Goal: Contribute content: Contribute content

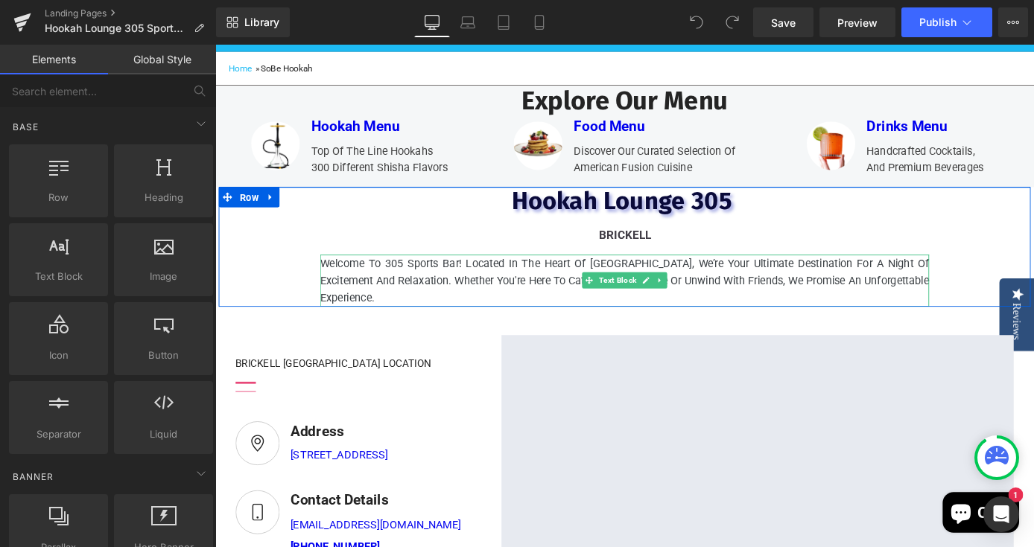
scroll to position [199, 0]
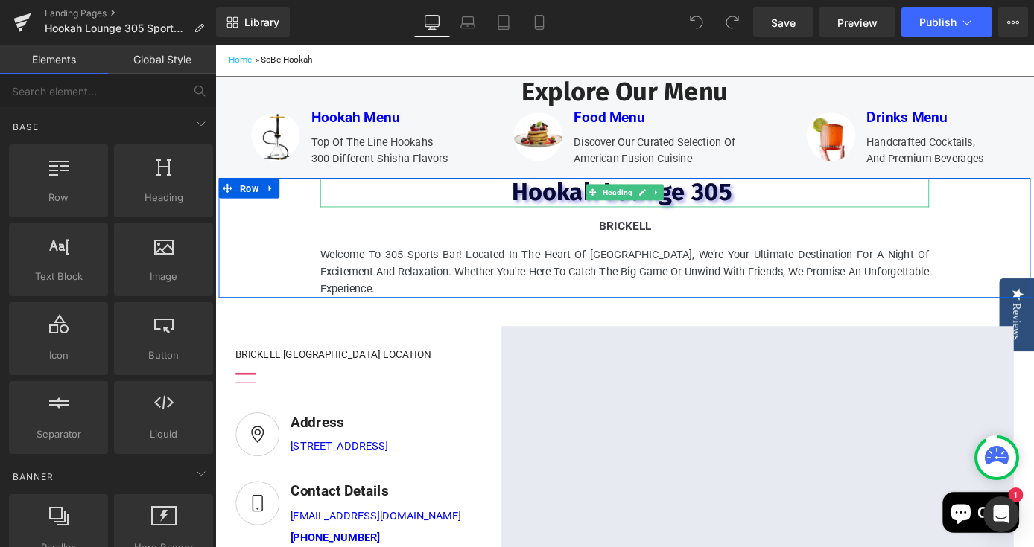
click at [809, 224] on h2 "Hookah Lounge 305" at bounding box center [666, 208] width 670 height 32
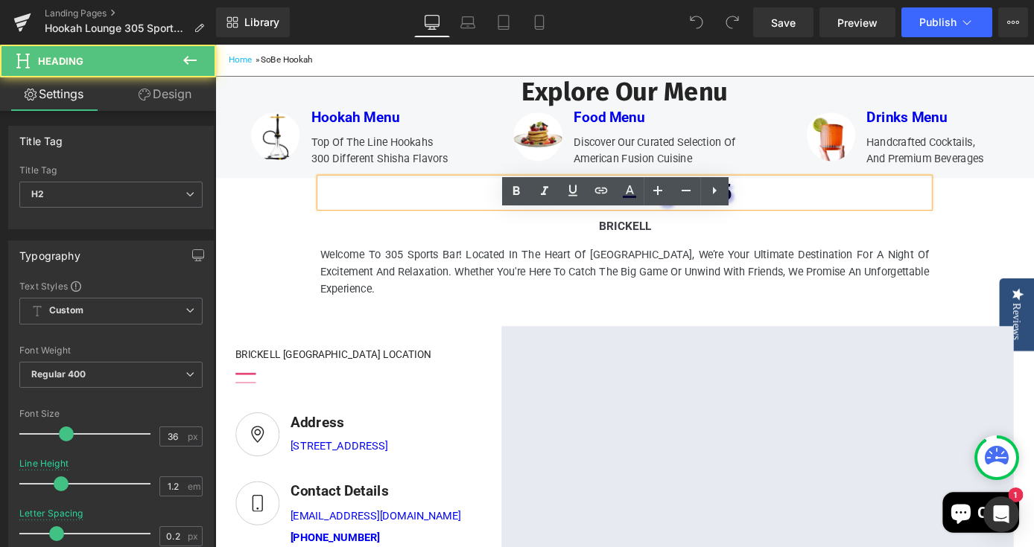
click at [809, 224] on h2 "Hookah Lounge 305" at bounding box center [666, 208] width 670 height 32
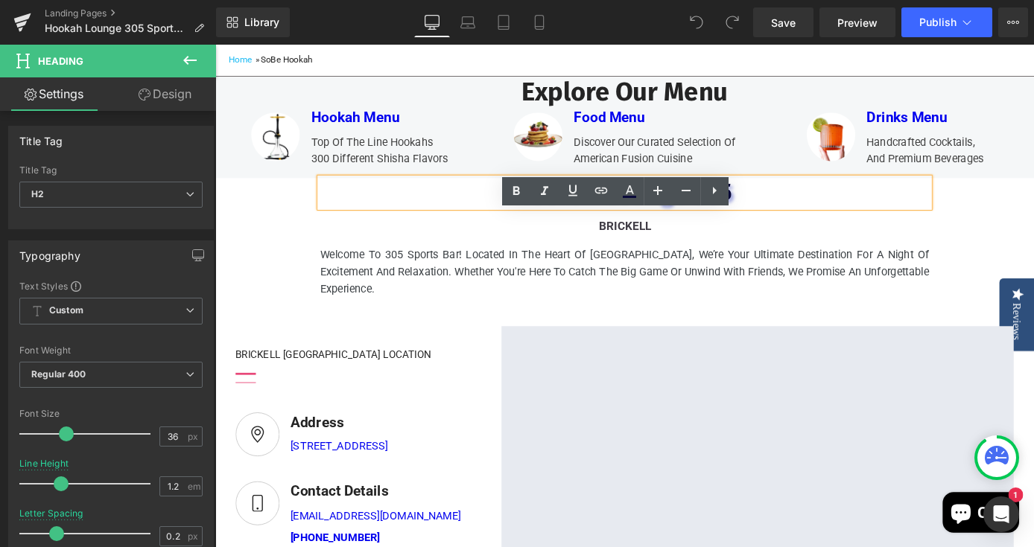
click at [1033, 273] on div "[GEOGRAPHIC_DATA] 305 Heading brickell Text Block Welcome to 305 Sports Bar! Lo…" at bounding box center [666, 258] width 894 height 132
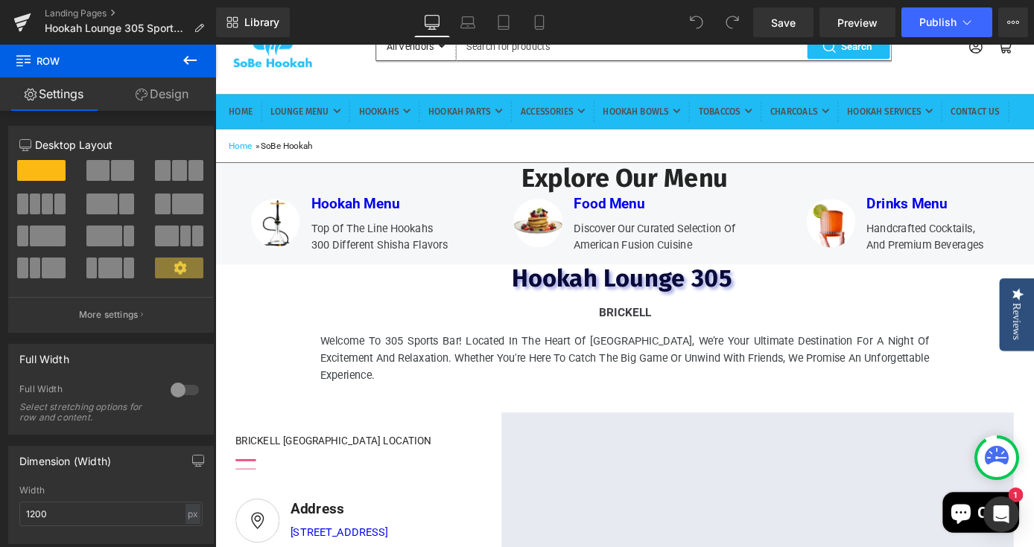
scroll to position [105, 0]
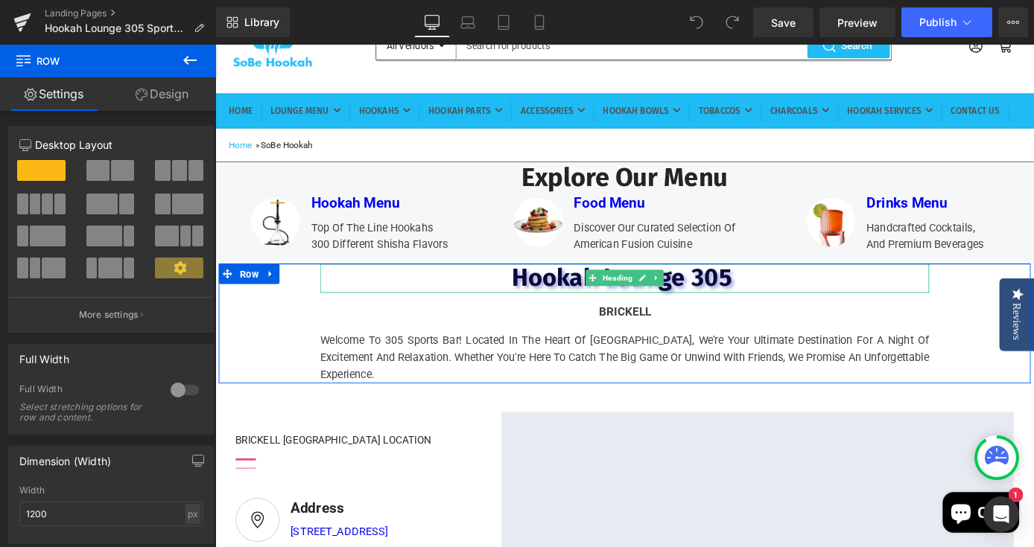
click at [791, 318] on font "Hookah Lounge 305" at bounding box center [665, 301] width 249 height 33
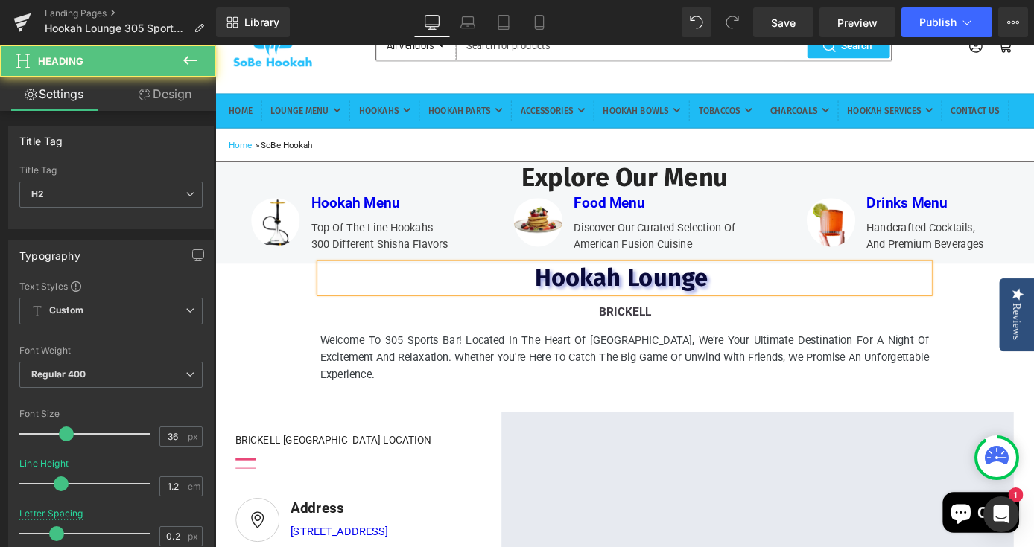
click at [567, 318] on span "Hookah Lounge" at bounding box center [662, 301] width 191 height 33
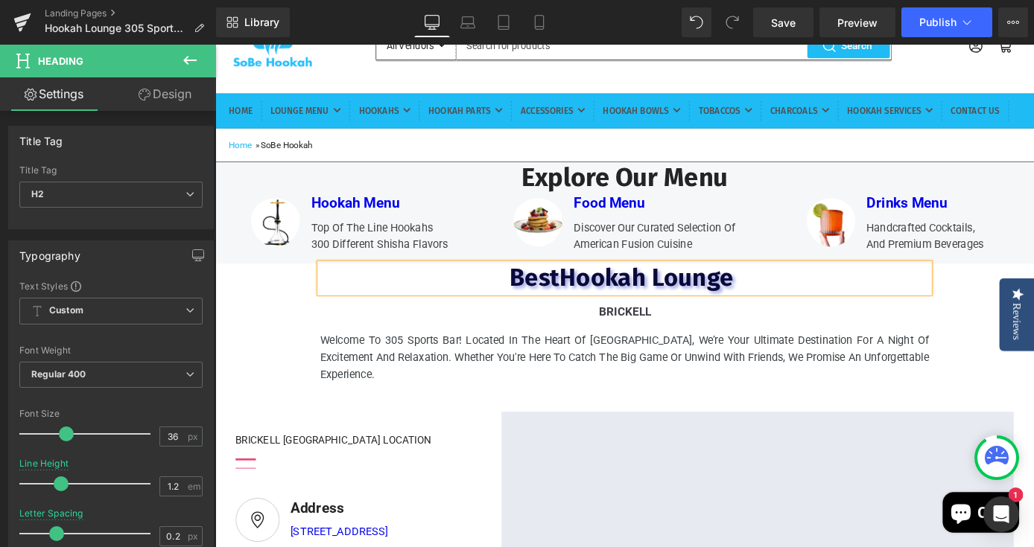
click at [813, 318] on h2 "BestHookah Lounge" at bounding box center [666, 302] width 670 height 32
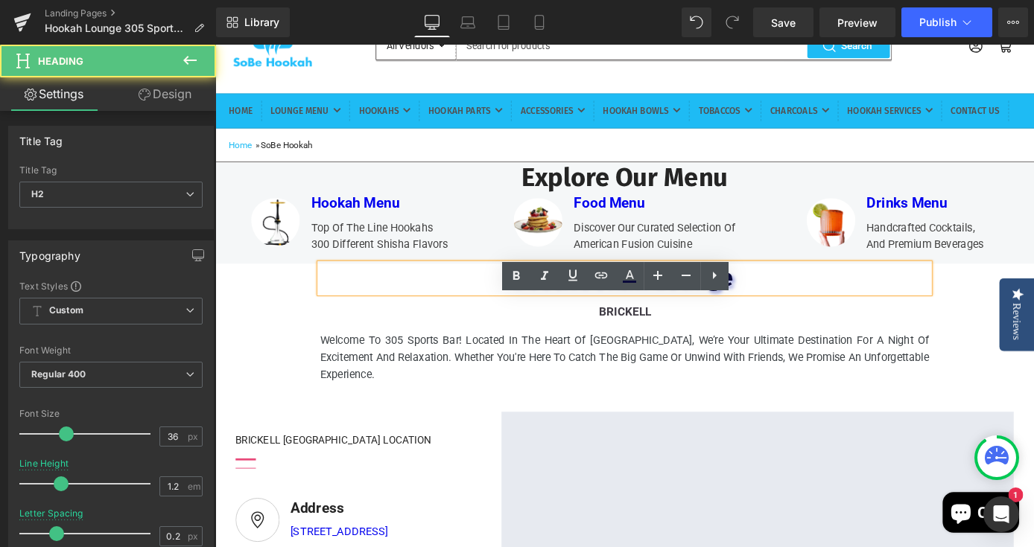
click at [590, 318] on span "BestHookah Lounge" at bounding box center [662, 301] width 246 height 33
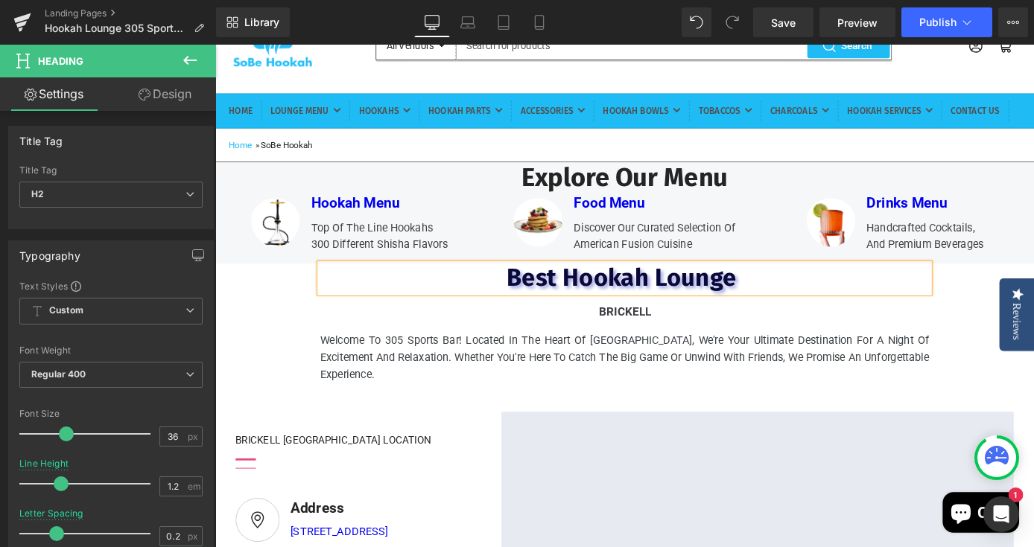
click at [827, 318] on h2 "Best Hookah Lounge" at bounding box center [666, 302] width 670 height 32
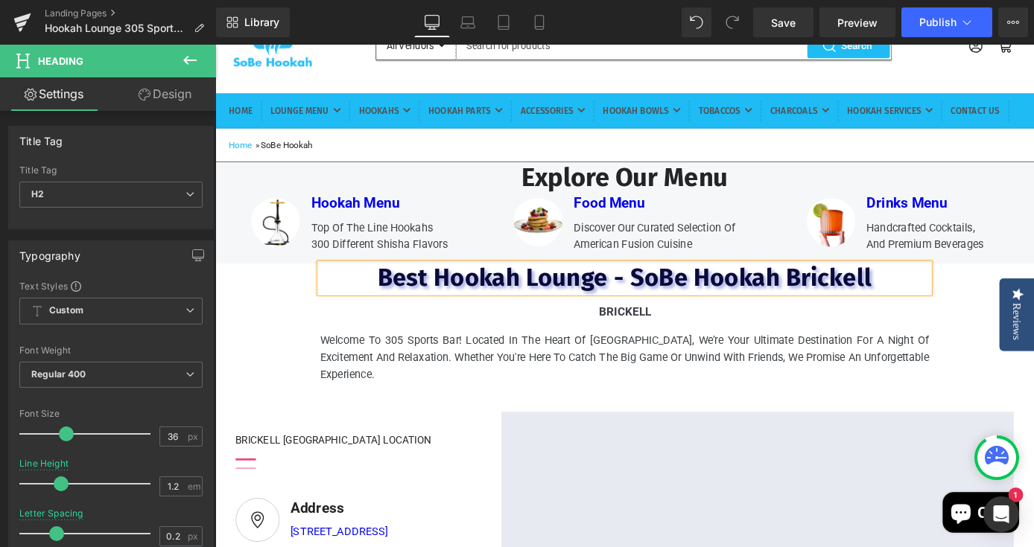
click at [1028, 390] on div "Best Hookah Lounge - SoBe Hookah Brickell Heading brickell Text Block Welcome t…" at bounding box center [666, 352] width 894 height 132
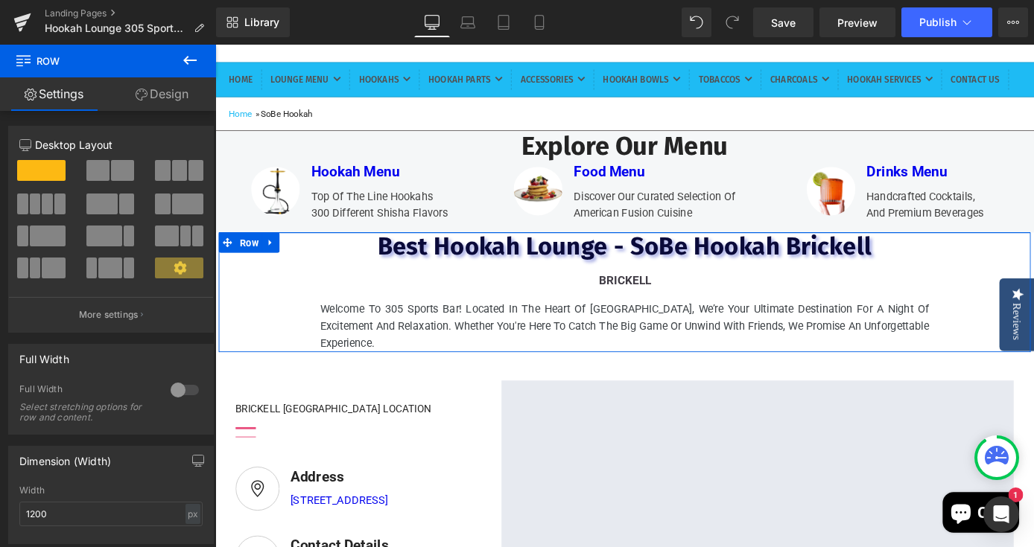
scroll to position [147, 0]
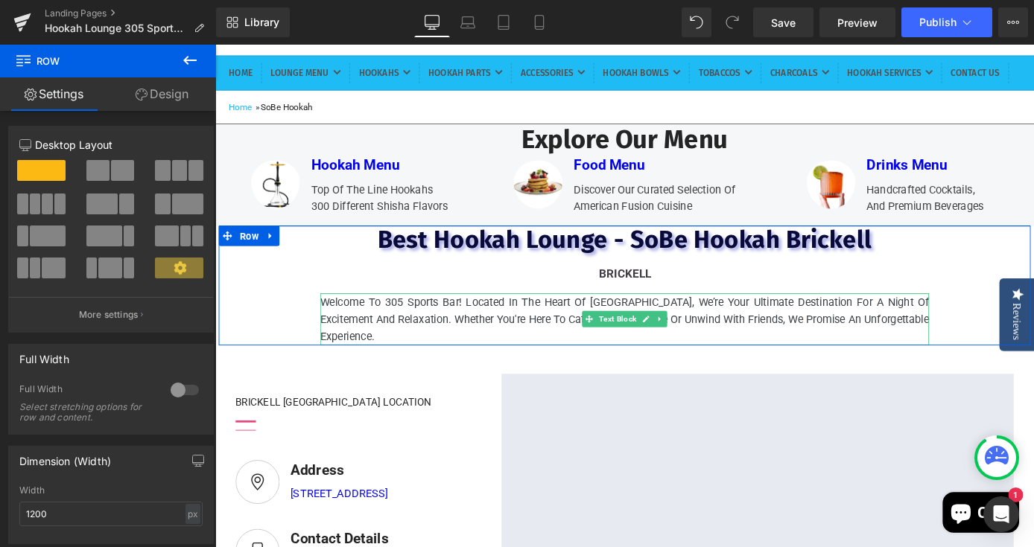
click at [433, 367] on p "Welcome to 305 Sports Bar! Located in the heart of [GEOGRAPHIC_DATA], we’re you…" at bounding box center [666, 347] width 670 height 57
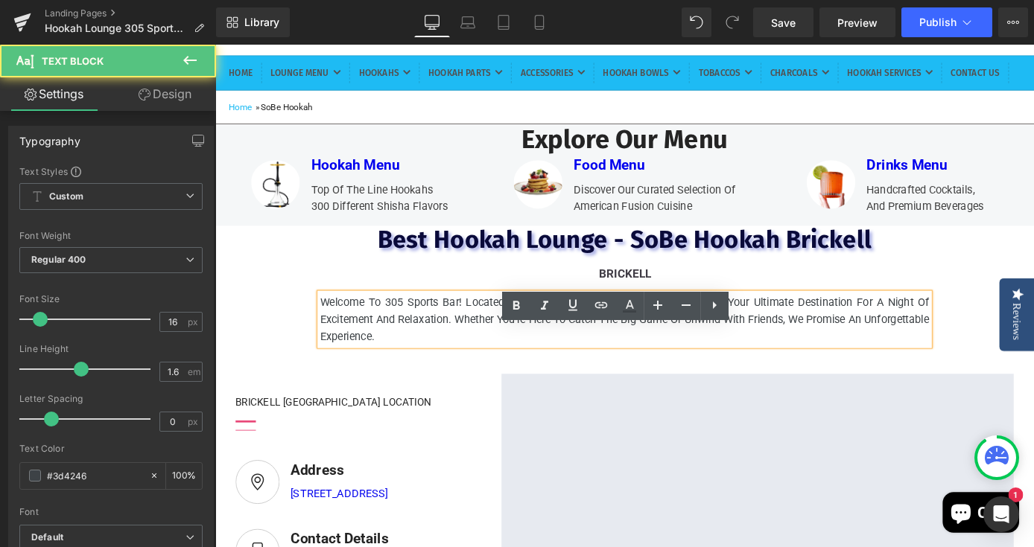
click at [415, 366] on p "Welcome to 305 Sports Bar! Located in the heart of [GEOGRAPHIC_DATA], we’re you…" at bounding box center [666, 347] width 670 height 57
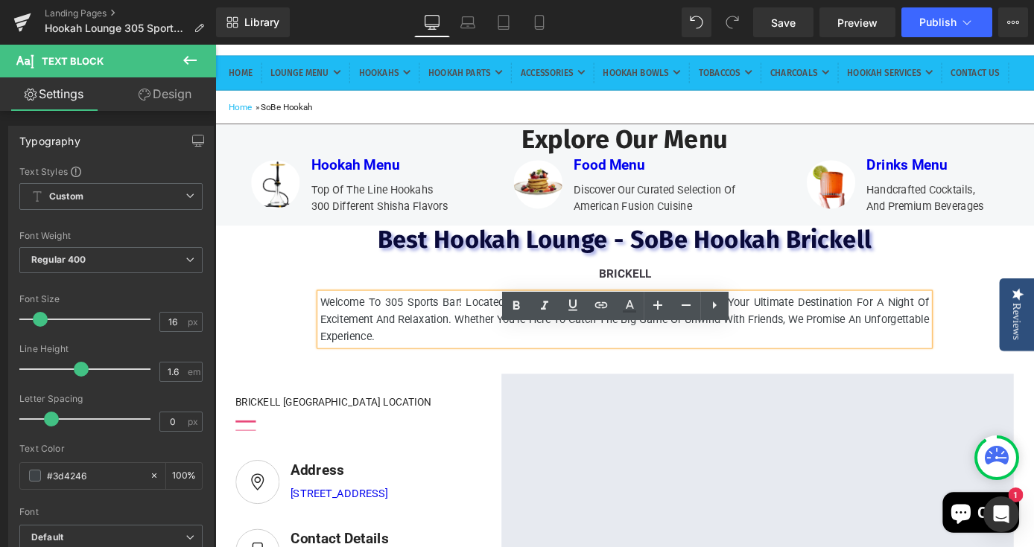
click at [420, 369] on p "Welcome to 305 Sports Bar! Located in the heart of Brickell Ave., we’re your ul…" at bounding box center [666, 347] width 670 height 57
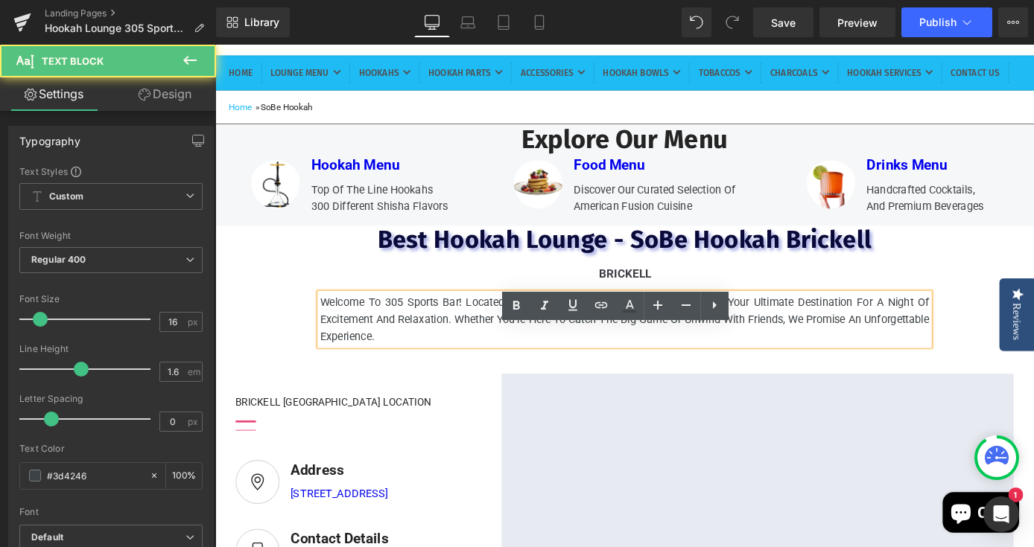
click at [398, 368] on p "Welcome to 305 Sports Bar! Located in the heart of Brickell Ave., we’re your ul…" at bounding box center [666, 347] width 670 height 57
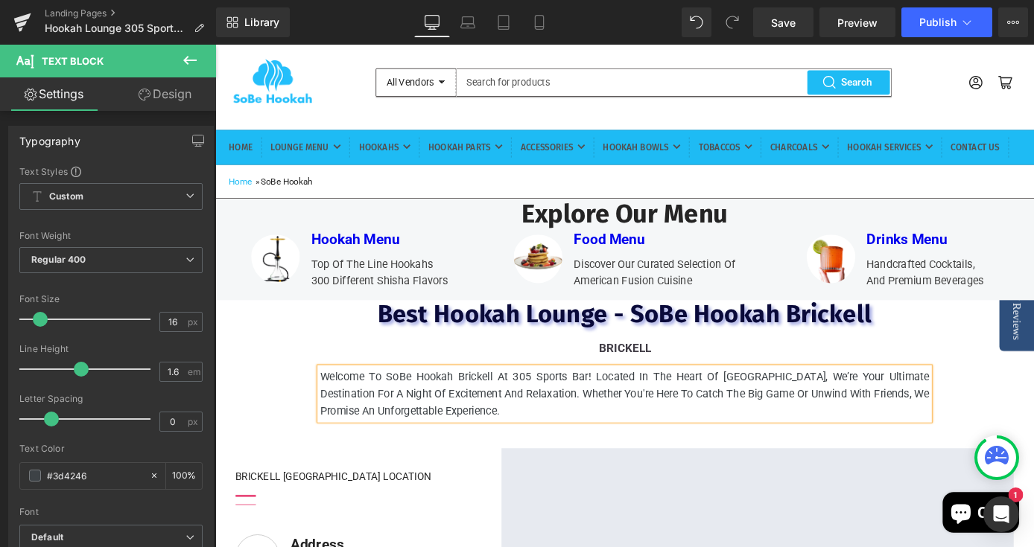
scroll to position [80, 0]
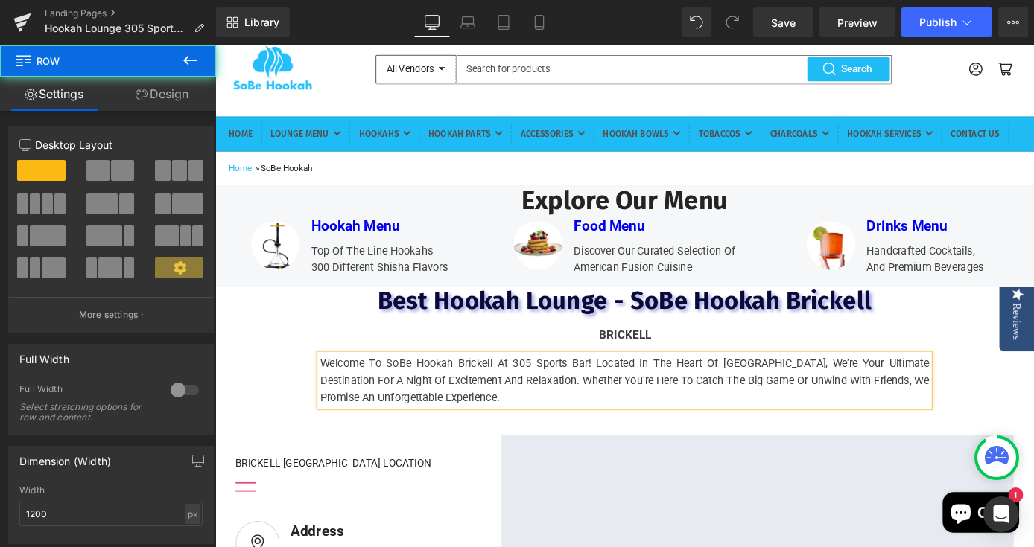
click at [274, 443] on div "Best Hookah Lounge - SoBe Hookah Brickell Heading brickell Text Block Welcome t…" at bounding box center [666, 377] width 894 height 132
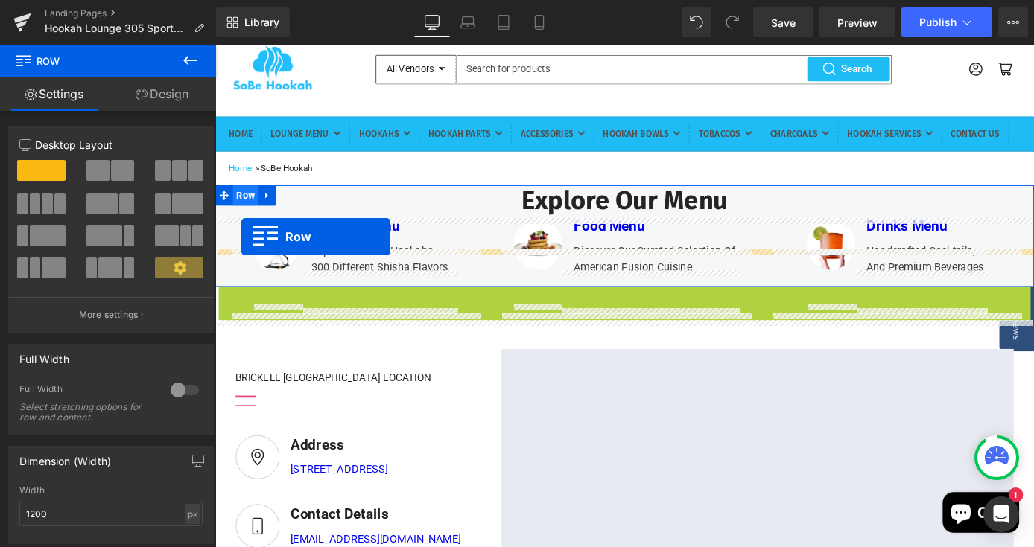
drag, startPoint x: 255, startPoint y: 359, endPoint x: 243, endPoint y: 255, distance: 104.3
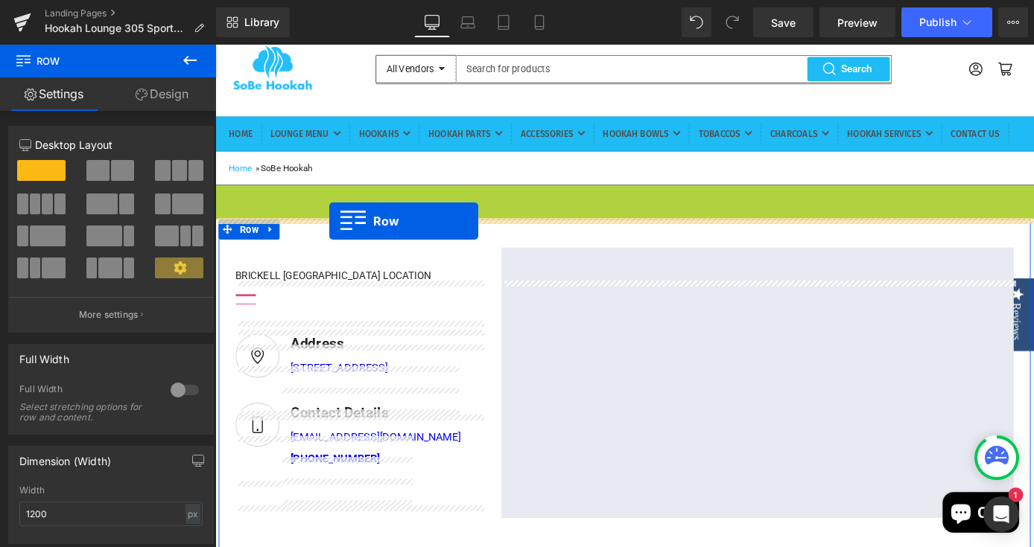
drag, startPoint x: 258, startPoint y: 241, endPoint x: 341, endPoint y: 239, distance: 82.7
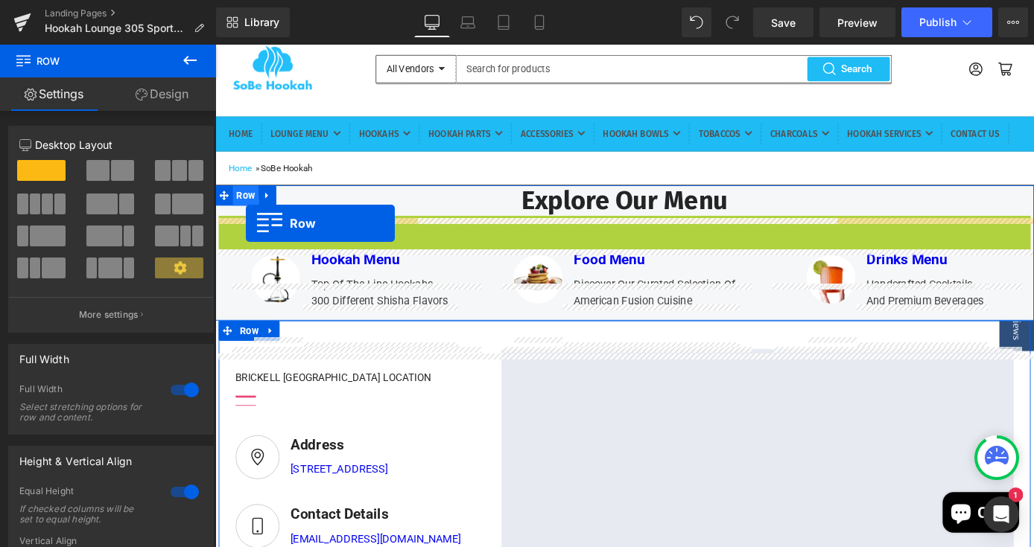
drag, startPoint x: 250, startPoint y: 280, endPoint x: 249, endPoint y: 241, distance: 38.7
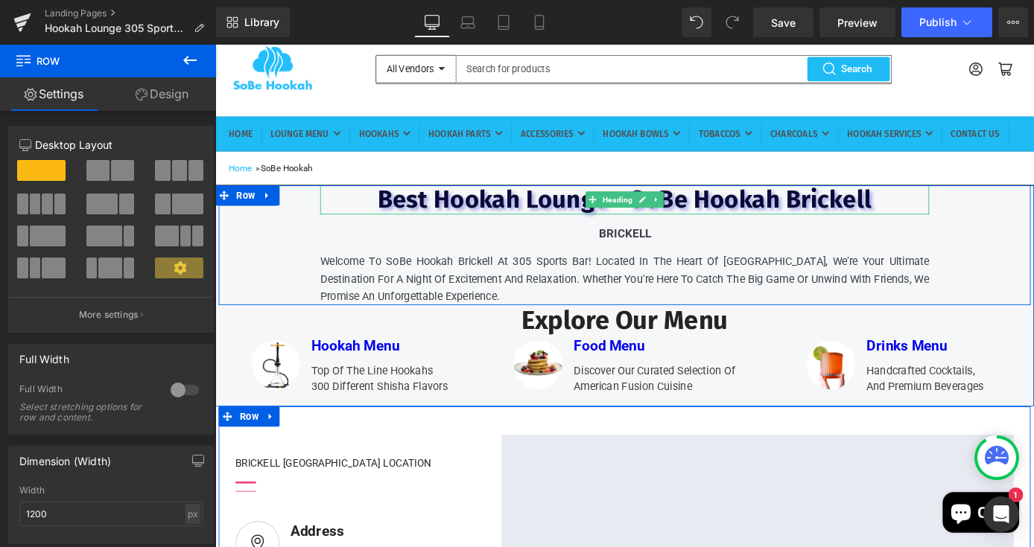
click at [777, 232] on span "Best Hookah Lounge - SoBe Hookah Brickell" at bounding box center [666, 215] width 544 height 33
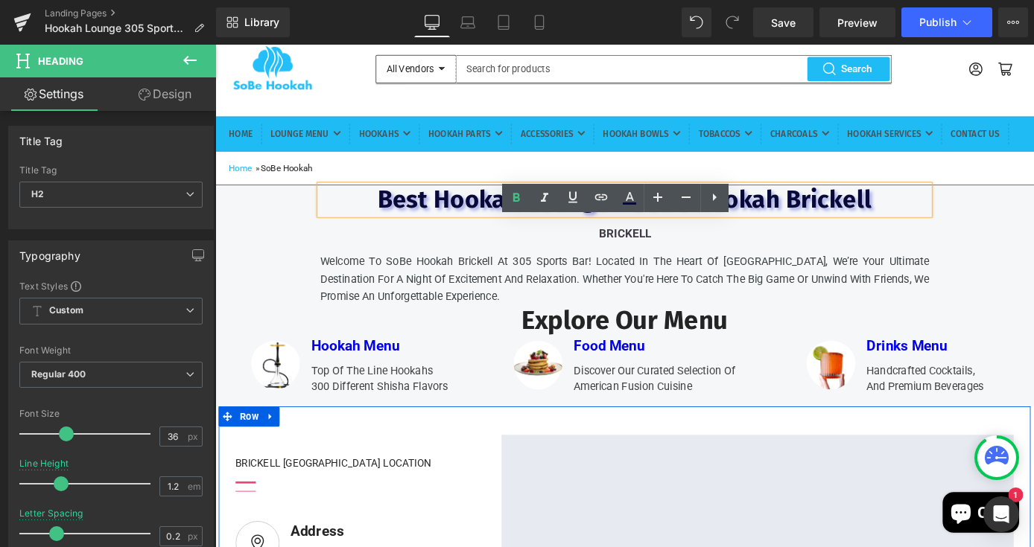
drag, startPoint x: 651, startPoint y: 253, endPoint x: 649, endPoint y: 262, distance: 9.1
click at [651, 232] on span "Best Hookah Lounge - SoBe Hookah Brickell" at bounding box center [666, 215] width 544 height 33
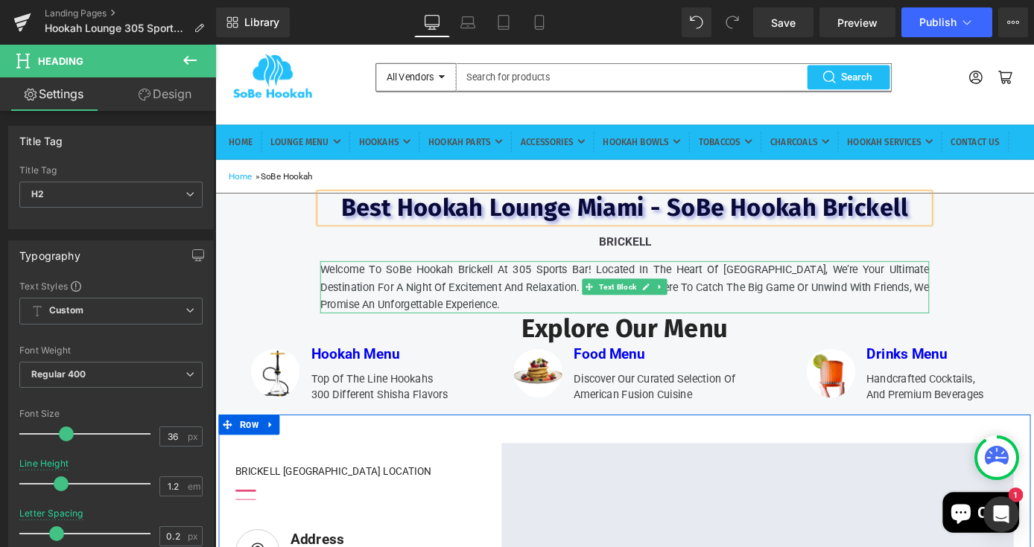
scroll to position [63, 0]
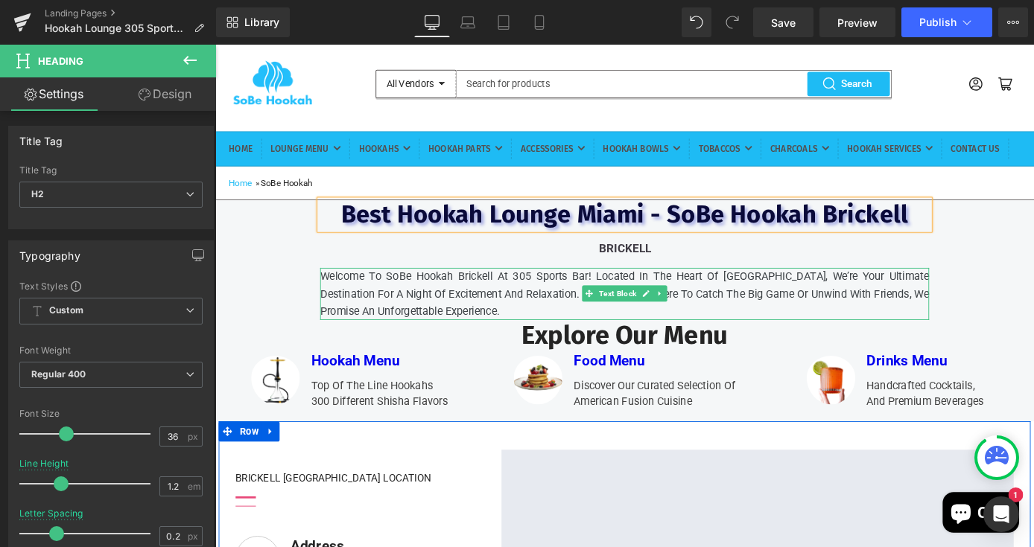
click at [777, 348] on p "Welcome to SoBe Hookah Brickell At 305 Sports Bar! Located in the heart of Bric…" at bounding box center [666, 318] width 670 height 57
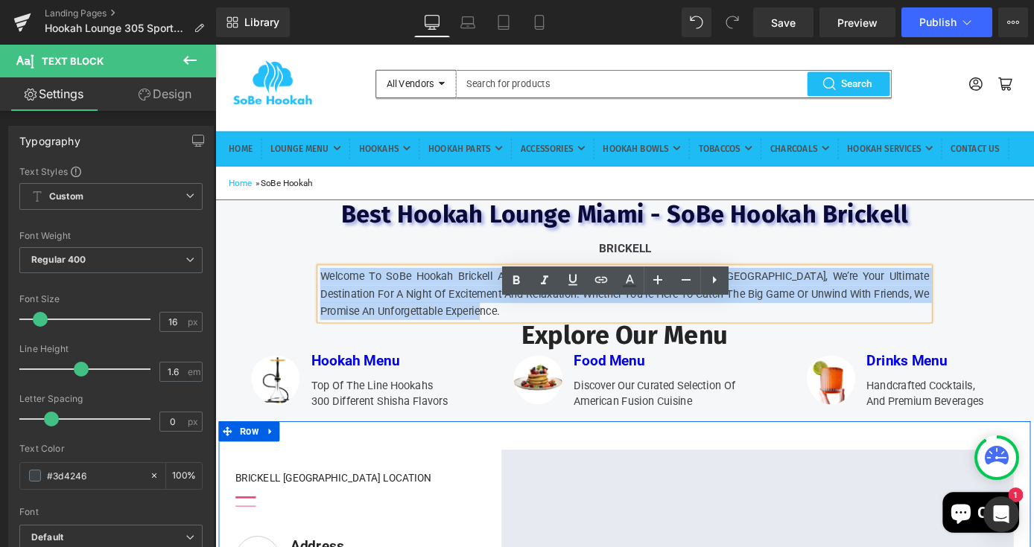
drag, startPoint x: 471, startPoint y: 369, endPoint x: 334, endPoint y: 337, distance: 140.5
click at [334, 338] on p "Welcome to SoBe Hookah Brickell At 305 Sports Bar! Located in the heart of Bric…" at bounding box center [666, 318] width 670 height 57
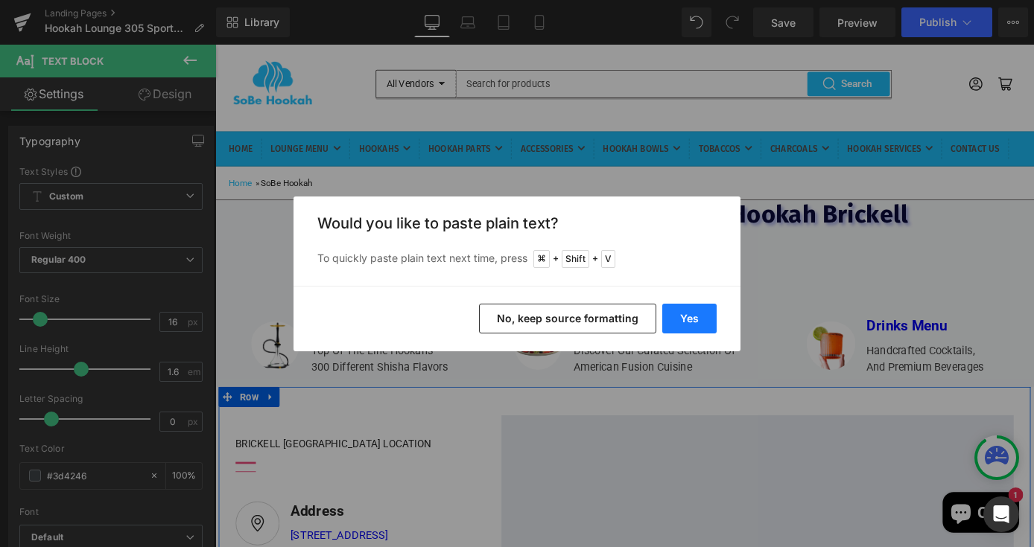
click at [696, 315] on button "Yes" at bounding box center [689, 319] width 54 height 30
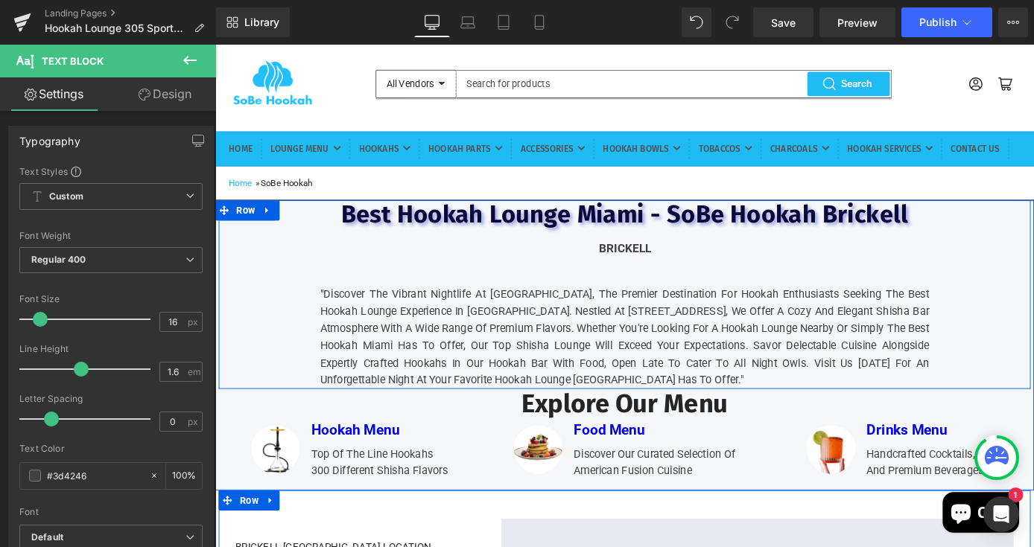
click at [308, 333] on div "Best Hookah Lounge Miami - SoBe Hookah Brickell Heading brickell Text Block "Di…" at bounding box center [666, 320] width 894 height 208
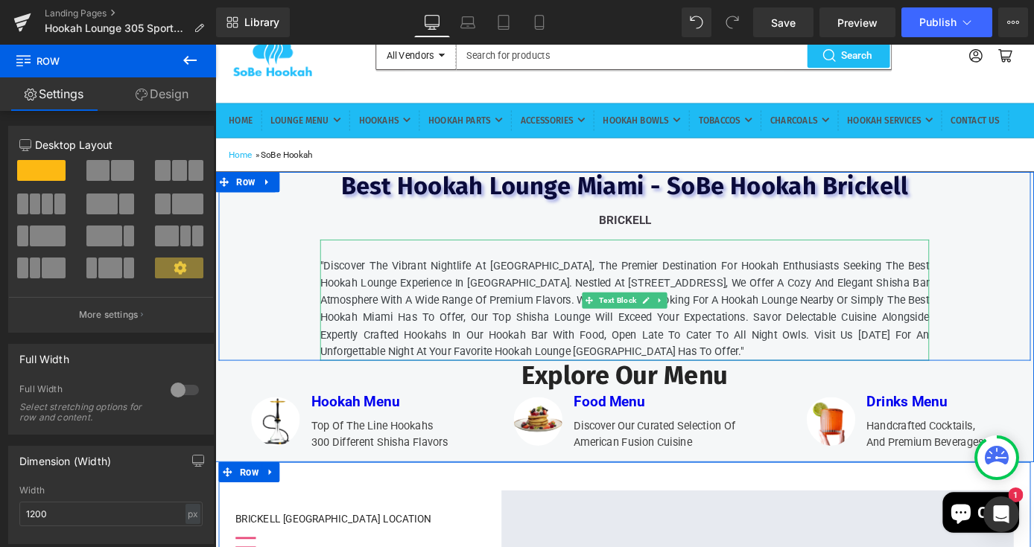
scroll to position [93, 0]
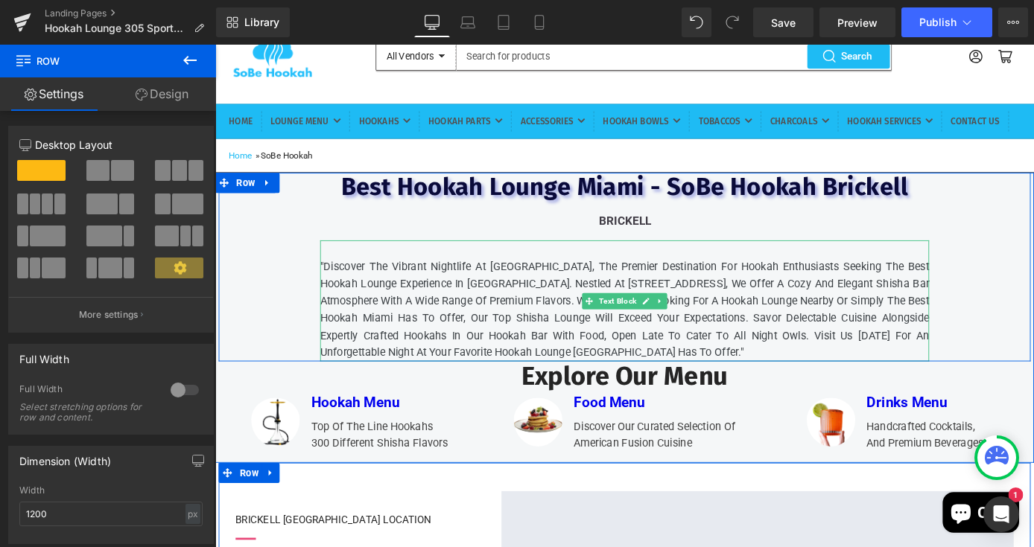
click at [494, 328] on p ""Discover the vibrant nightlife at SoBe Hookah Brickell, the premier destinatio…" at bounding box center [666, 337] width 670 height 115
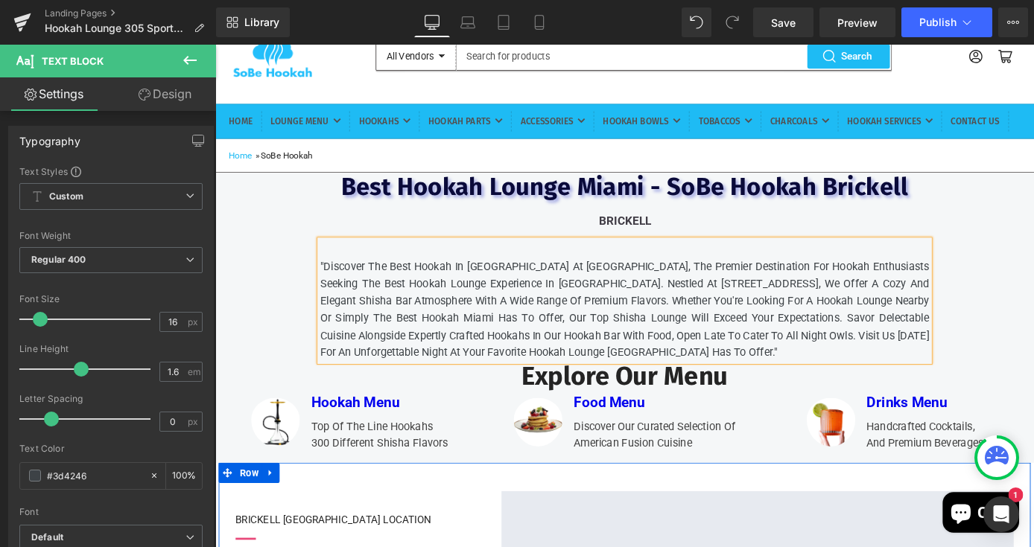
click at [663, 326] on p ""Discover the Best Hookah In Miami at SoBe Hookah Brickell, the premier destina…" at bounding box center [666, 337] width 670 height 115
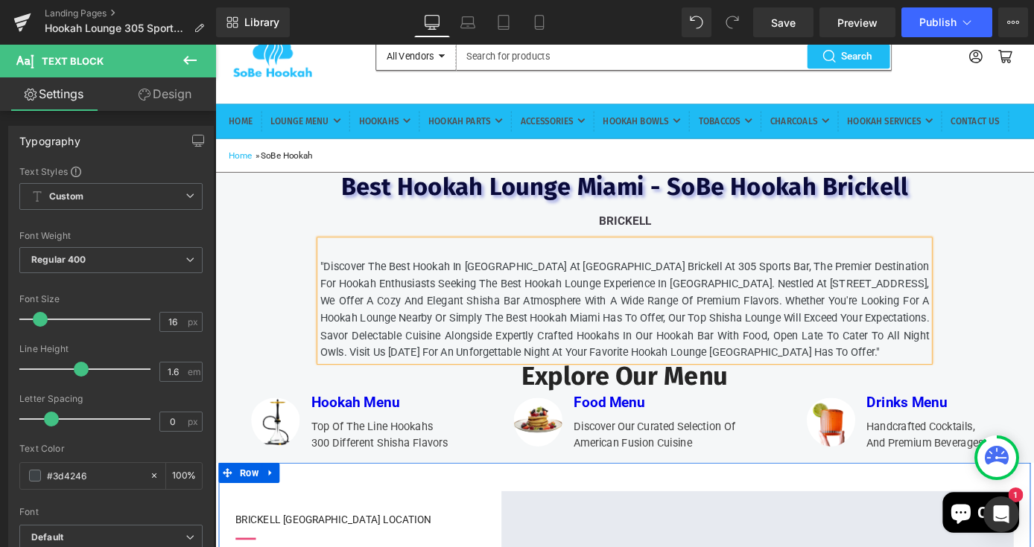
drag, startPoint x: 786, startPoint y: 348, endPoint x: 786, endPoint y: 357, distance: 8.9
click at [786, 348] on p ""Discover the Best Hookah In Miami at SoBe Hookah Brickell At 305 Sports Bar, t…" at bounding box center [666, 337] width 670 height 115
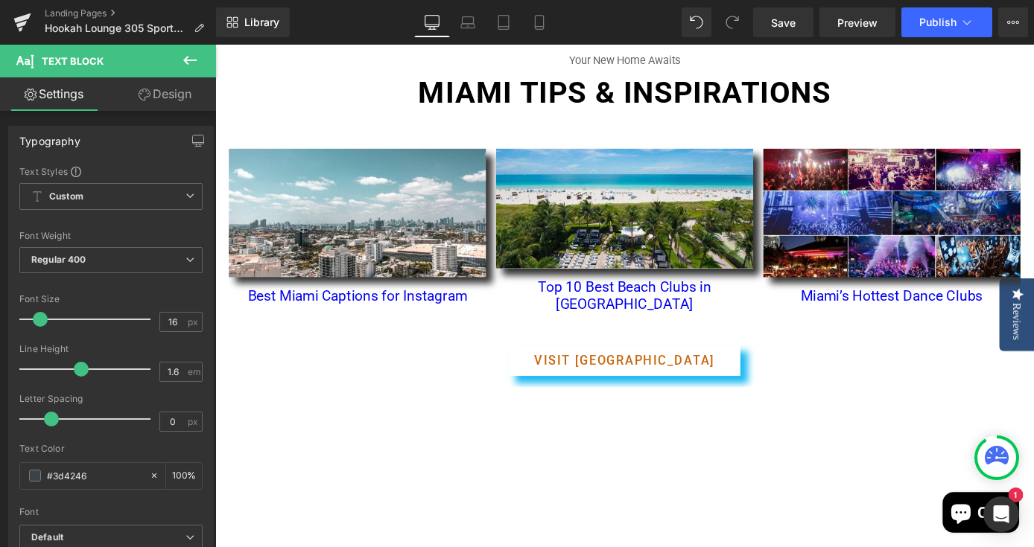
scroll to position [920, 0]
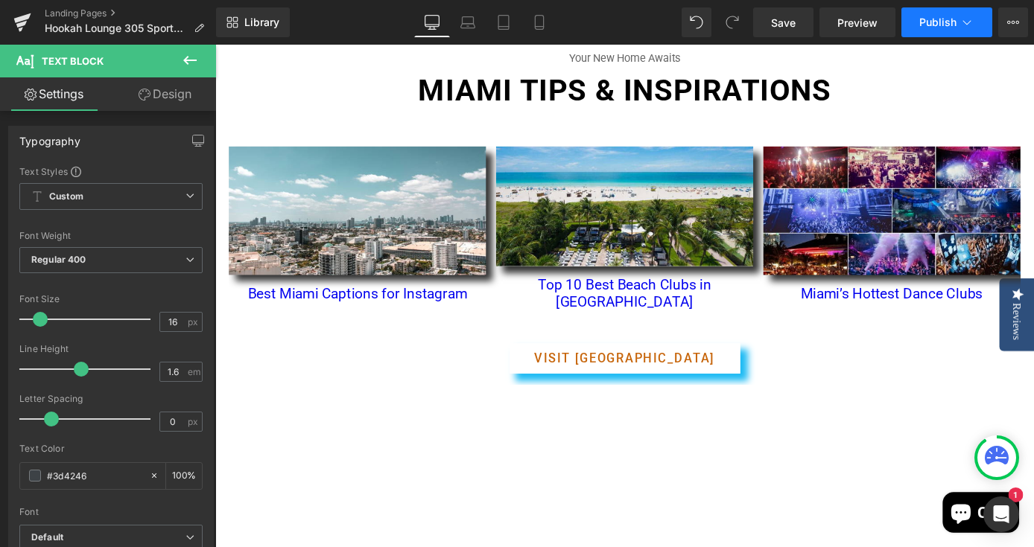
click at [933, 13] on button "Publish" at bounding box center [946, 22] width 91 height 30
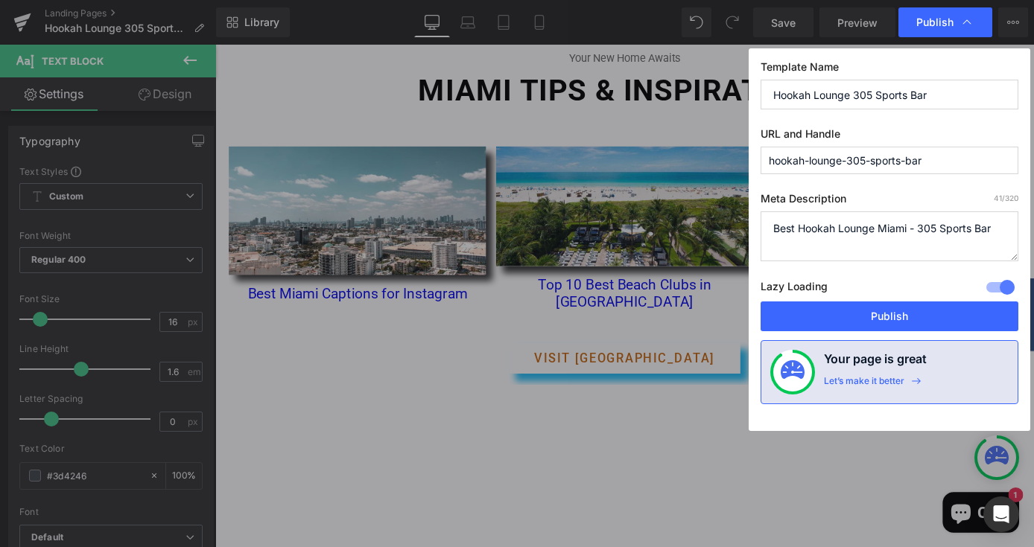
drag, startPoint x: 965, startPoint y: 98, endPoint x: 933, endPoint y: 98, distance: 32.0
click at [934, 97] on input "Hookah Lounge 305 Sports Bar" at bounding box center [889, 95] width 258 height 30
drag, startPoint x: 999, startPoint y: 231, endPoint x: 768, endPoint y: 234, distance: 230.1
click at [768, 234] on textarea "Best Hookah Lounge Miami - 305 Sports Bar" at bounding box center [889, 236] width 258 height 50
drag, startPoint x: 943, startPoint y: 95, endPoint x: 696, endPoint y: 93, distance: 246.5
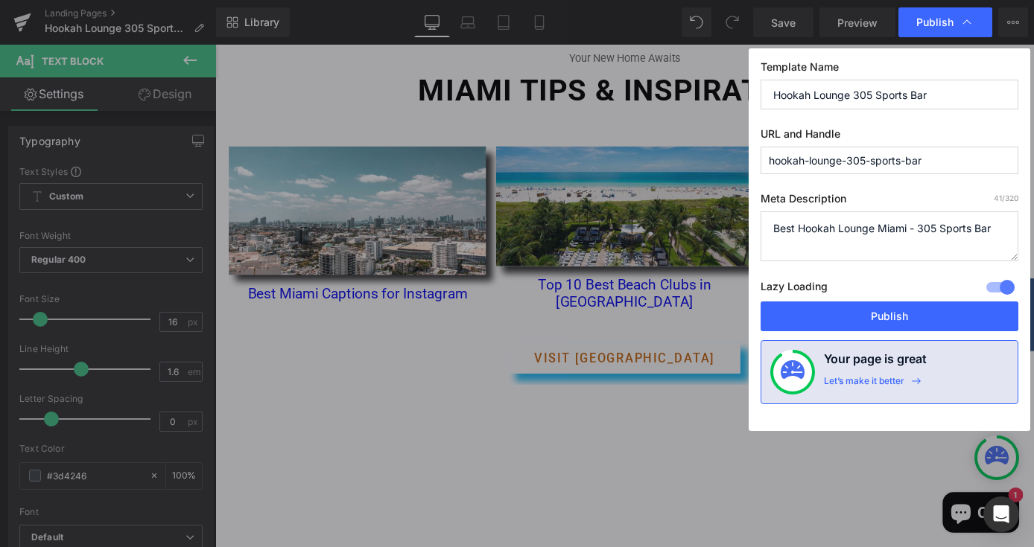
click at [696, 93] on div "Publish Template Name Hookah Lounge 305 Sports Bar URL and Handle hookah-lounge…" at bounding box center [517, 273] width 1034 height 547
type input "v"
paste input "Best Hookah Lounge Miami - 305 Sports Bar"
type input "Best Hookah Lounge Miami - 305 Sports Bar"
click at [918, 229] on textarea "Best Hookah Lounge Miami - 305 Sports Bar" at bounding box center [889, 236] width 258 height 50
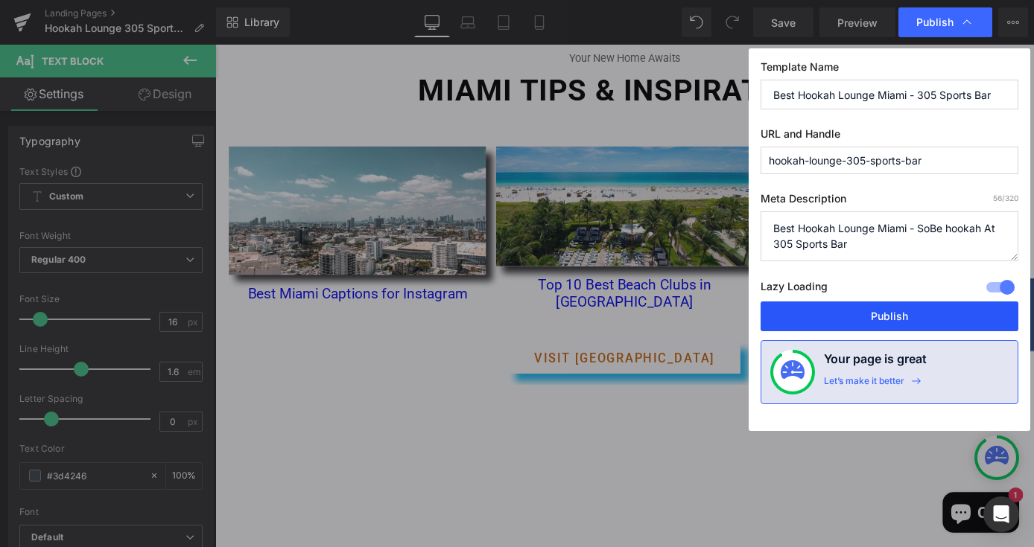
type textarea "Best Hookah Lounge Miami - SoBe hookah At 305 Sports Bar"
click at [867, 312] on button "Publish" at bounding box center [889, 317] width 258 height 30
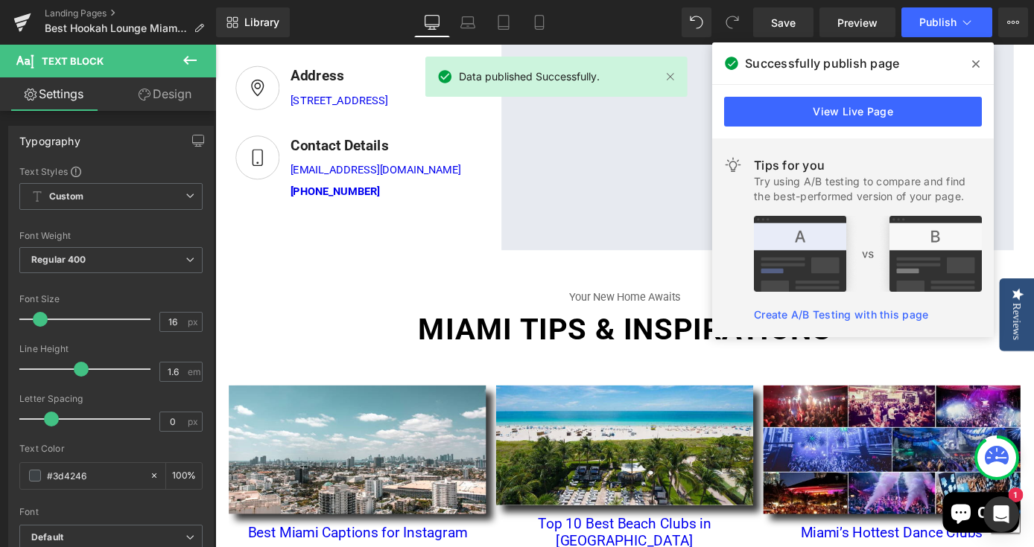
scroll to position [618, 0]
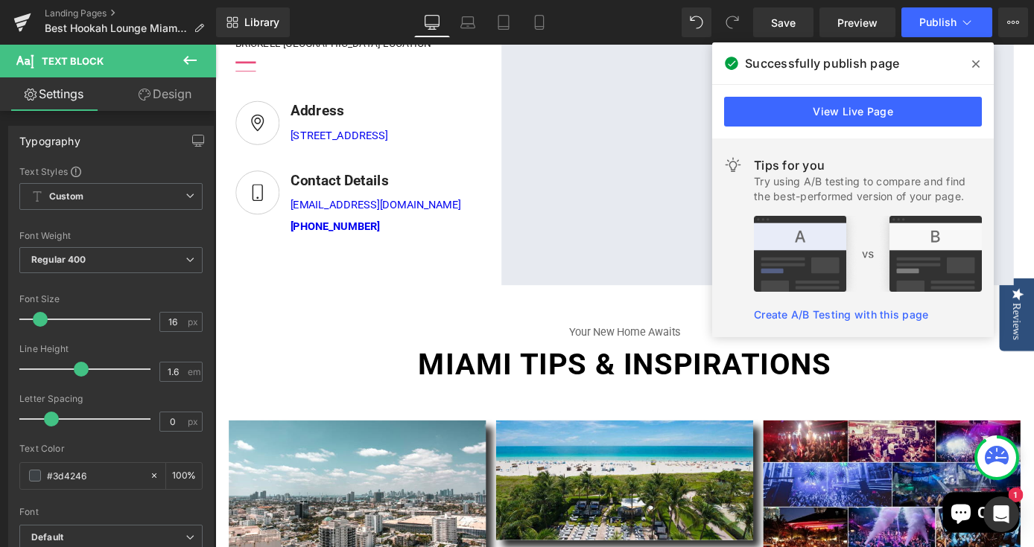
click at [975, 67] on icon at bounding box center [975, 64] width 7 height 12
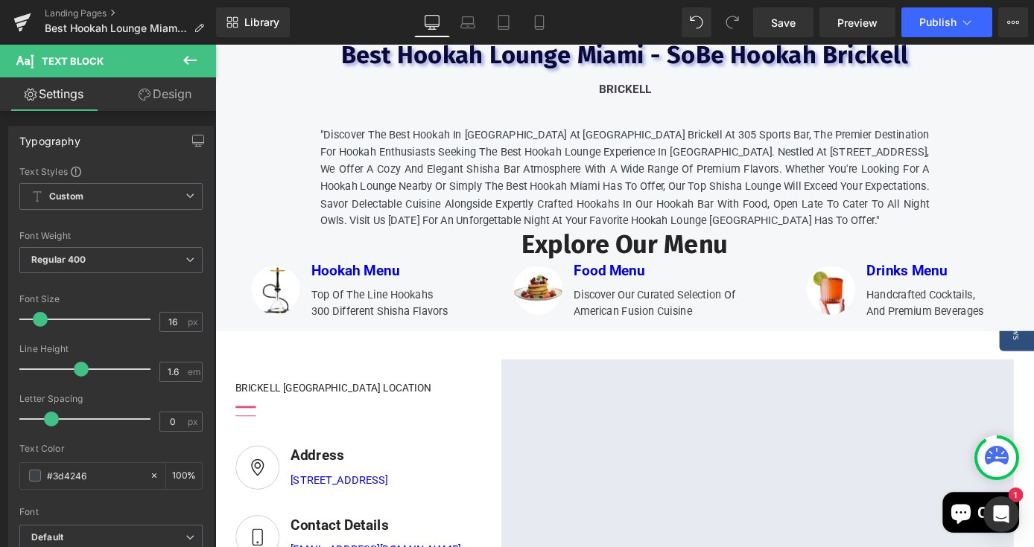
scroll to position [242, 0]
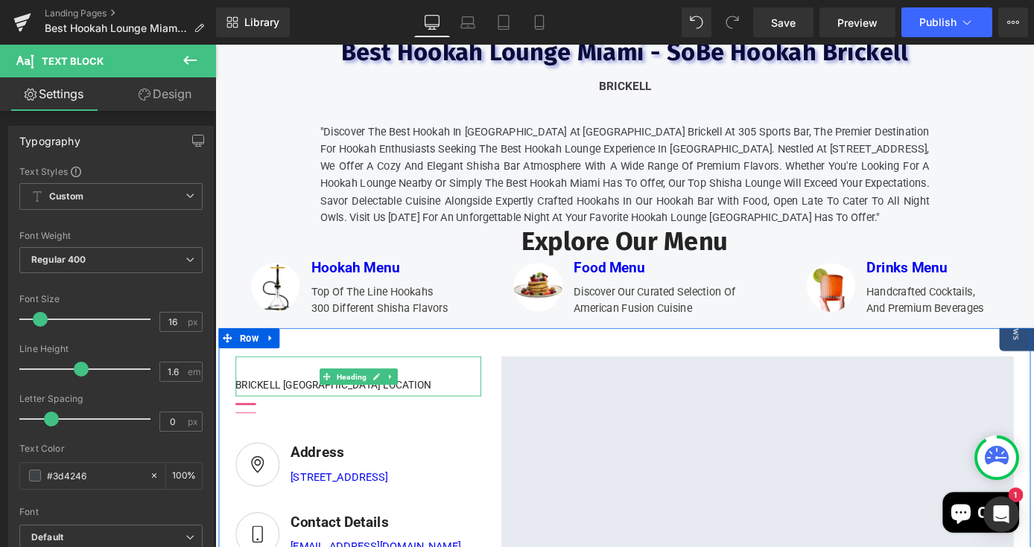
click at [447, 432] on div "BRICKELL MIAMI LOCATION" at bounding box center [373, 410] width 270 height 44
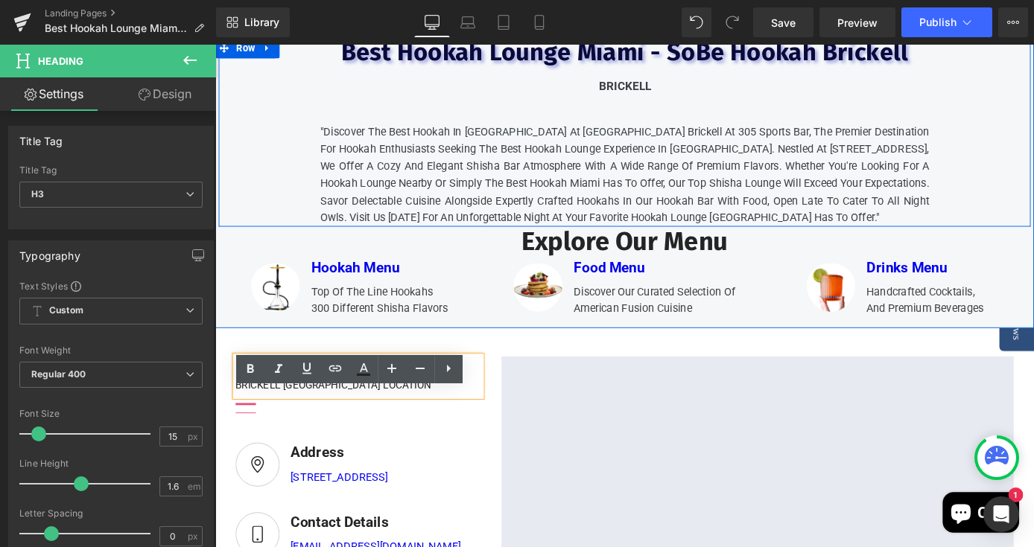
click at [278, 205] on div "Best Hookah Lounge Miami - SoBe Hookah Brickell Heading brickell Text Block "Di…" at bounding box center [666, 141] width 894 height 208
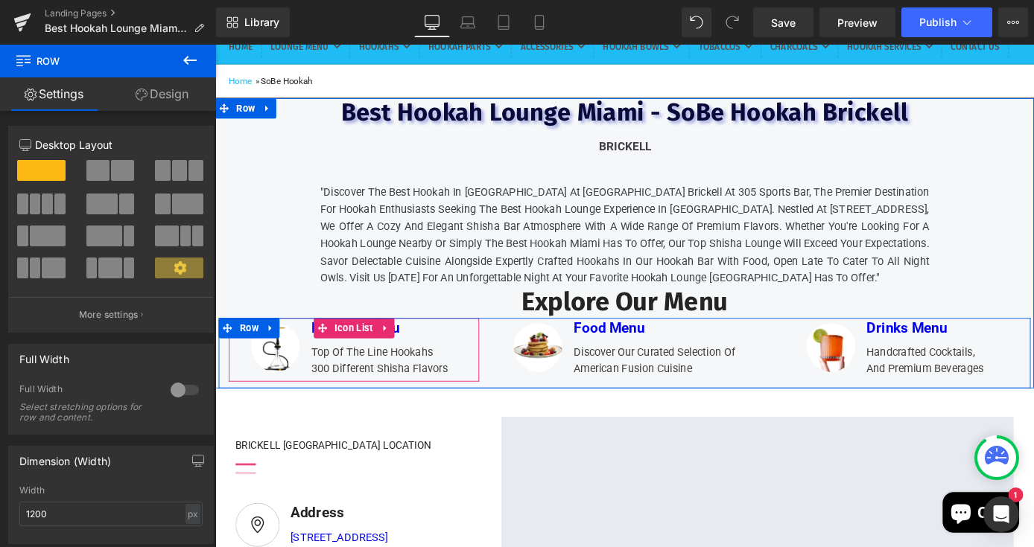
scroll to position [160, 0]
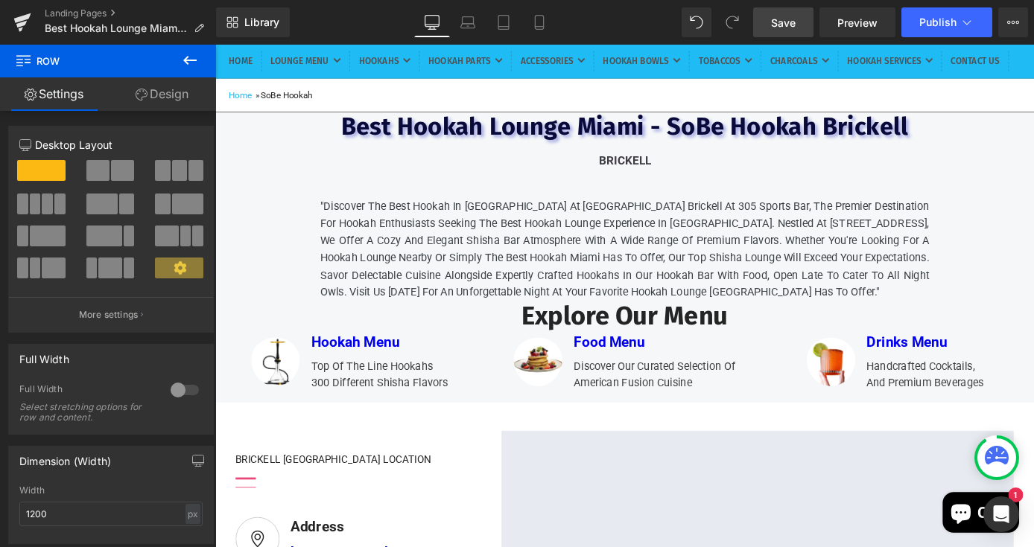
click at [780, 22] on span "Save" at bounding box center [783, 23] width 25 height 16
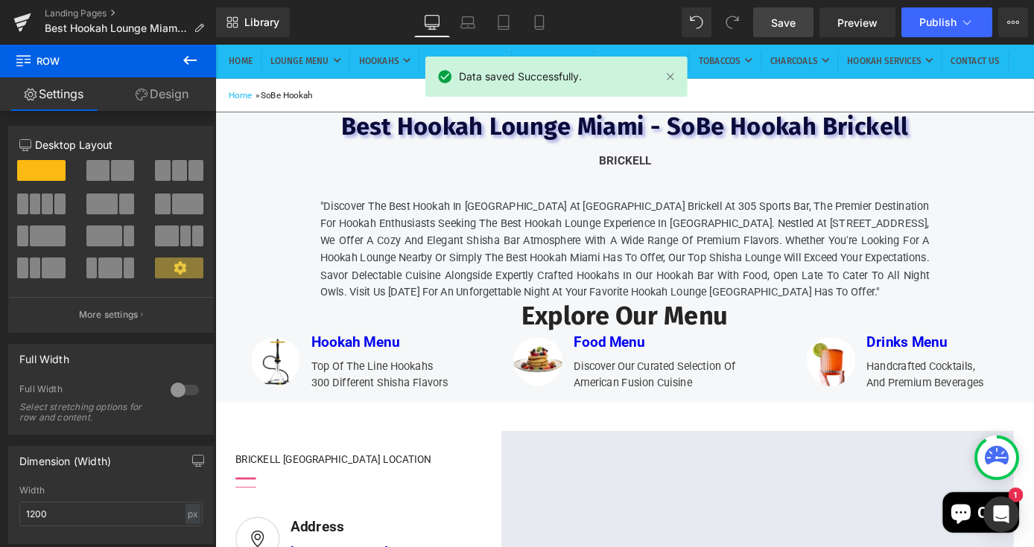
click at [193, 64] on icon at bounding box center [190, 60] width 18 height 18
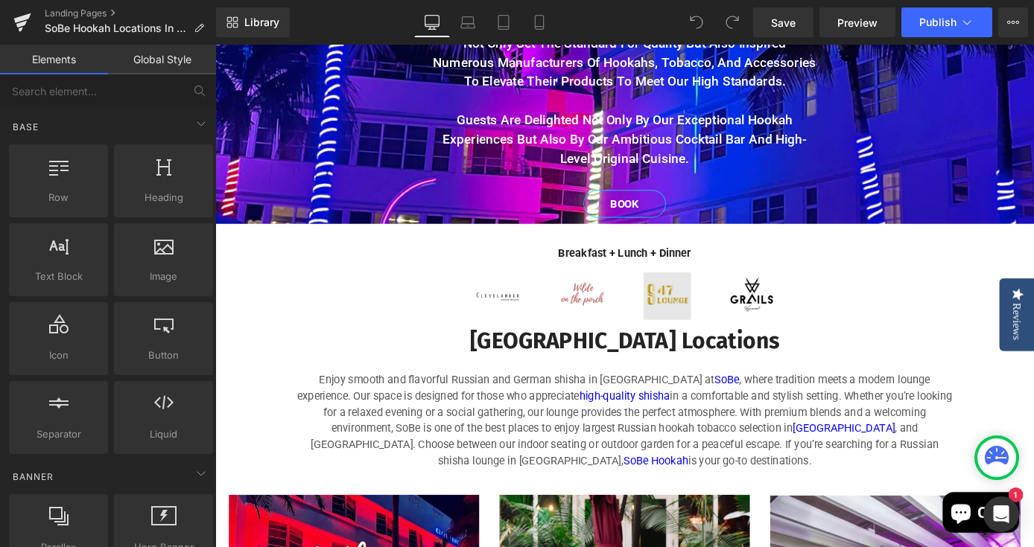
scroll to position [606, 0]
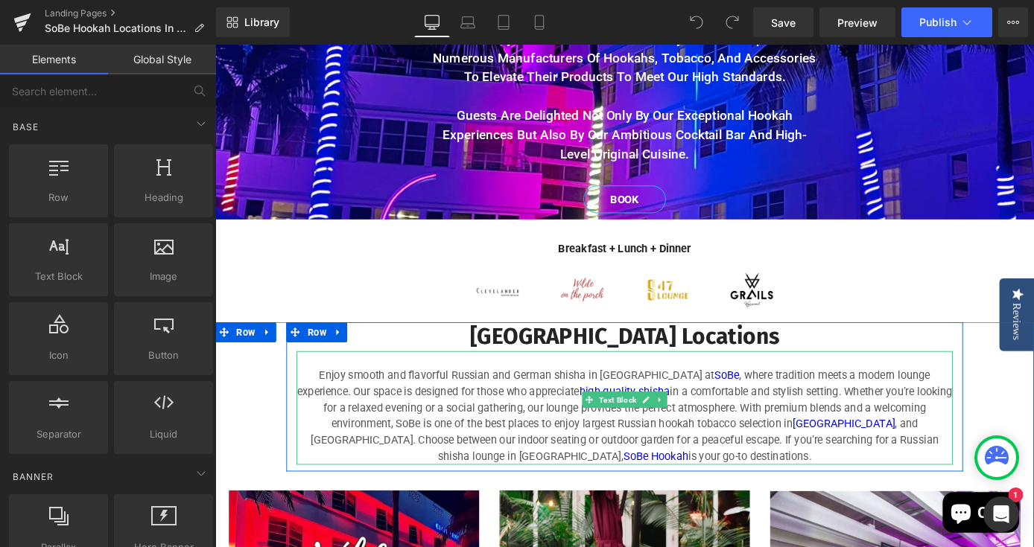
click at [354, 402] on p "Enjoy smooth and flavorful Russian and German shisha in Miami at SoBe , where t…" at bounding box center [666, 453] width 722 height 107
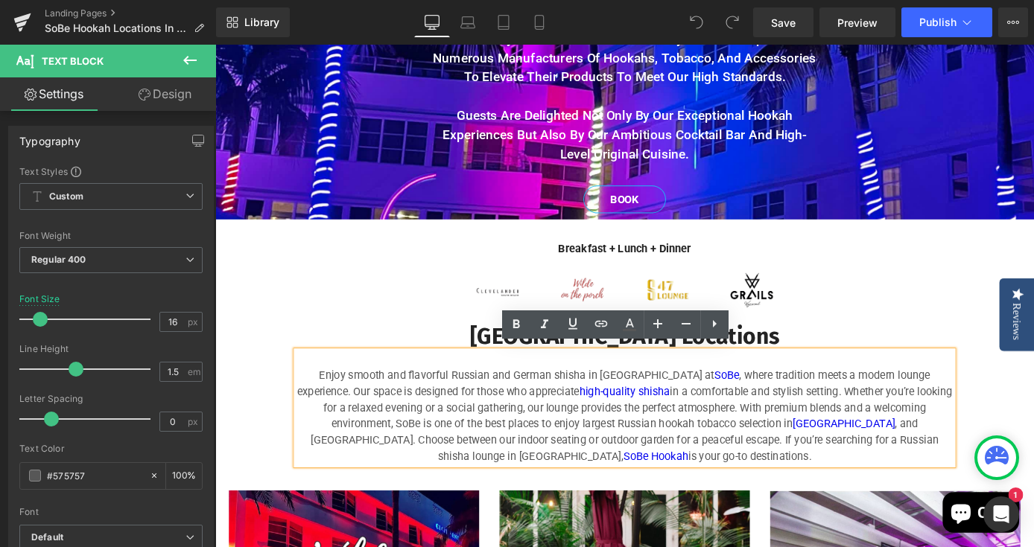
click at [349, 403] on p "Enjoy smooth and flavorful Russian and German shisha in Miami at SoBe , where t…" at bounding box center [666, 453] width 722 height 107
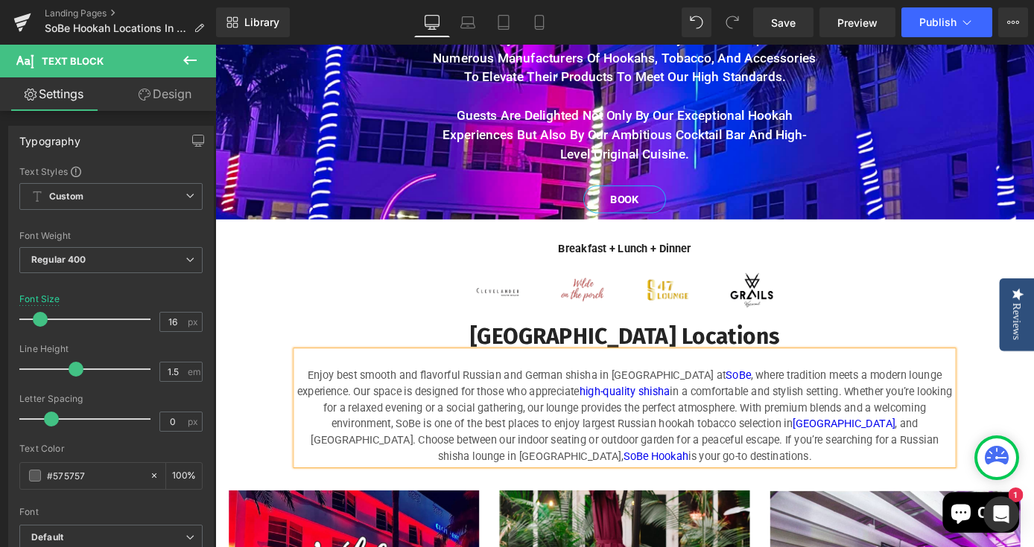
click at [341, 405] on p "Enjoy best smooth and flavorful Russian and German shisha in Miami at SoBe , wh…" at bounding box center [666, 453] width 722 height 107
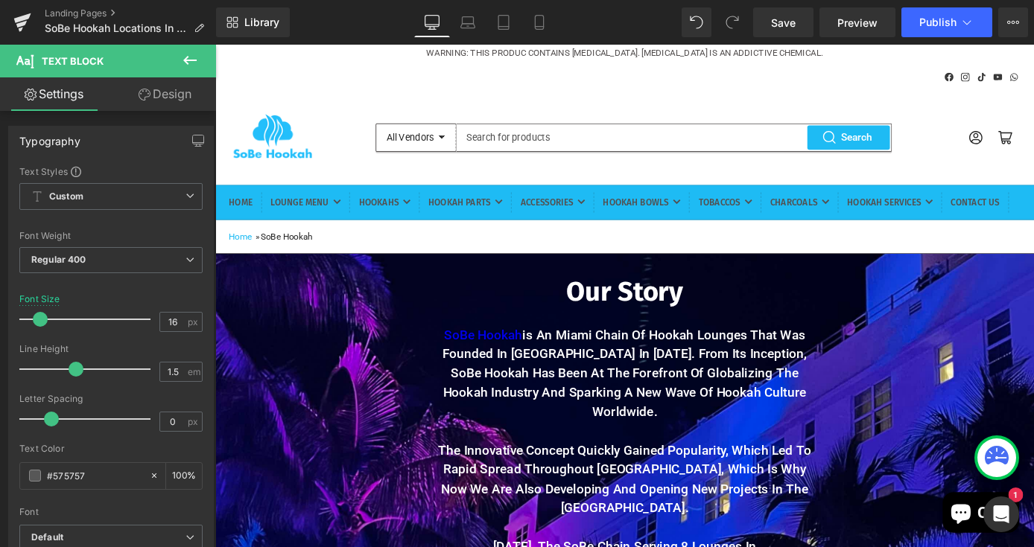
scroll to position [7, 0]
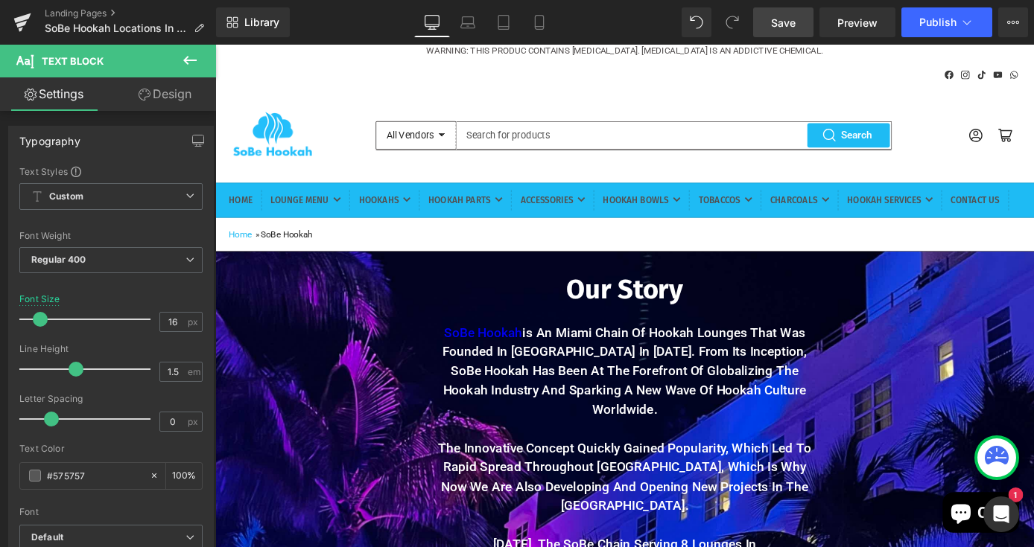
click at [790, 21] on span "Save" at bounding box center [783, 23] width 25 height 16
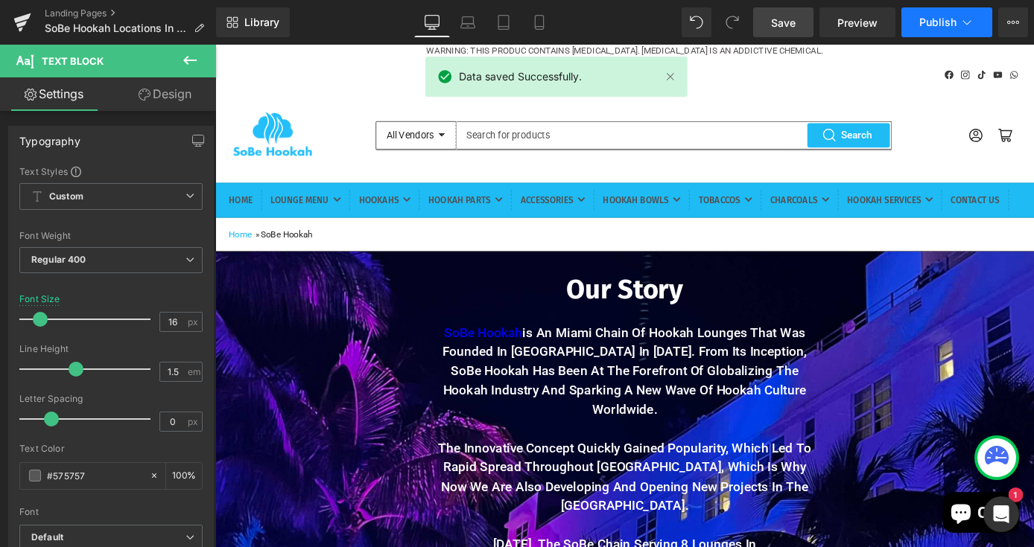
click at [932, 23] on span "Publish" at bounding box center [937, 22] width 37 height 12
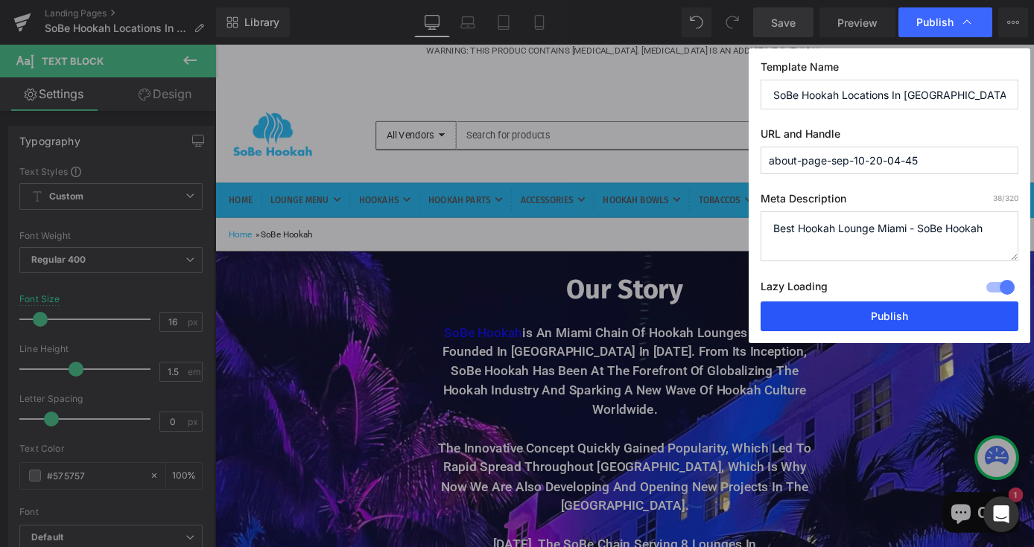
drag, startPoint x: 904, startPoint y: 316, endPoint x: 758, endPoint y: 299, distance: 146.9
click at [904, 316] on button "Publish" at bounding box center [889, 317] width 258 height 30
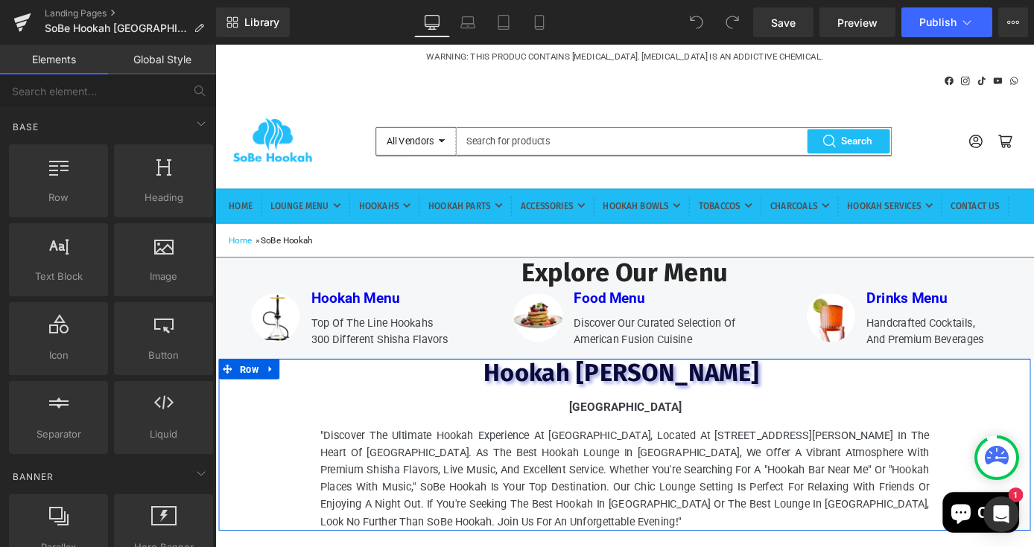
click at [1023, 466] on div "Hookah Lounge Wilde Heading Miami Beach Text Block "Discover the ultimate hooka…" at bounding box center [666, 485] width 894 height 189
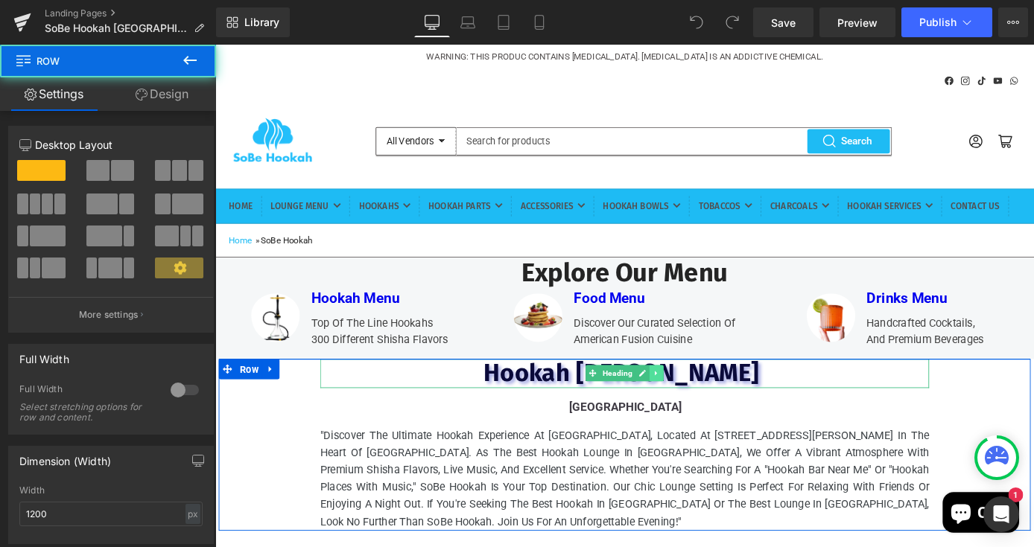
click at [704, 416] on link at bounding box center [701, 407] width 16 height 18
click at [471, 469] on div "Hookah Lounge Wilde Heading Miami Beach Text Block "Discover the ultimate hooka…" at bounding box center [666, 485] width 670 height 189
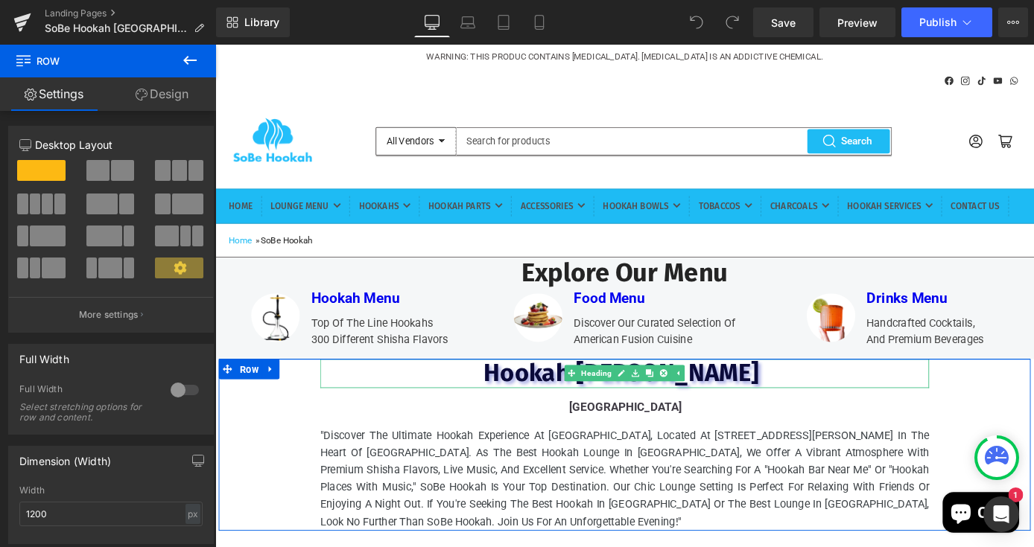
click at [553, 423] on span "Hookah Lounge Wilde" at bounding box center [662, 406] width 303 height 33
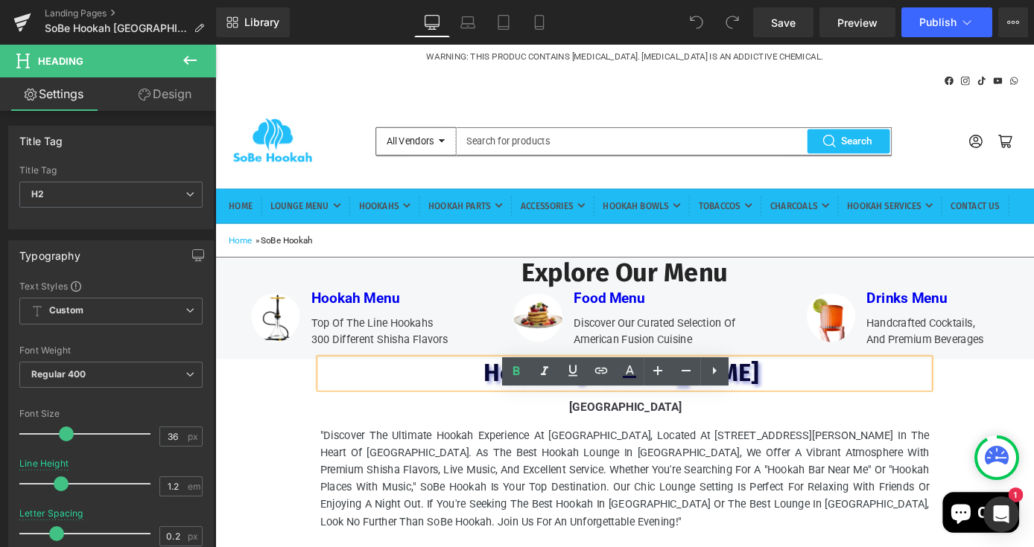
click at [520, 423] on span "Hookah Lounge Wilde" at bounding box center [662, 406] width 303 height 33
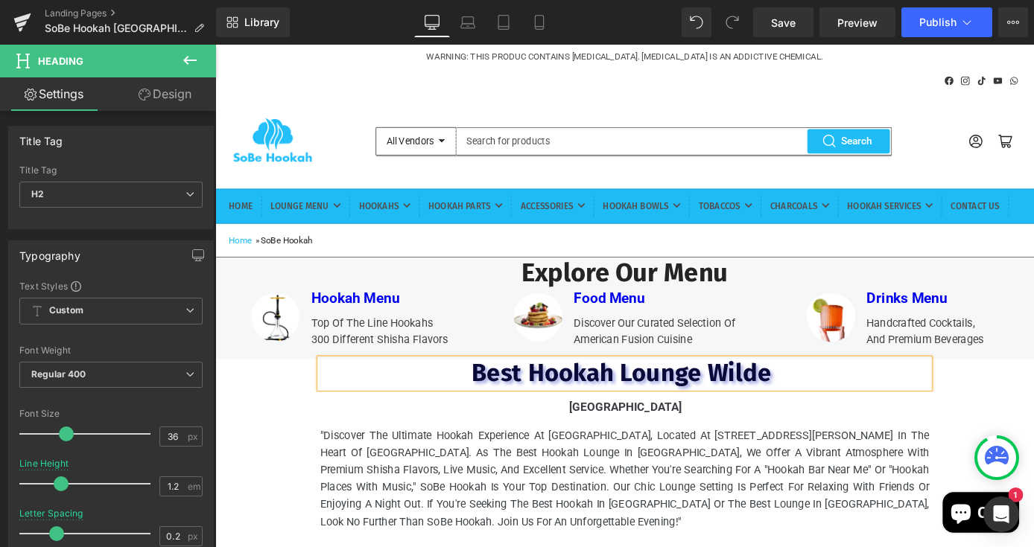
click at [760, 423] on span "Best Hookah Lounge Wilde" at bounding box center [662, 406] width 330 height 33
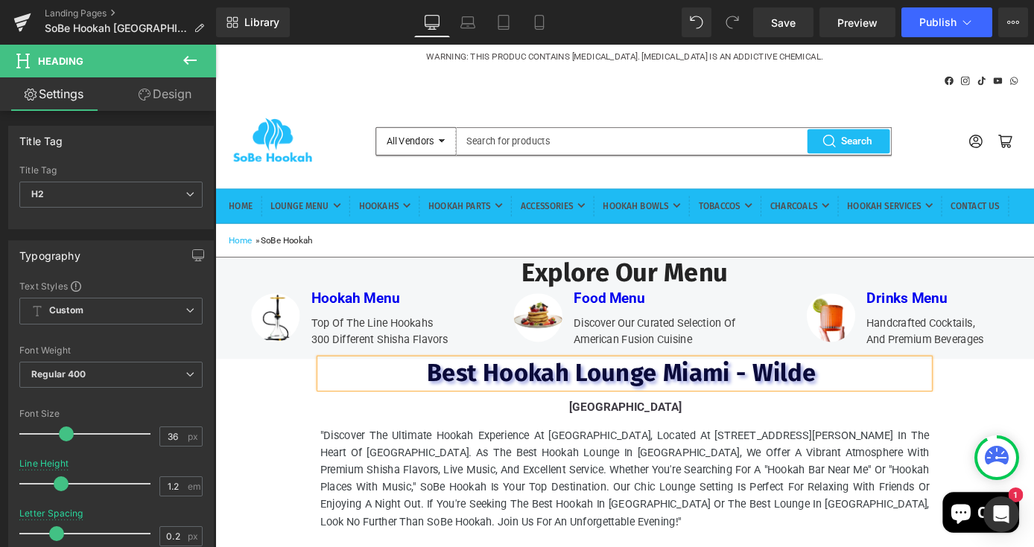
click at [884, 423] on font "Best Hookah Lounge Miami - Wilde" at bounding box center [666, 406] width 436 height 33
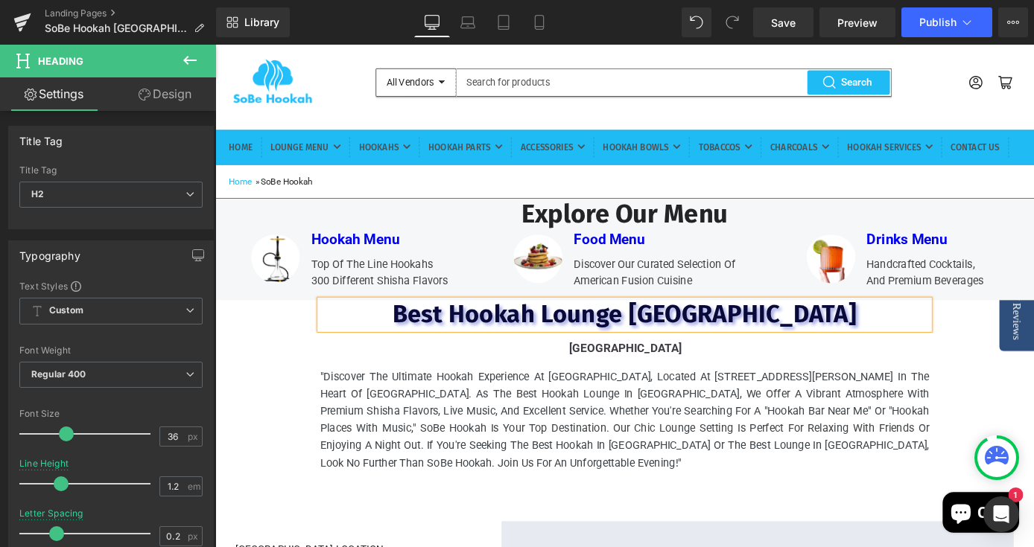
scroll to position [76, 0]
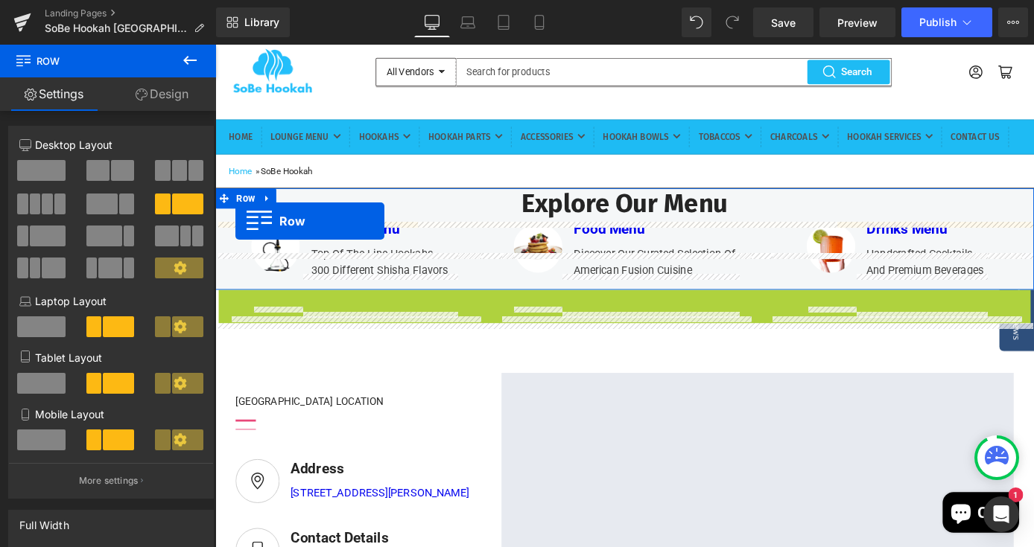
drag, startPoint x: 247, startPoint y: 363, endPoint x: 238, endPoint y: 239, distance: 124.0
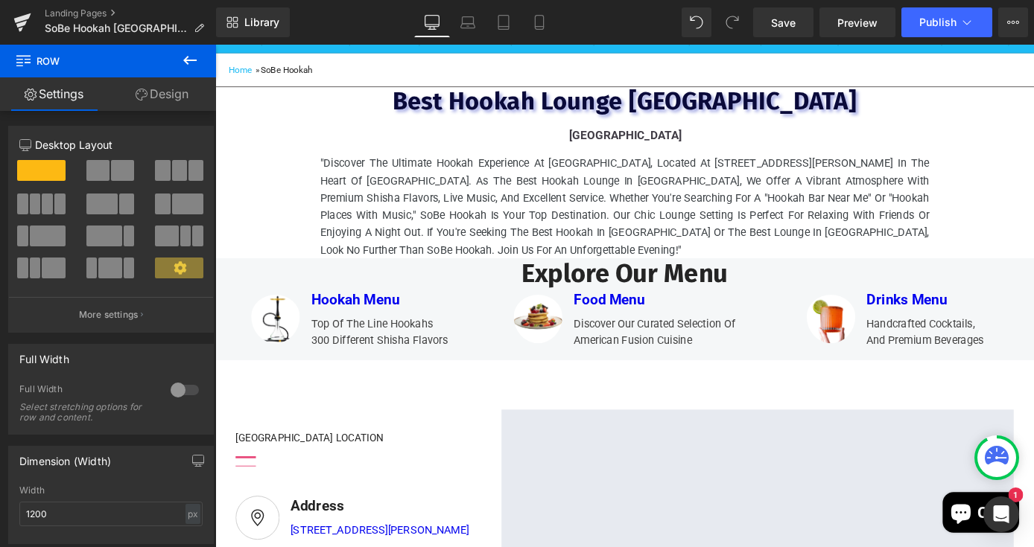
scroll to position [150, 0]
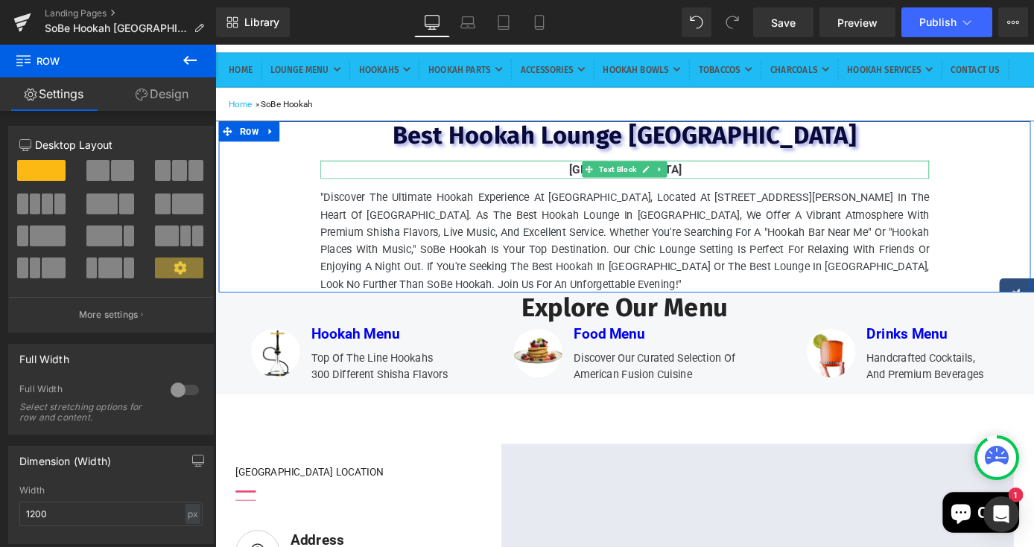
click at [585, 193] on p "Miami Beach" at bounding box center [666, 183] width 669 height 20
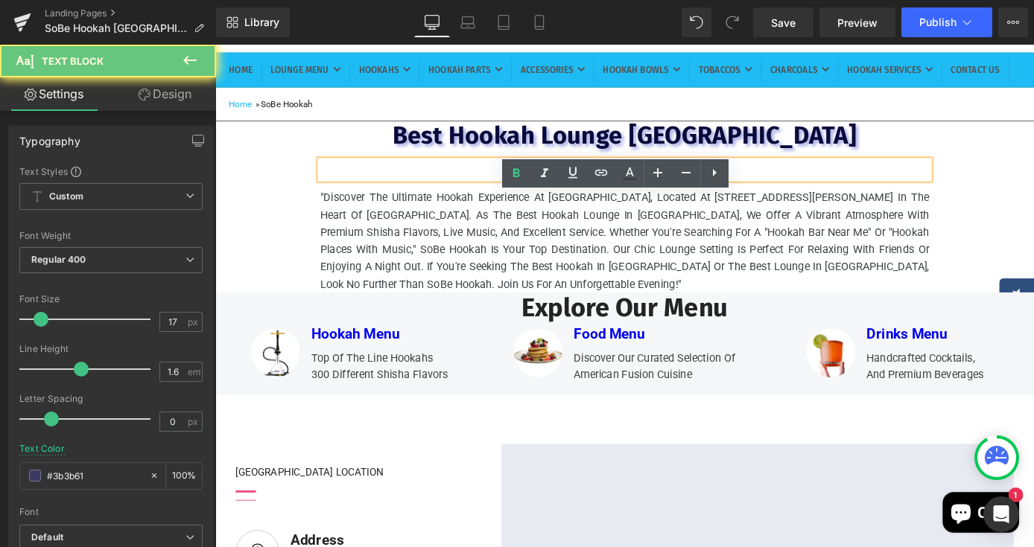
click at [622, 193] on p "Miami Beach" at bounding box center [666, 183] width 669 height 20
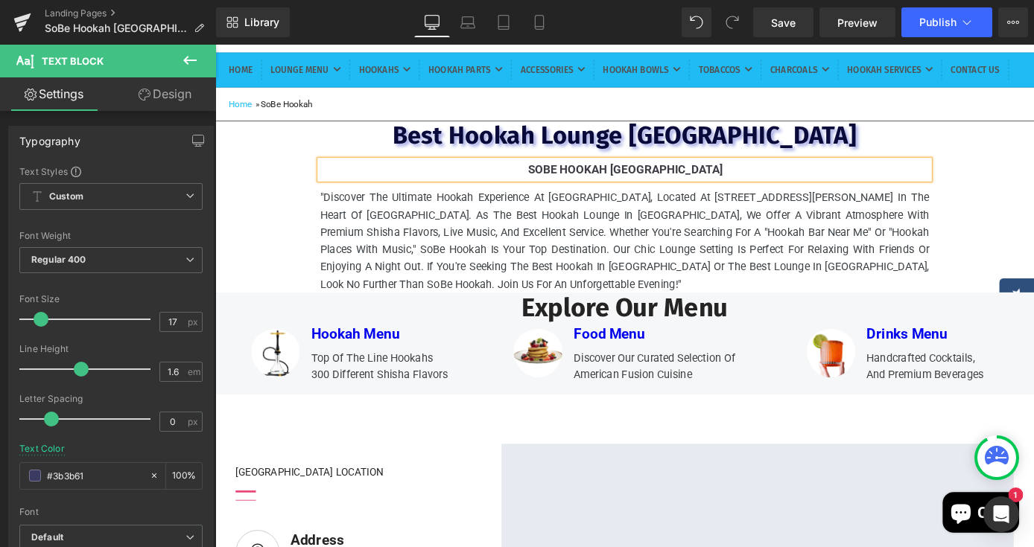
click at [279, 281] on div "Best Hookah Lounge Miami Heading SoBe Hookah Miami Beach Text Block "Discover t…" at bounding box center [666, 224] width 894 height 189
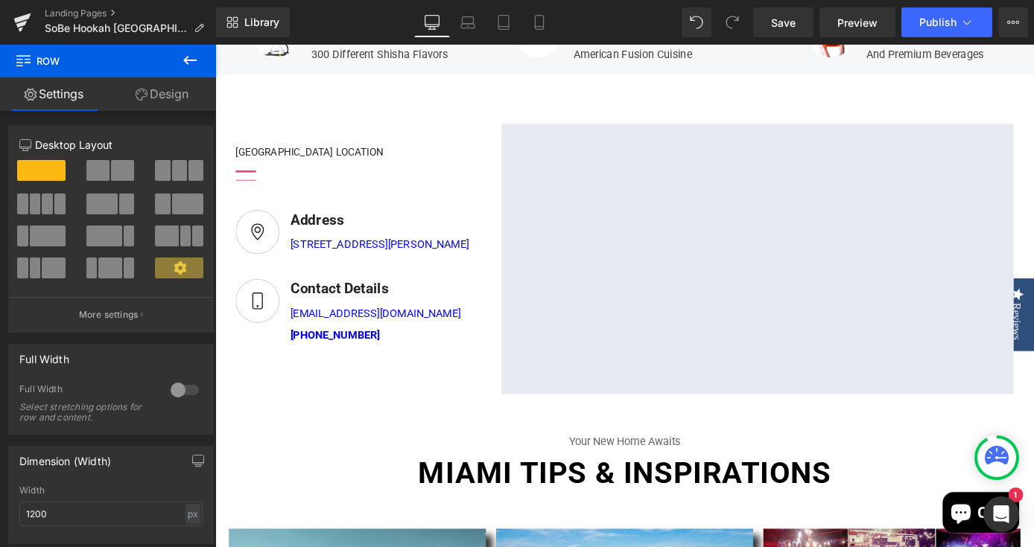
scroll to position [518, 0]
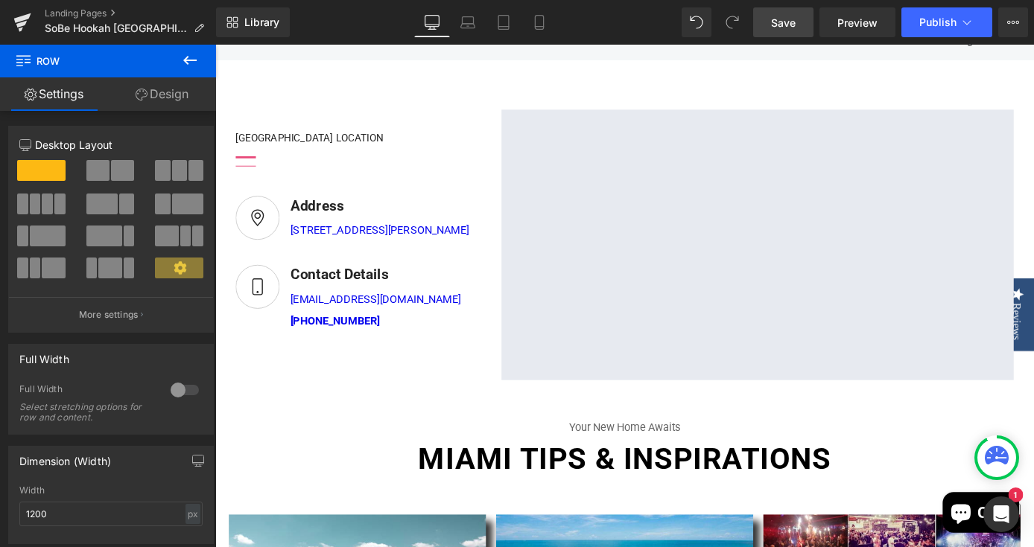
click at [795, 21] on span "Save" at bounding box center [783, 23] width 25 height 16
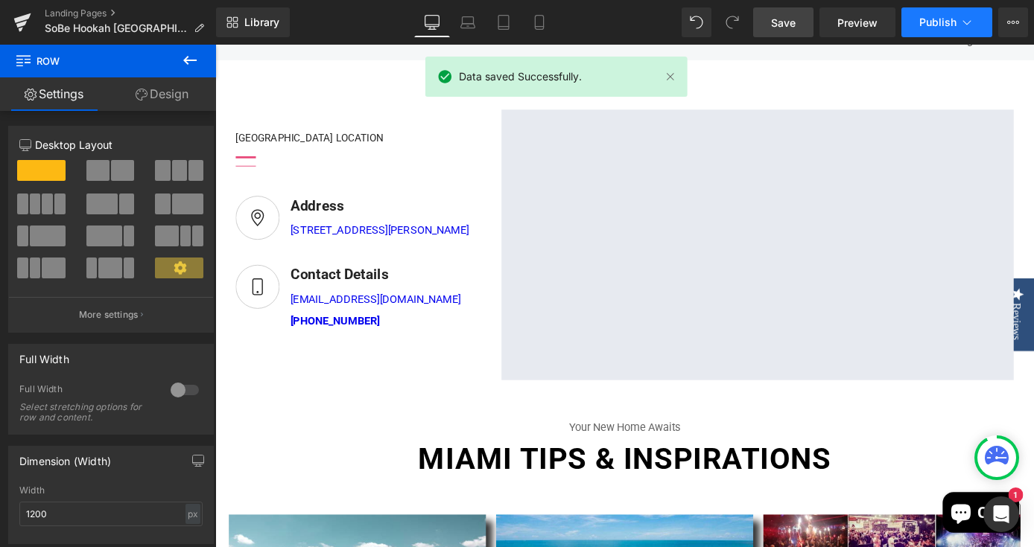
click at [940, 23] on span "Publish" at bounding box center [937, 22] width 37 height 12
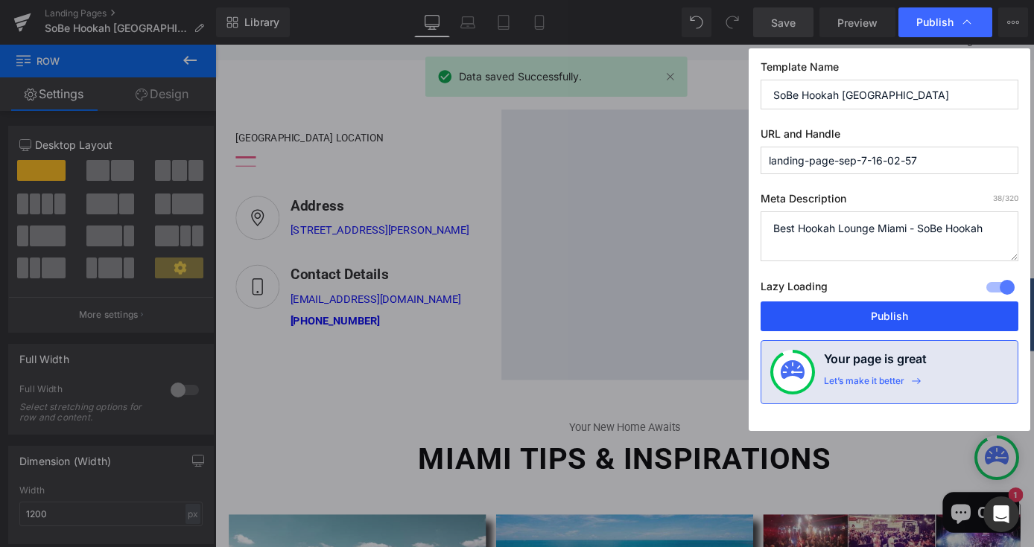
click at [848, 322] on button "Publish" at bounding box center [889, 317] width 258 height 30
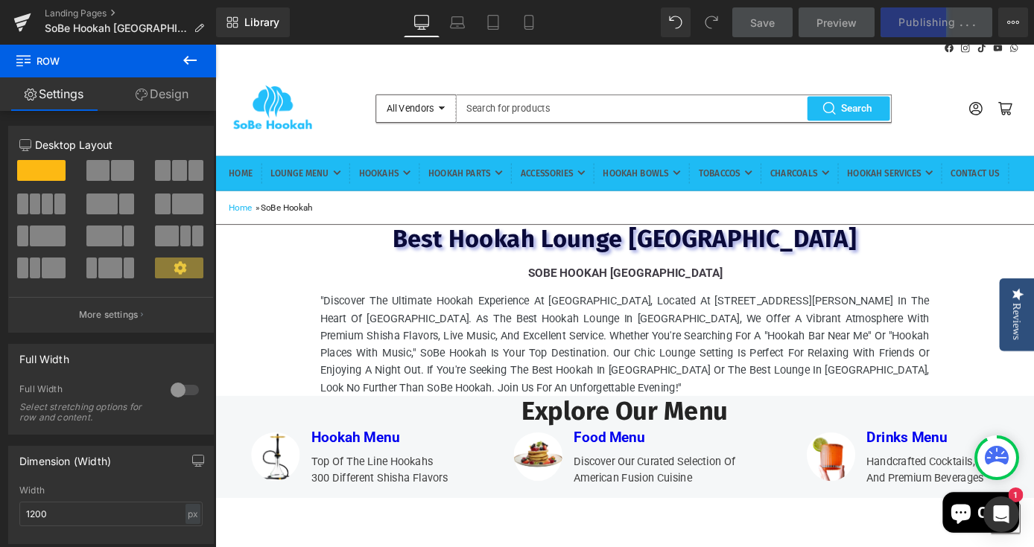
scroll to position [30, 0]
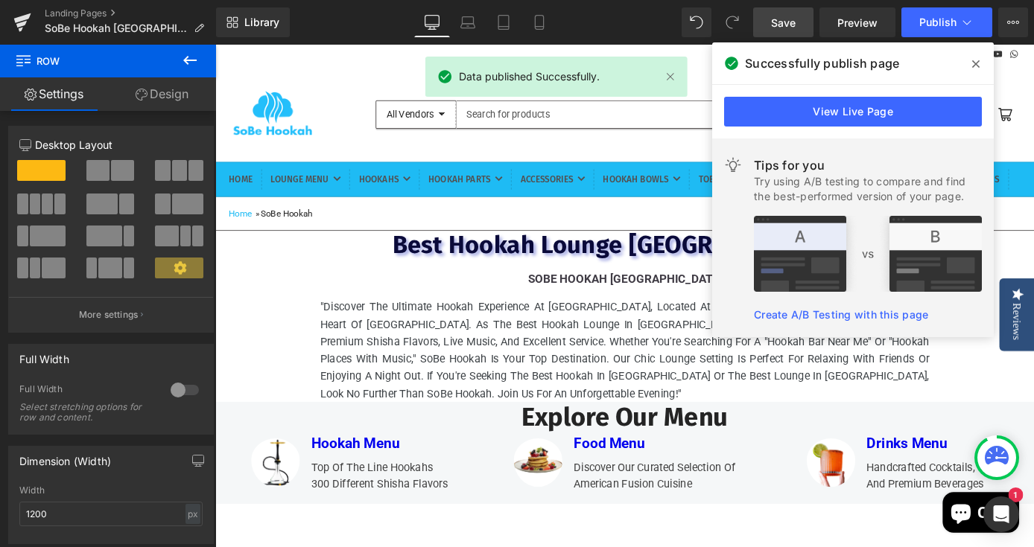
click at [976, 62] on icon at bounding box center [975, 63] width 7 height 7
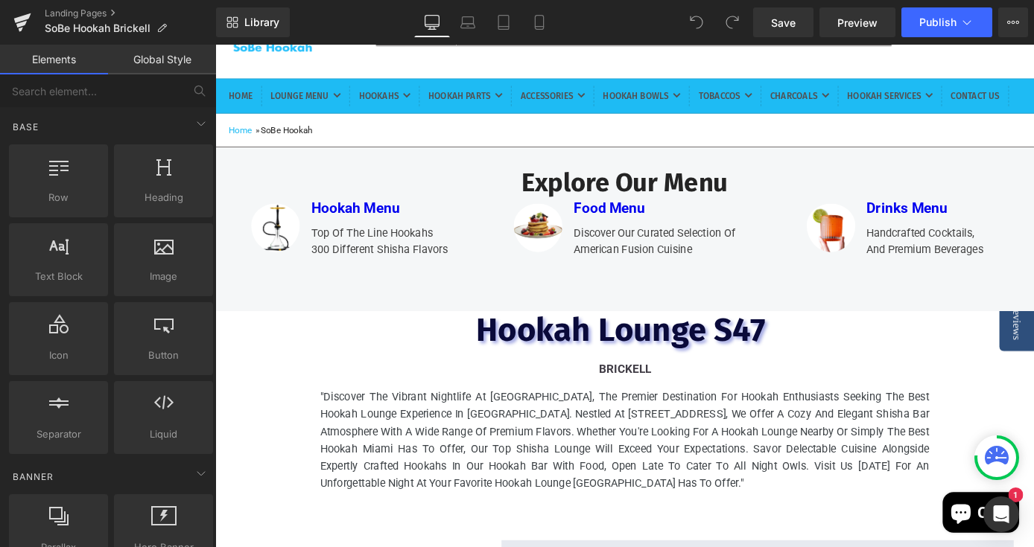
scroll to position [129, 0]
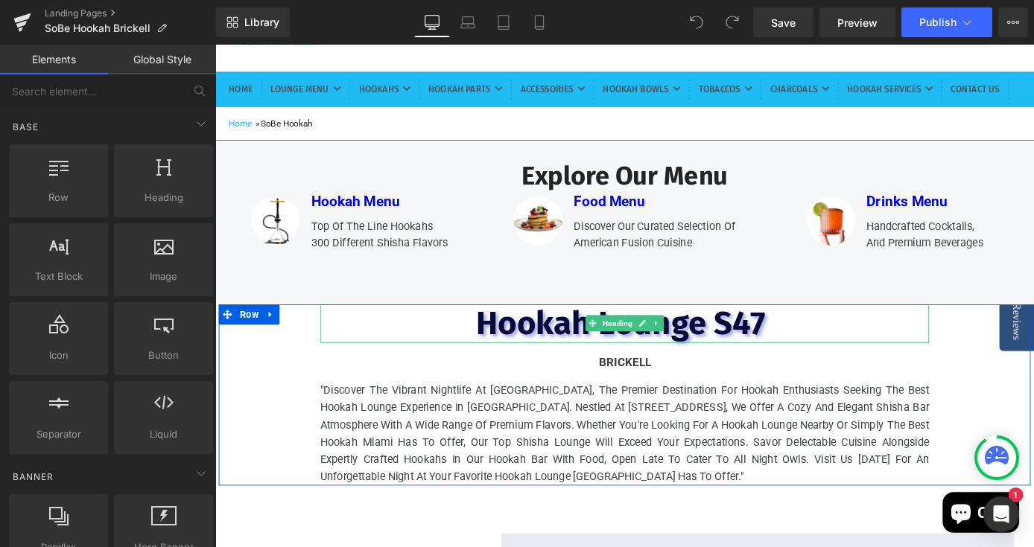
click at [830, 373] on font "Hookah Lounge S47" at bounding box center [666, 351] width 328 height 43
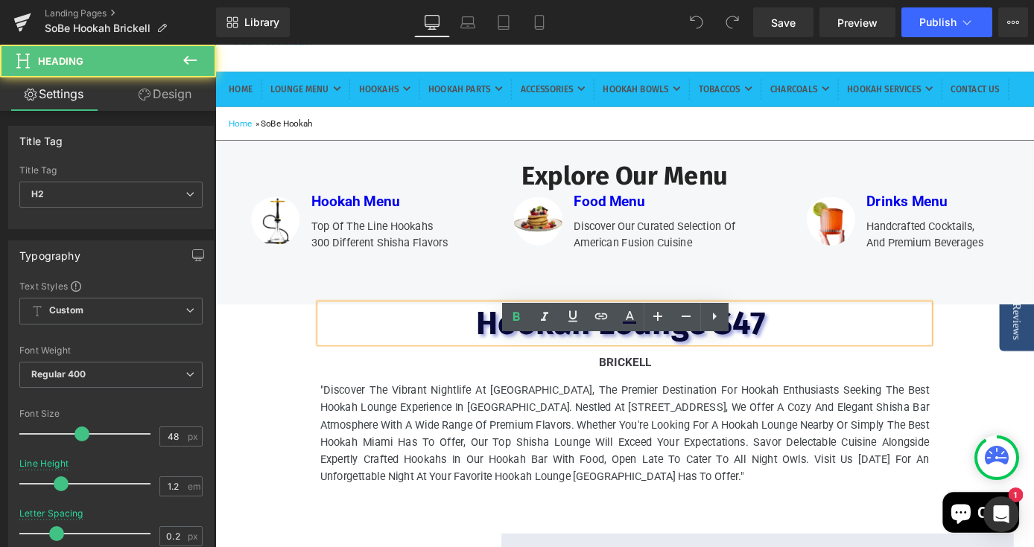
click at [820, 373] on span "Hookah Lounge S47" at bounding box center [661, 351] width 318 height 43
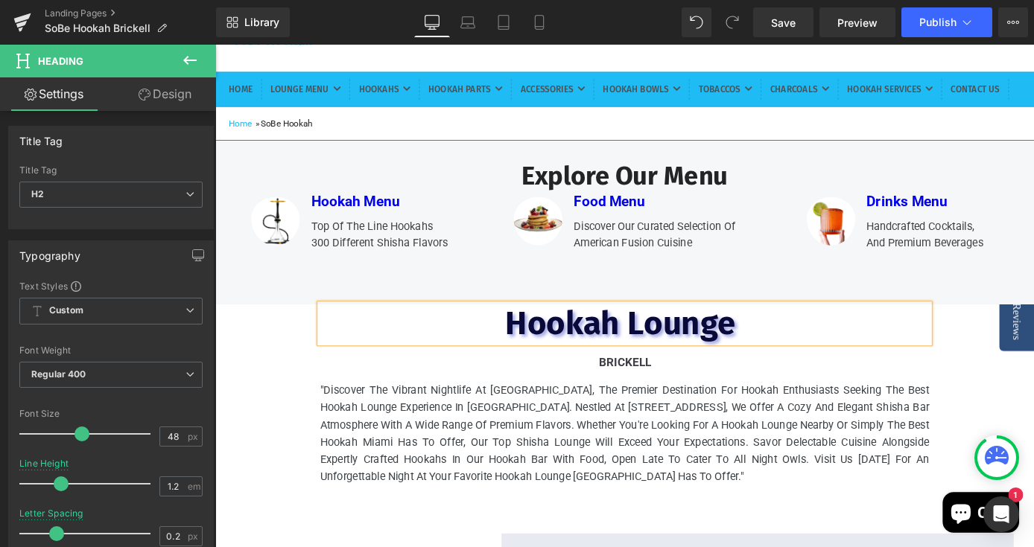
click at [535, 373] on span "Hookah Lounge" at bounding box center [662, 351] width 254 height 43
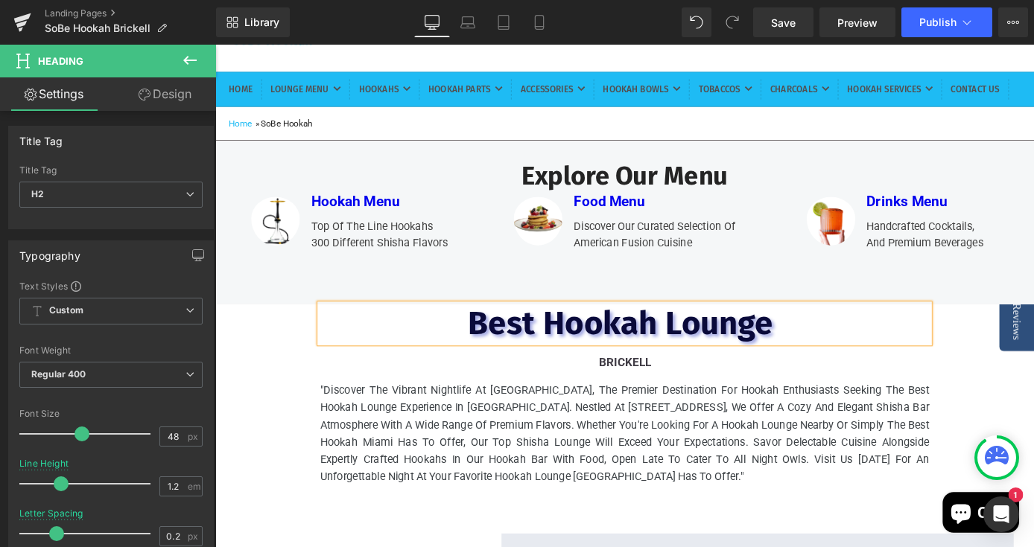
click at [830, 373] on span "Best Hookah Lounge" at bounding box center [661, 351] width 337 height 43
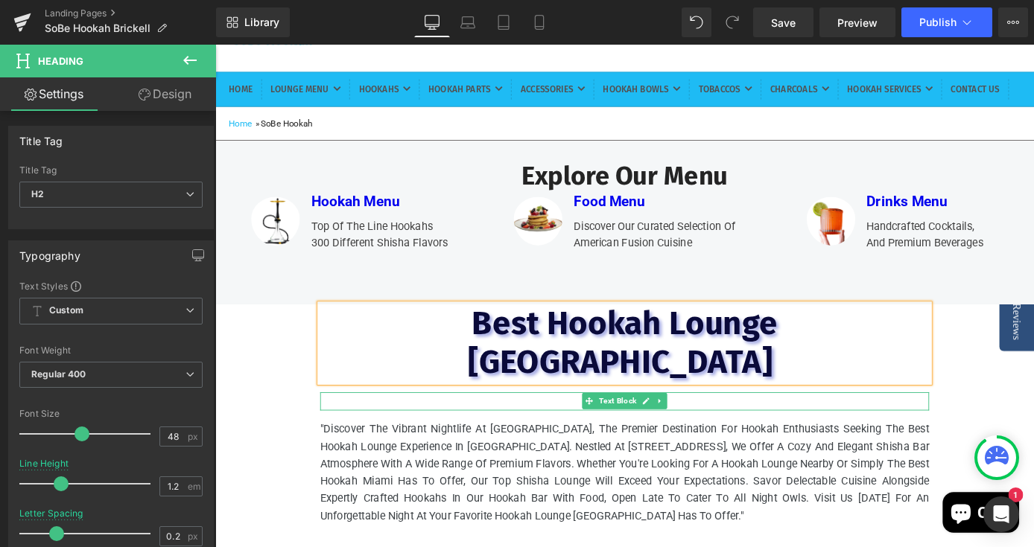
click at [759, 435] on p "BRICKELL" at bounding box center [666, 437] width 669 height 20
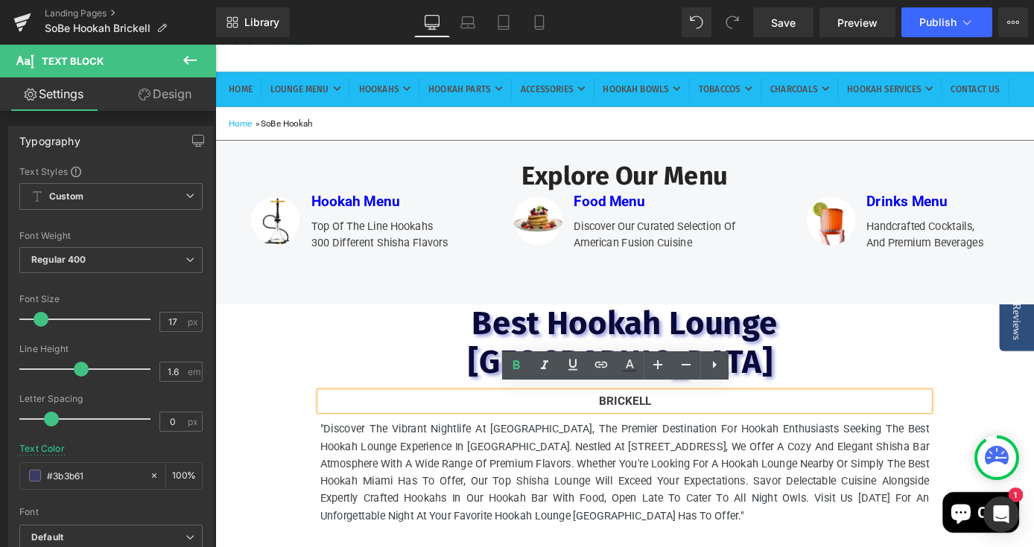
click at [638, 432] on b "BRICKELL" at bounding box center [666, 437] width 57 height 15
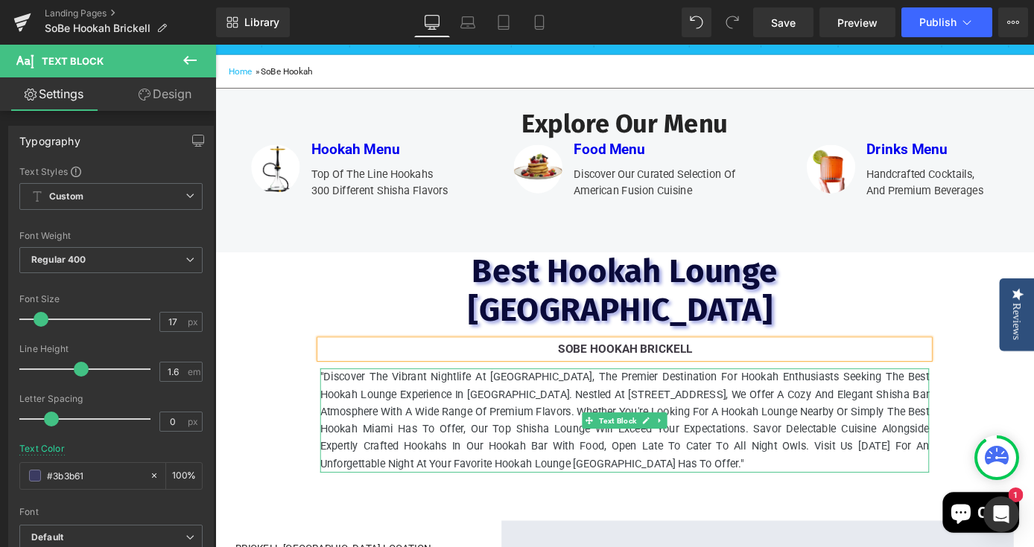
scroll to position [189, 0]
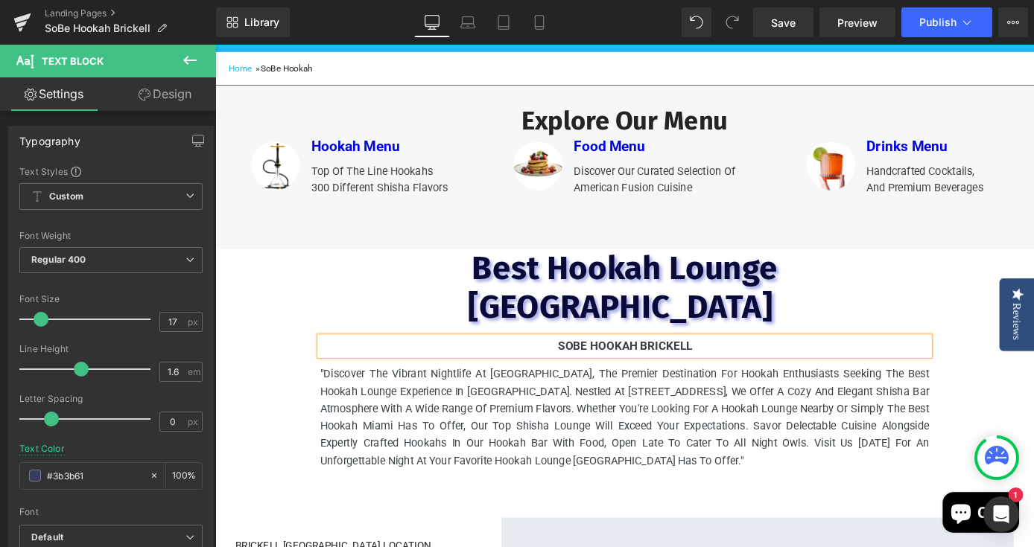
click at [1028, 423] on div "Best Hookah Lounge Miami Heading SoBe Hookah BRICKELL Text Block "Discover the …" at bounding box center [666, 391] width 894 height 243
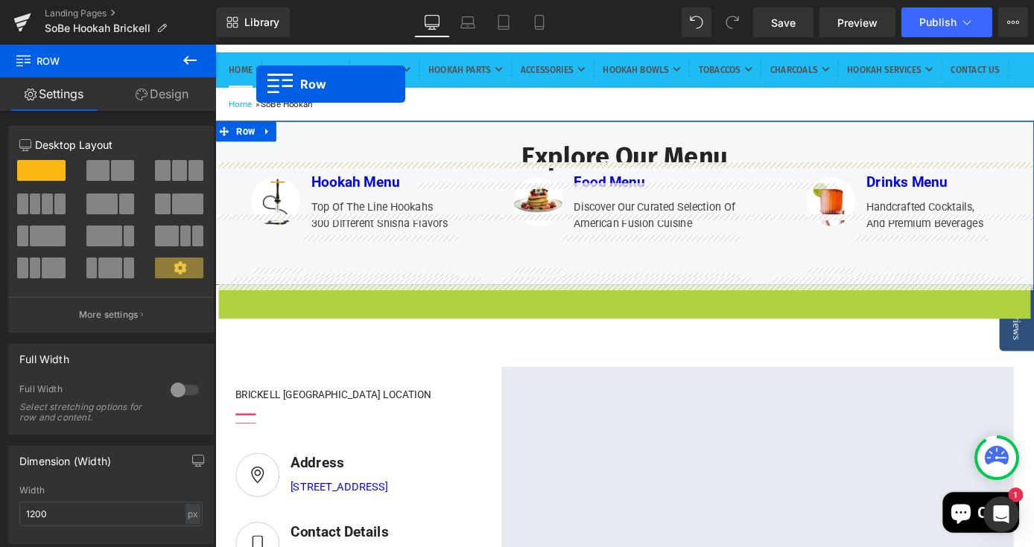
scroll to position [117, 0]
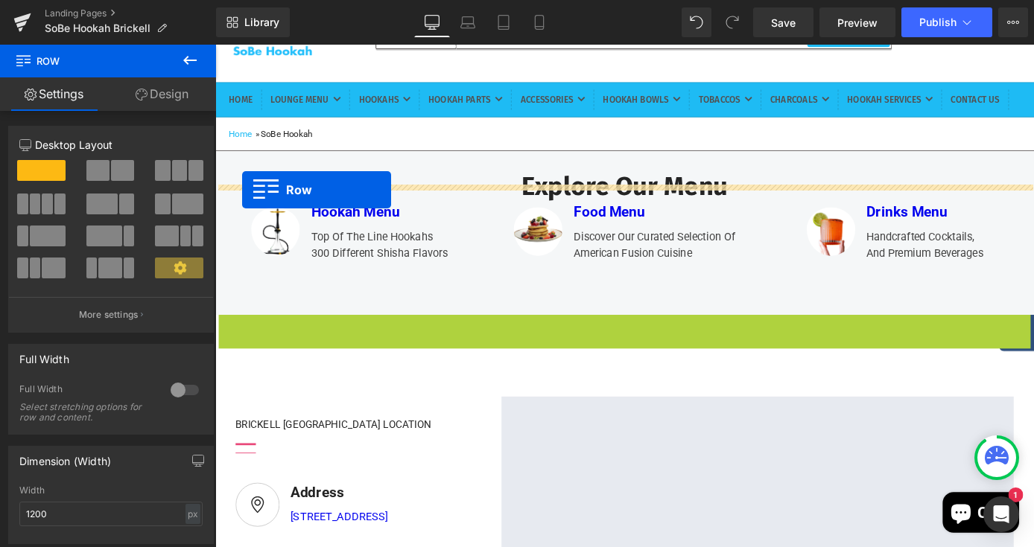
drag, startPoint x: 253, startPoint y: 249, endPoint x: 245, endPoint y: 205, distance: 44.7
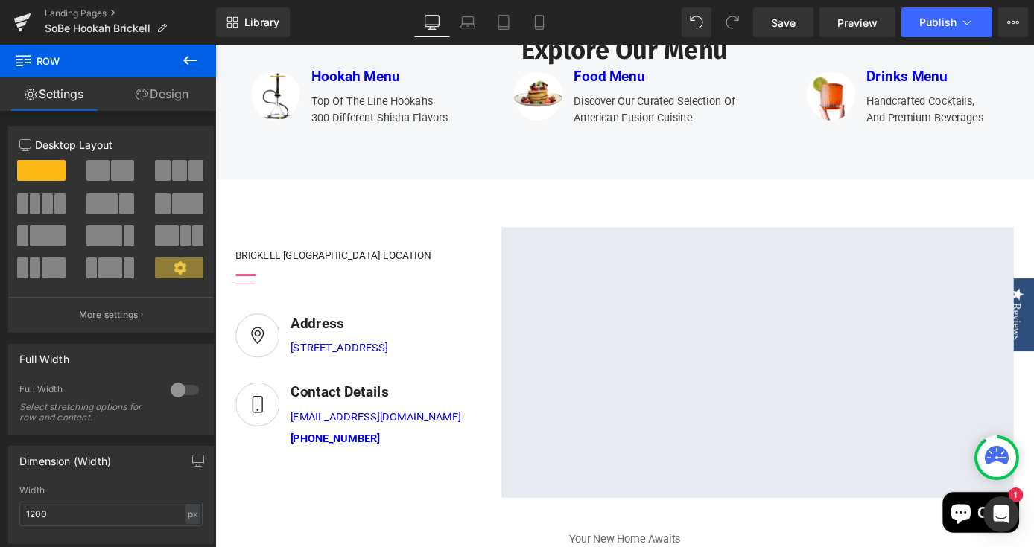
scroll to position [520, 0]
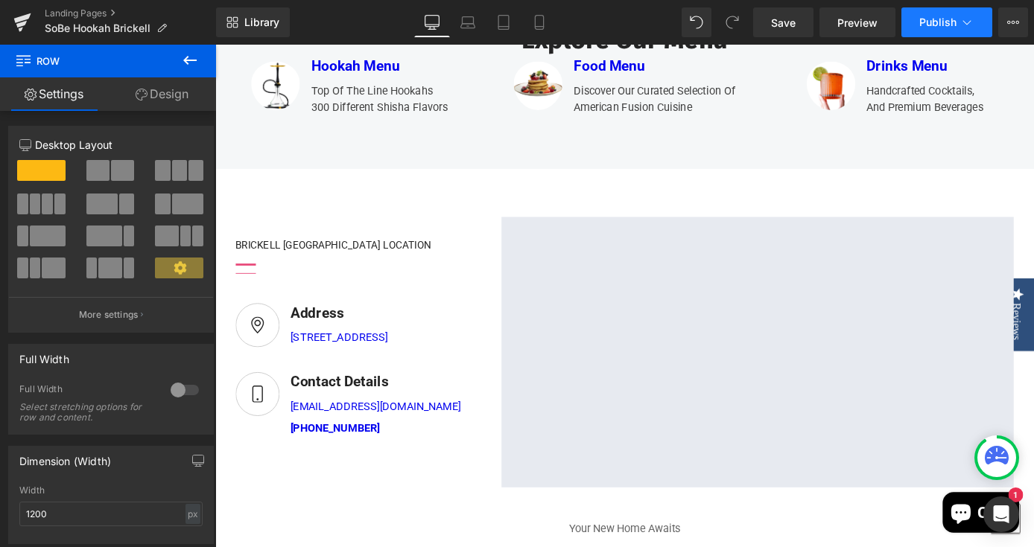
click at [935, 23] on span "Publish" at bounding box center [937, 22] width 37 height 12
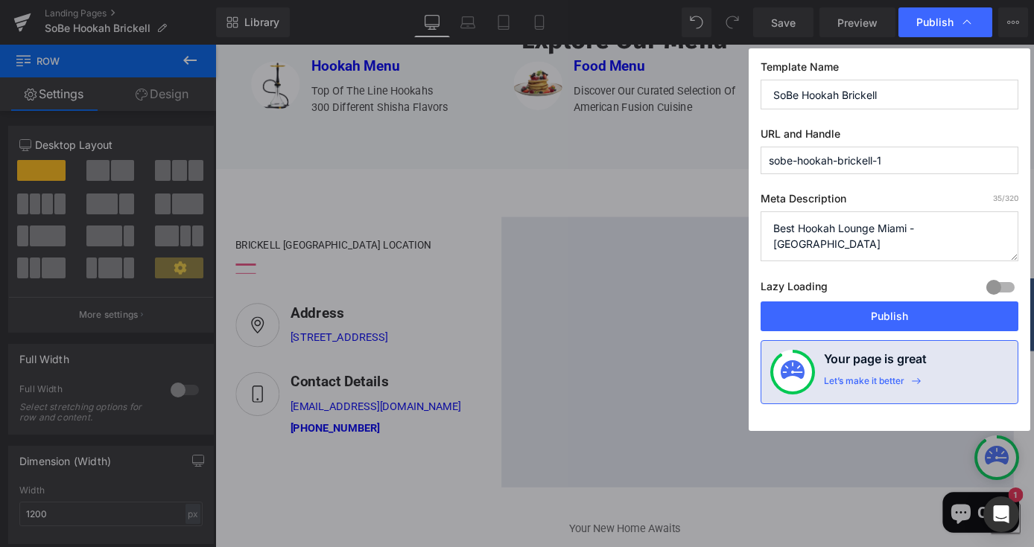
click at [919, 229] on textarea "Best Hookah Lounge Miami - Brickell" at bounding box center [889, 236] width 258 height 50
drag, startPoint x: 833, startPoint y: 252, endPoint x: 763, endPoint y: 227, distance: 74.2
click at [763, 227] on textarea "Best Hookah Lounge Miami - Brickell" at bounding box center [889, 236] width 258 height 50
type textarea "Best Hookah Lounge Miami - SoBe Hookah Brickell"
drag, startPoint x: 891, startPoint y: 92, endPoint x: 742, endPoint y: 81, distance: 149.3
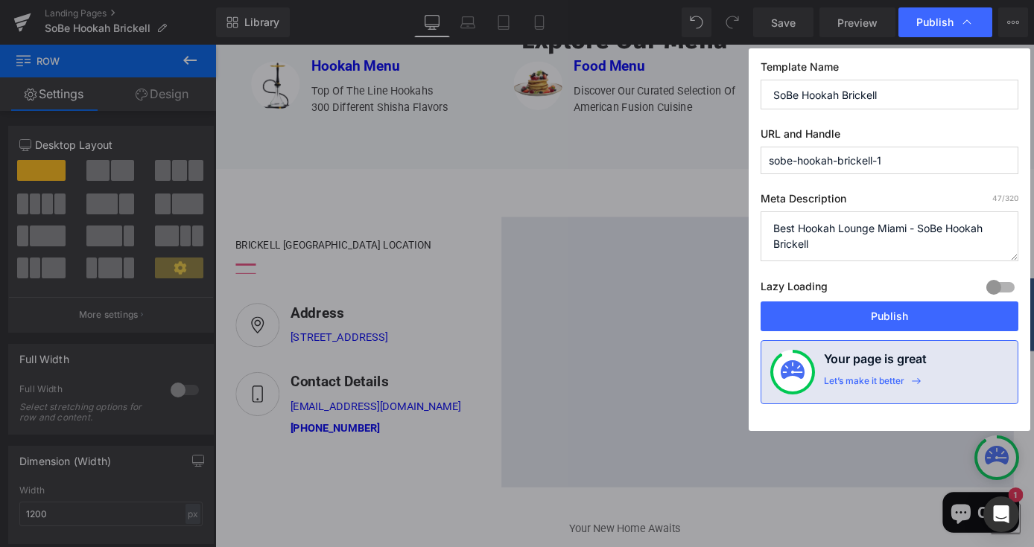
click at [742, 81] on div "Publish Template Name SoBe Hookah Brickell URL and Handle sobe-hookah-brickell-…" at bounding box center [517, 273] width 1034 height 547
paste input "Best Hookah Lounge Miami - SoBe Hookah Brickell"
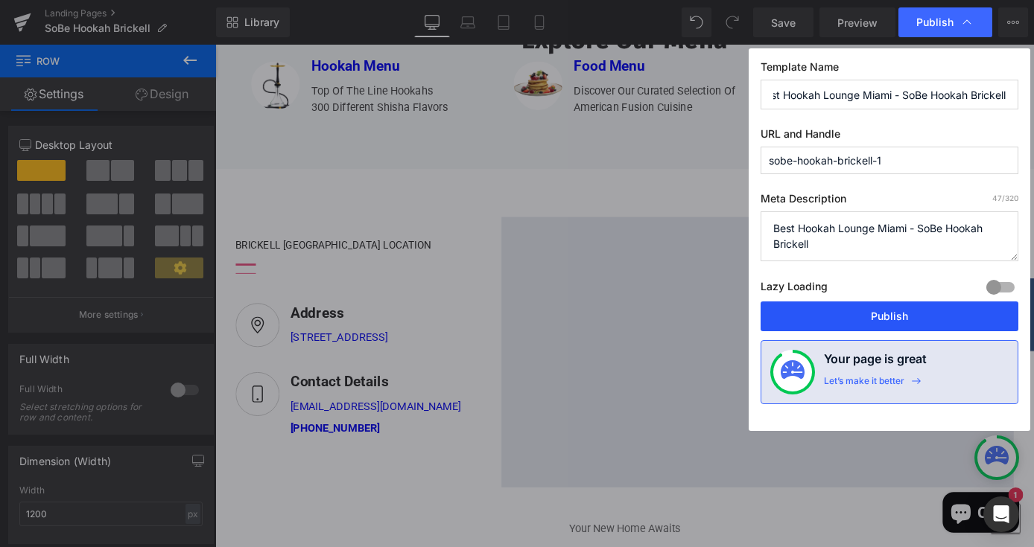
type input "Best Hookah Lounge Miami - SoBe Hookah Brickell"
drag, startPoint x: 876, startPoint y: 313, endPoint x: 728, endPoint y: 296, distance: 149.9
click at [876, 313] on button "Publish" at bounding box center [889, 317] width 258 height 30
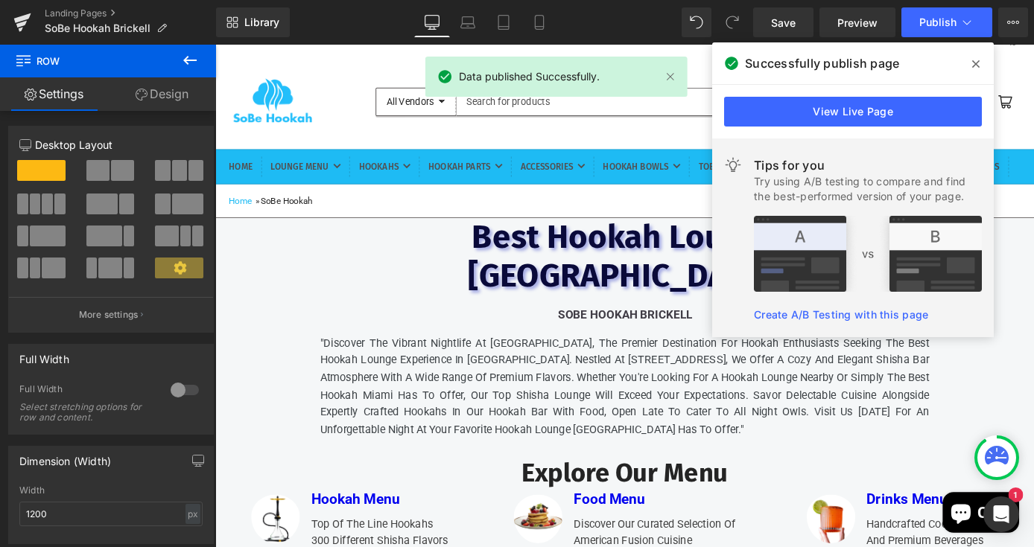
scroll to position [41, 0]
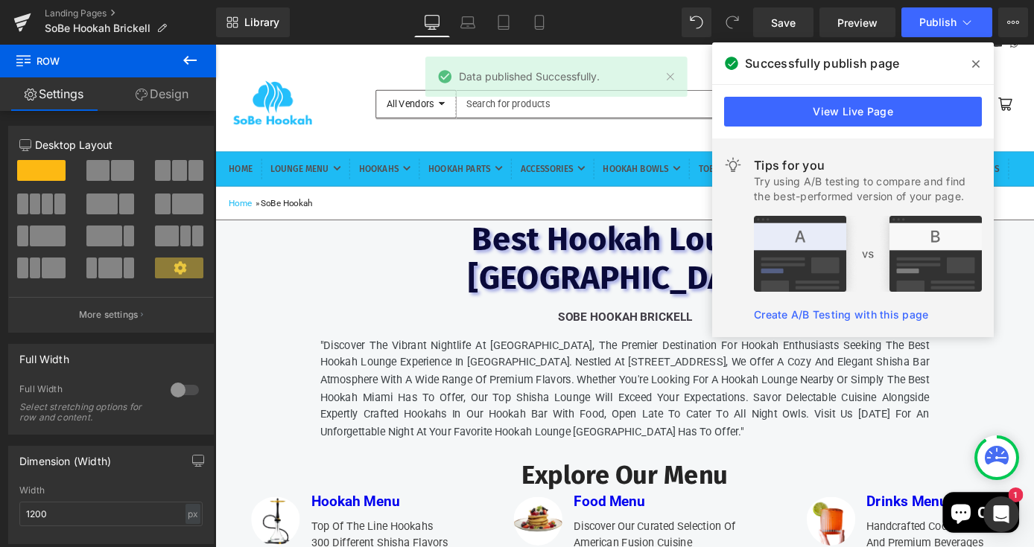
click at [975, 61] on icon at bounding box center [975, 64] width 7 height 12
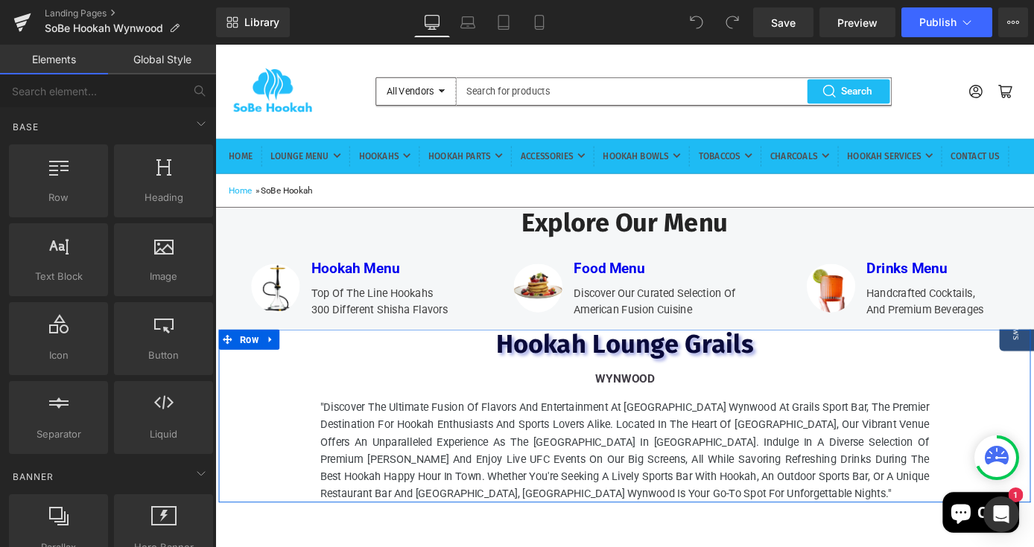
scroll to position [57, 0]
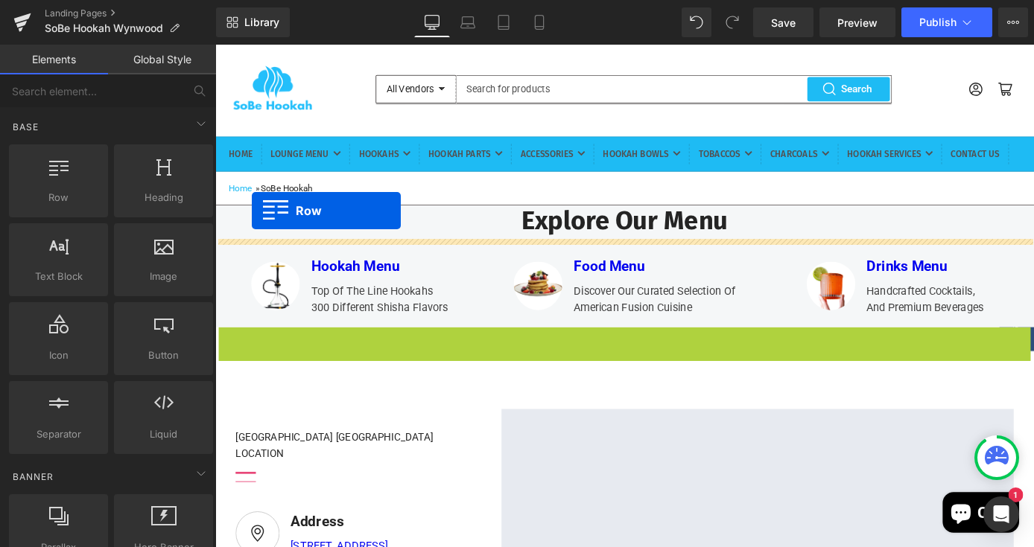
drag, startPoint x: 258, startPoint y: 406, endPoint x: 255, endPoint y: 227, distance: 178.7
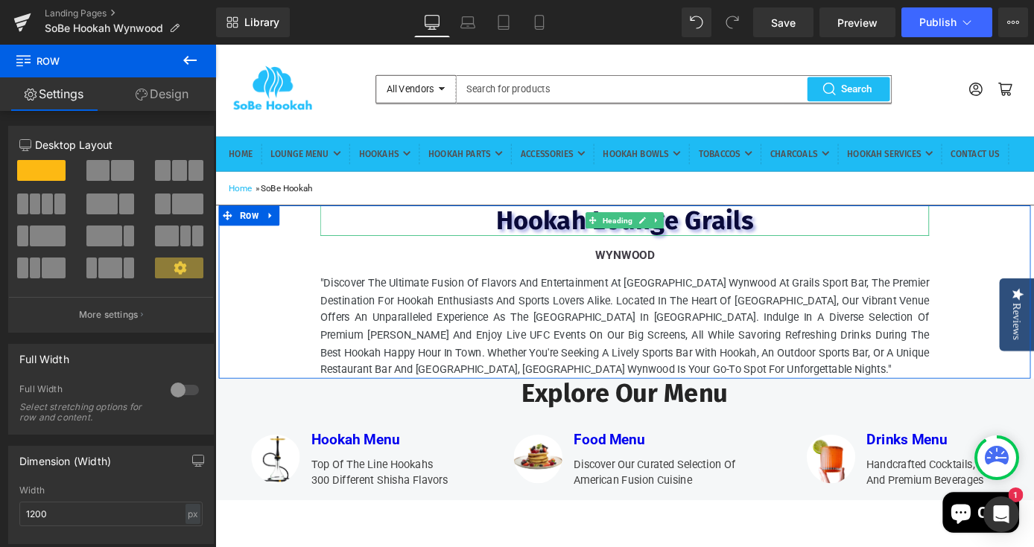
click at [524, 255] on span "Hookah Lounge Grails" at bounding box center [665, 238] width 283 height 34
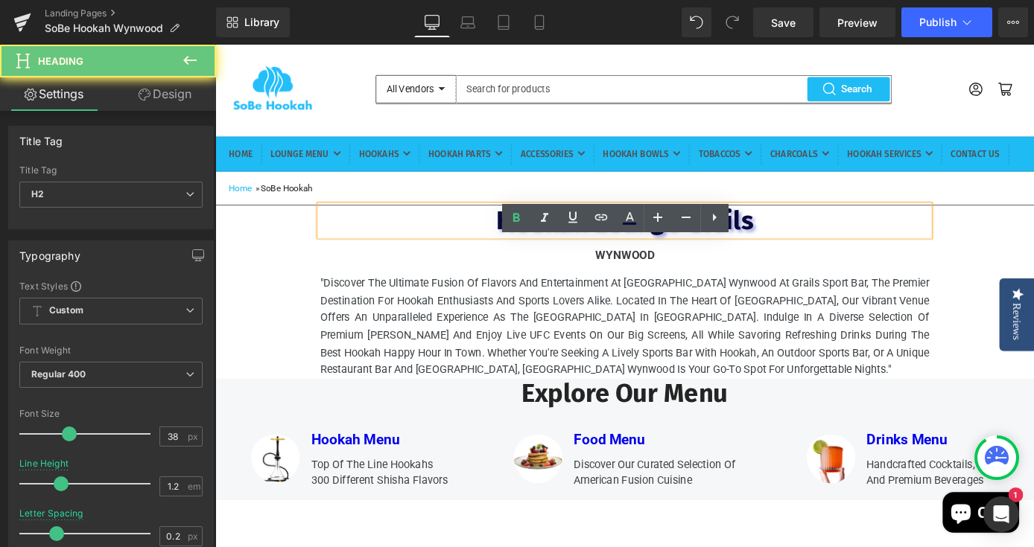
click at [524, 255] on span "Hookah Lounge Grails" at bounding box center [665, 238] width 283 height 34
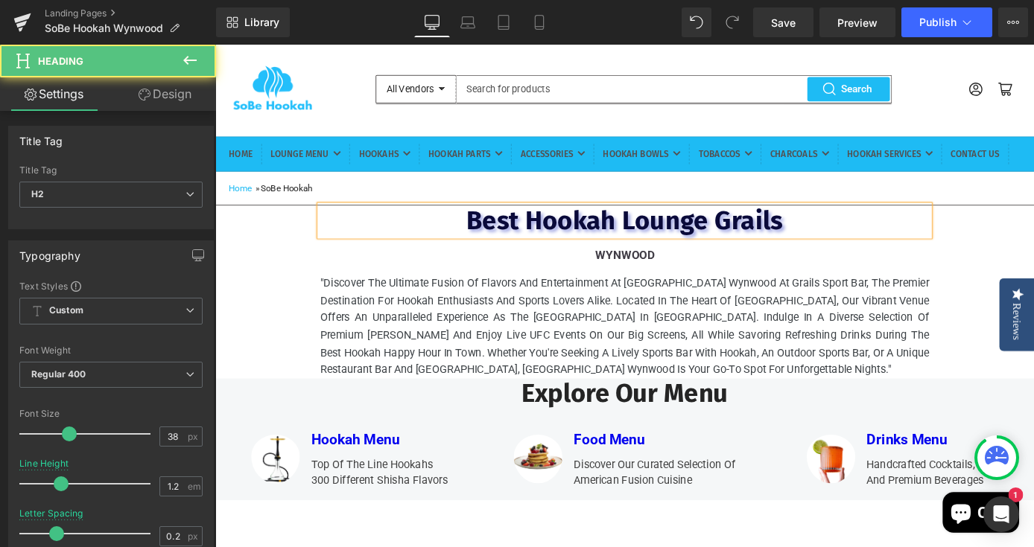
click at [870, 256] on h2 "Best Hookah Lounge Grails" at bounding box center [666, 239] width 670 height 34
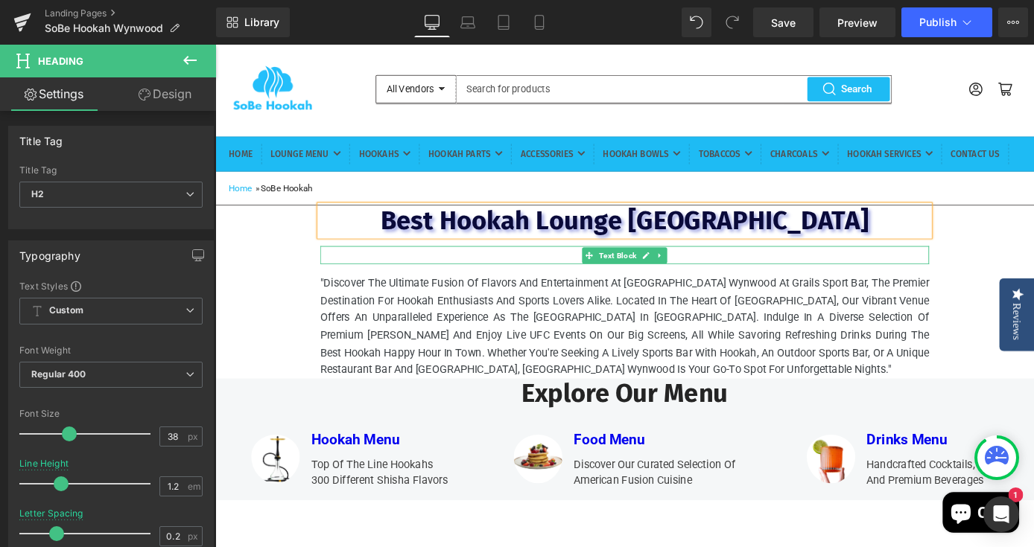
click at [575, 287] on p "WYNWOOD" at bounding box center [666, 277] width 669 height 20
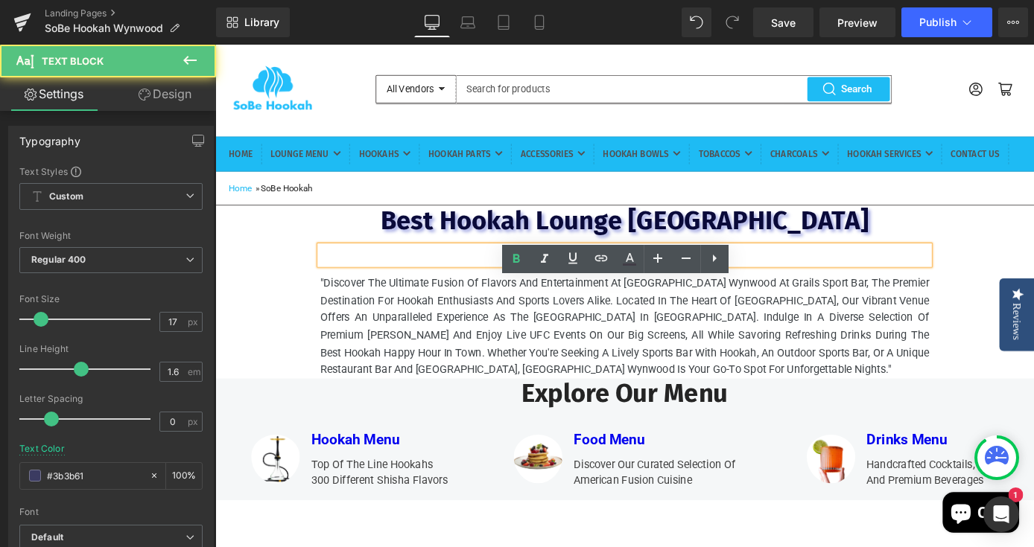
click at [634, 284] on b "WYNWOOD" at bounding box center [667, 276] width 66 height 15
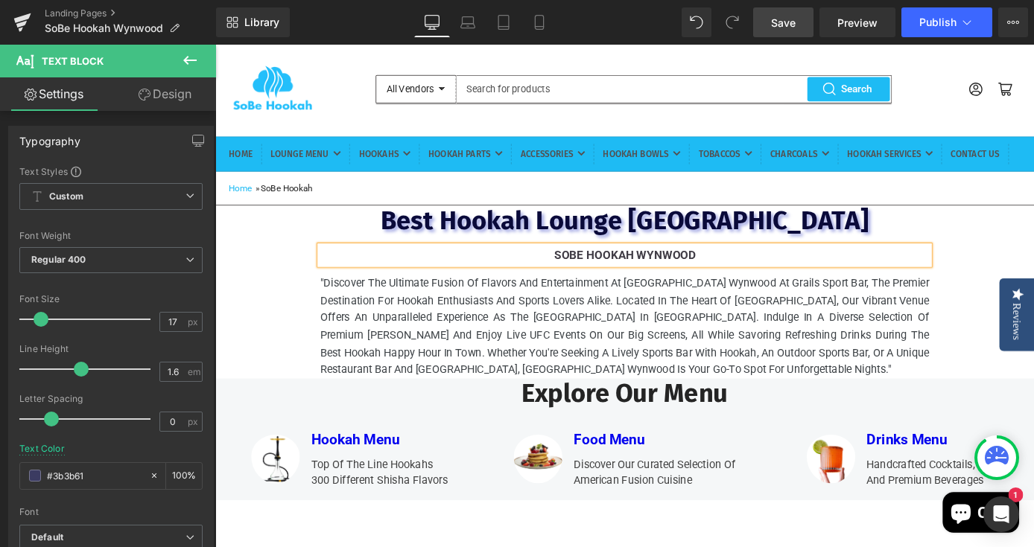
click at [781, 23] on span "Save" at bounding box center [783, 23] width 25 height 16
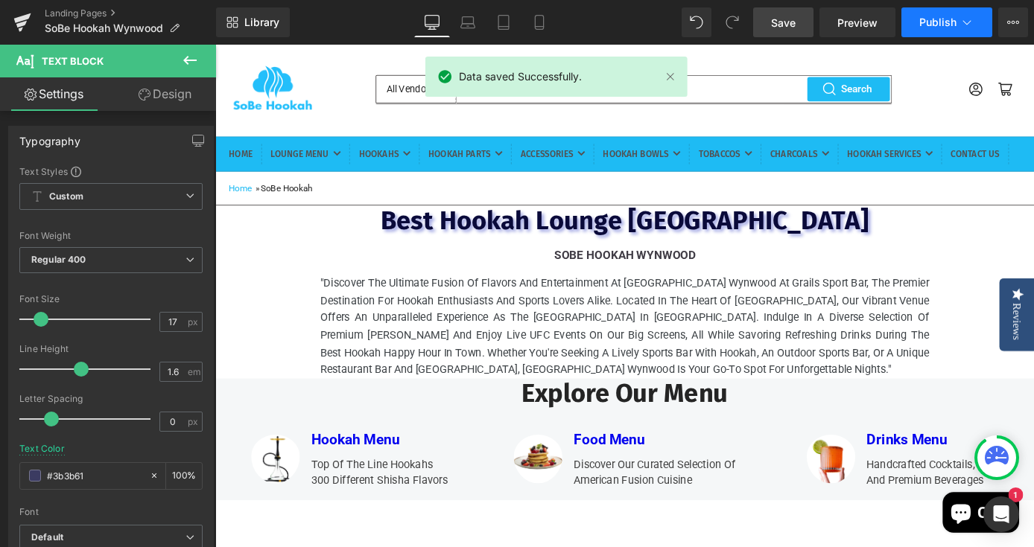
click at [933, 22] on span "Publish" at bounding box center [937, 22] width 37 height 12
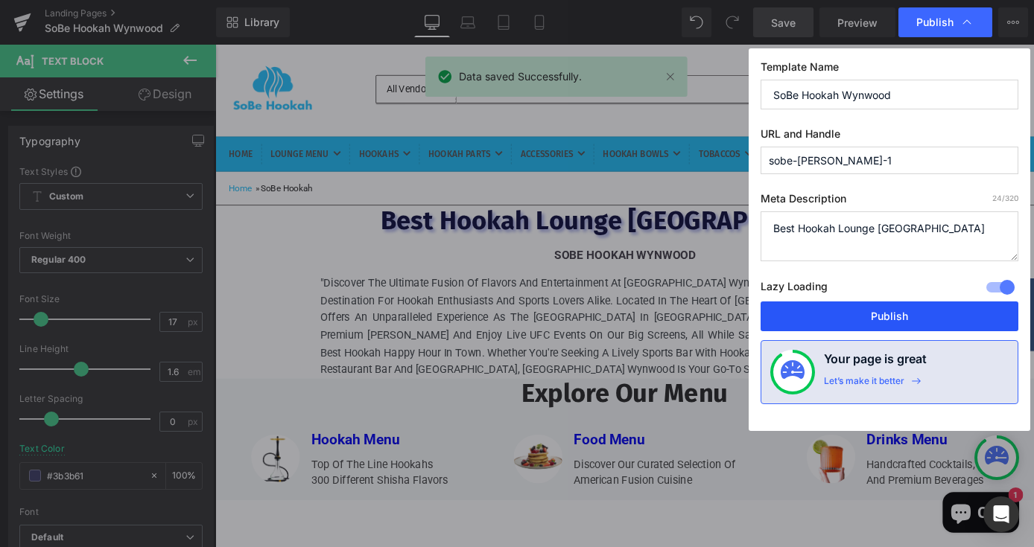
drag, startPoint x: 895, startPoint y: 319, endPoint x: 748, endPoint y: 302, distance: 147.6
click at [895, 319] on button "Publish" at bounding box center [889, 317] width 258 height 30
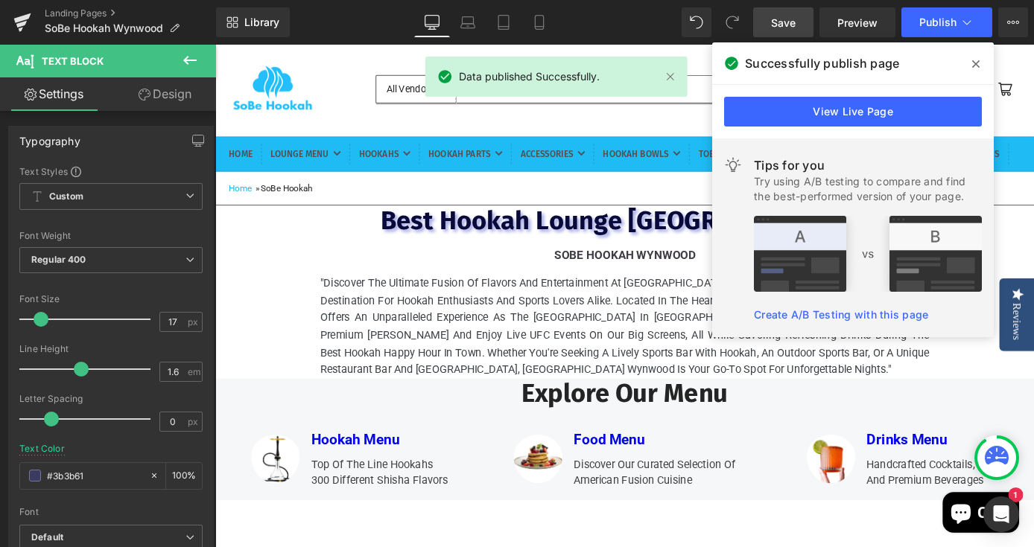
click at [972, 65] on icon at bounding box center [975, 64] width 7 height 12
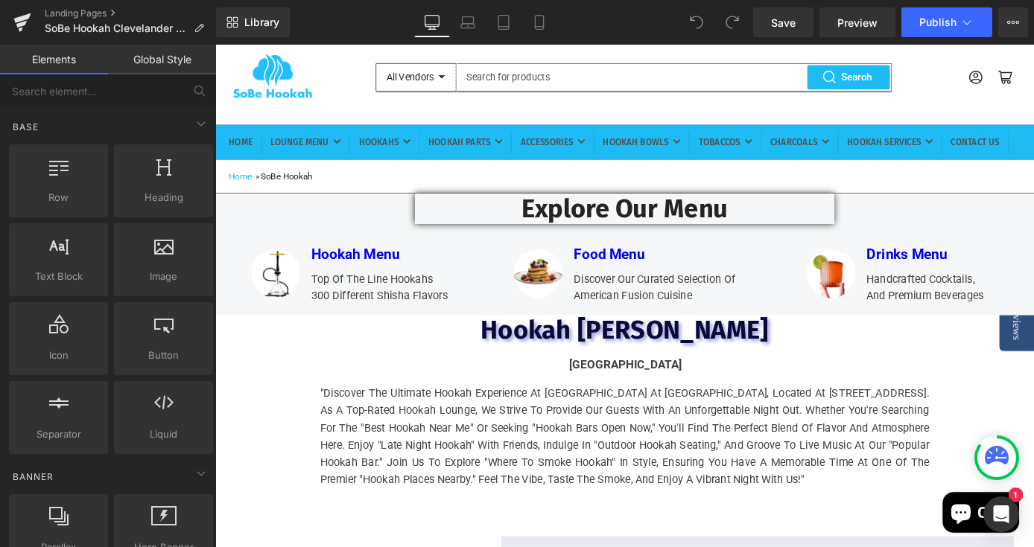
scroll to position [77, 0]
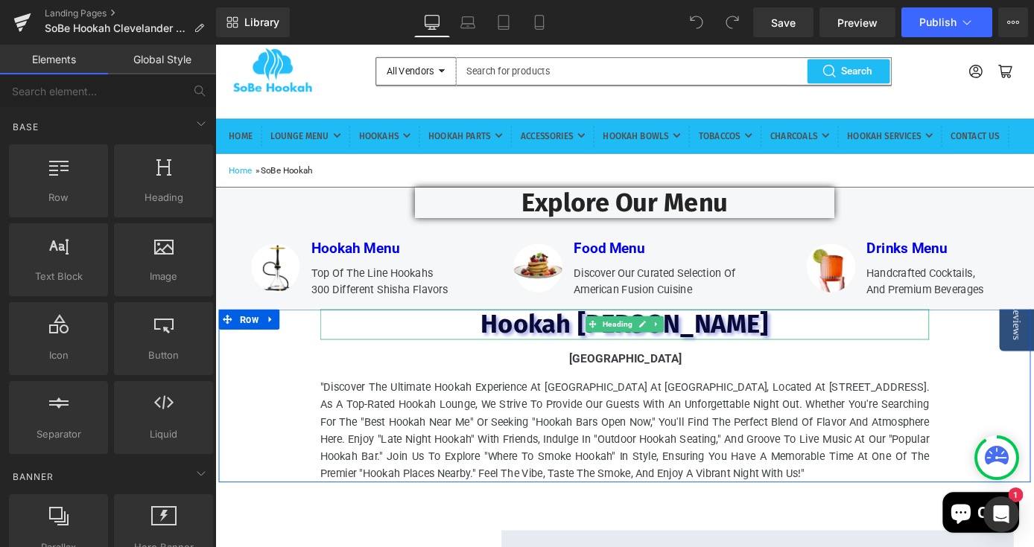
click at [861, 370] on h2 "Hookah Lounge Clevelander" at bounding box center [666, 353] width 670 height 34
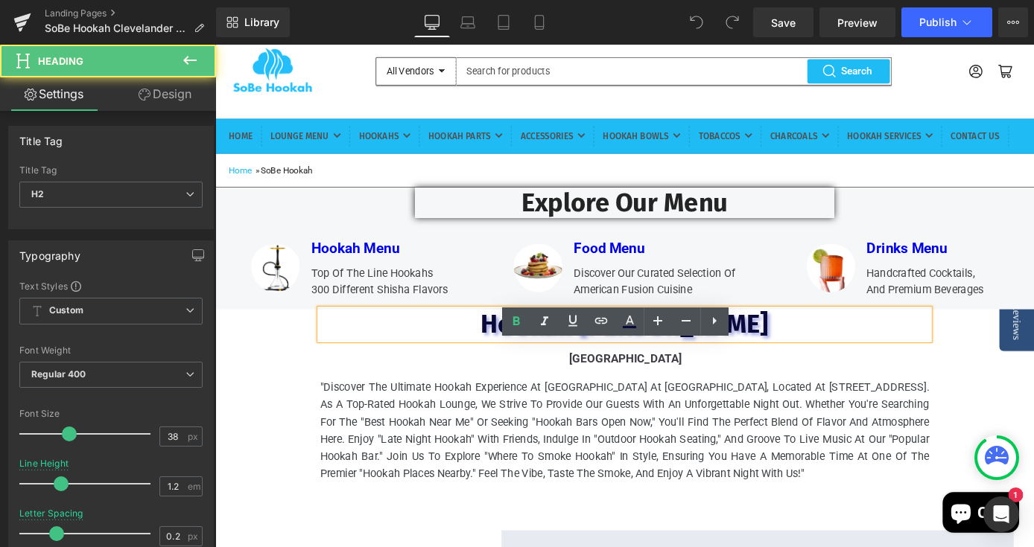
click at [861, 370] on h2 "Hookah Lounge Clevelander" at bounding box center [666, 353] width 670 height 34
drag, startPoint x: 861, startPoint y: 392, endPoint x: 700, endPoint y: 390, distance: 160.9
click at [700, 370] on h2 "Hookah Lounge Clevelander" at bounding box center [666, 353] width 670 height 34
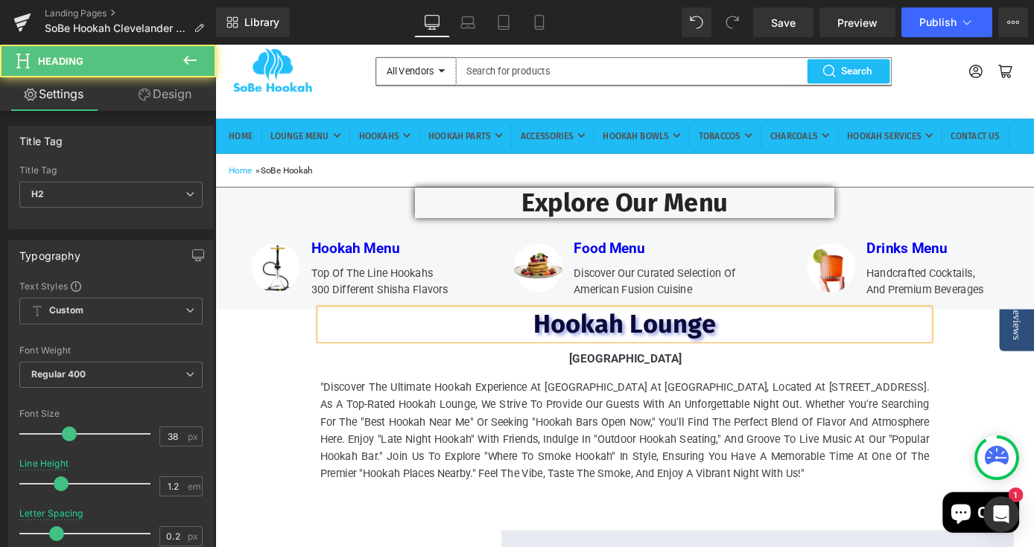
click at [667, 369] on span "Hookah Lounge" at bounding box center [665, 352] width 201 height 34
click at [565, 369] on span "Hookah Lounge" at bounding box center [665, 352] width 201 height 34
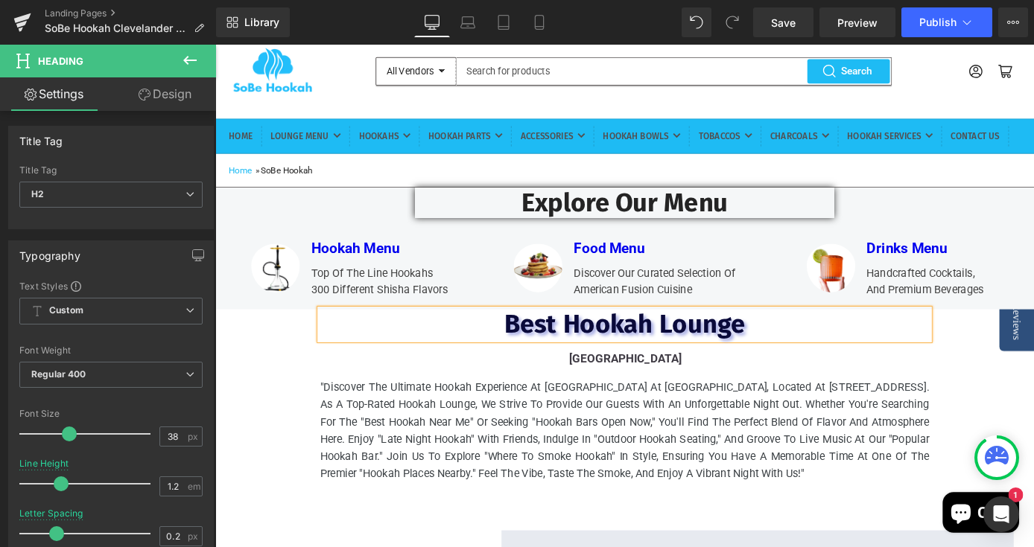
click at [812, 370] on h2 "Best Hookah Lounge" at bounding box center [666, 353] width 670 height 34
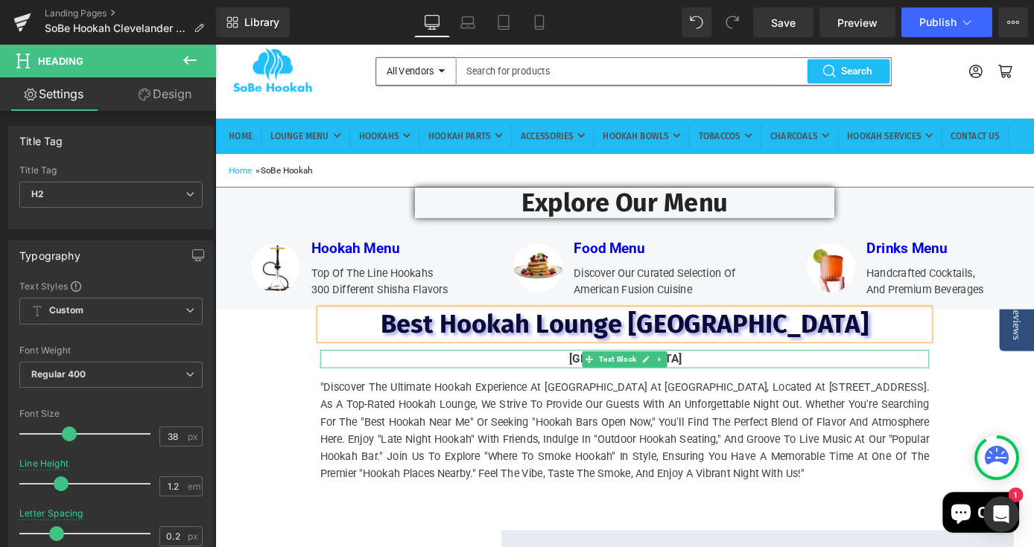
click at [733, 401] on p "MIAMI BEACH" at bounding box center [666, 391] width 669 height 20
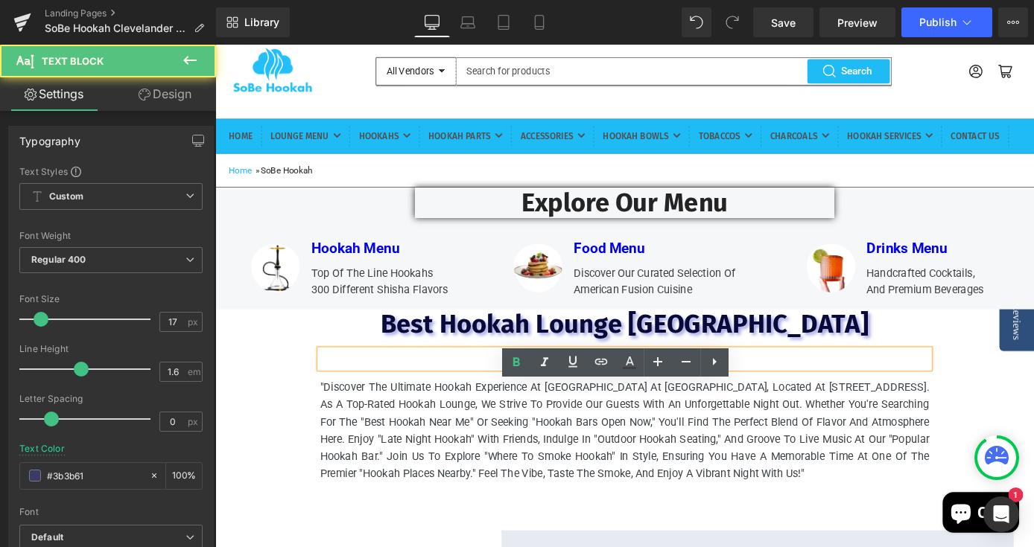
click at [623, 398] on b "MIAMI BEACH" at bounding box center [667, 390] width 124 height 15
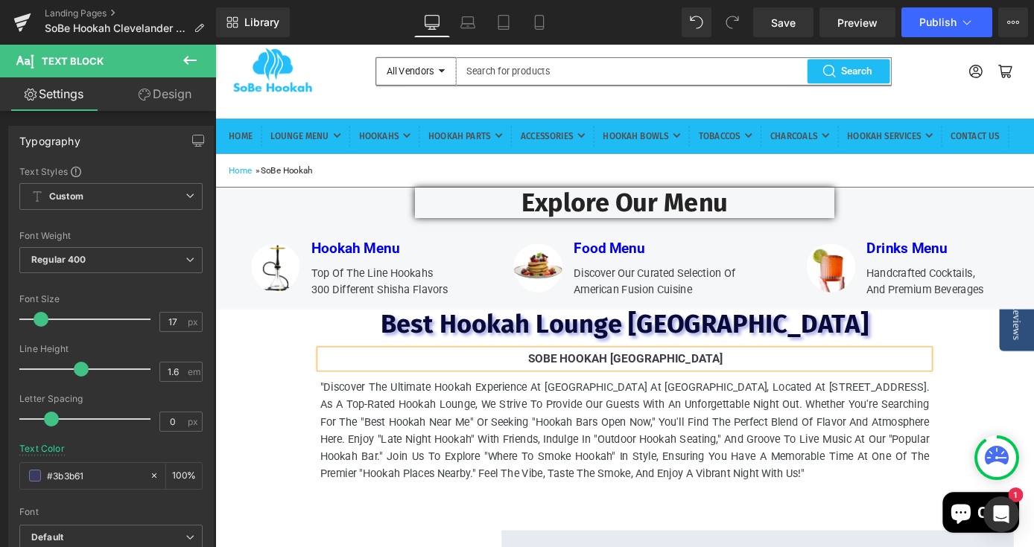
click at [774, 401] on p "SoBe Hookah MIAMI BEACH" at bounding box center [666, 391] width 669 height 20
click at [927, 370] on h2 "Best Hookah Lounge [GEOGRAPHIC_DATA]" at bounding box center [666, 353] width 670 height 34
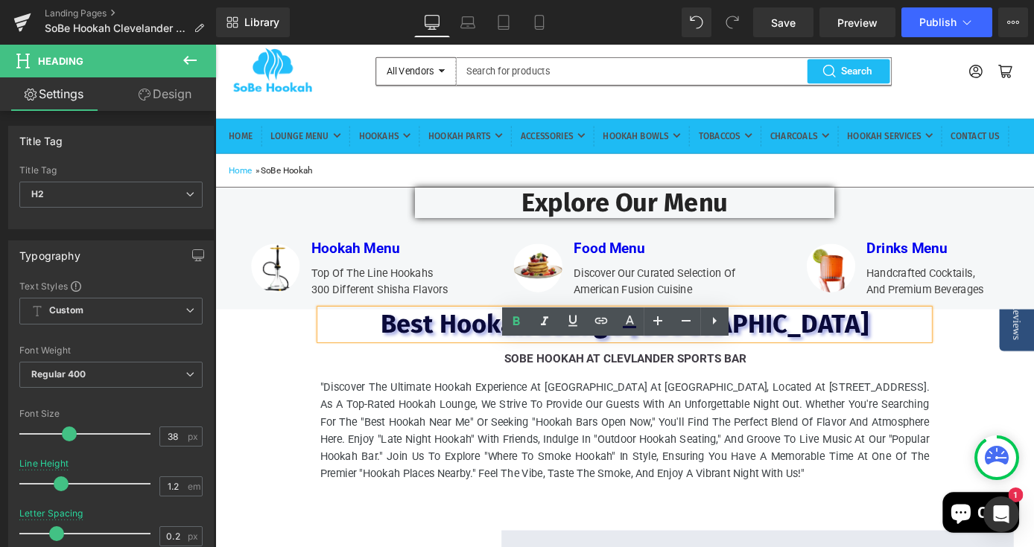
click at [284, 437] on div "Best Hookah Lounge Miami Heading SoBe Hookah At Clevlander Sports Bar Text Bloc…" at bounding box center [666, 431] width 894 height 191
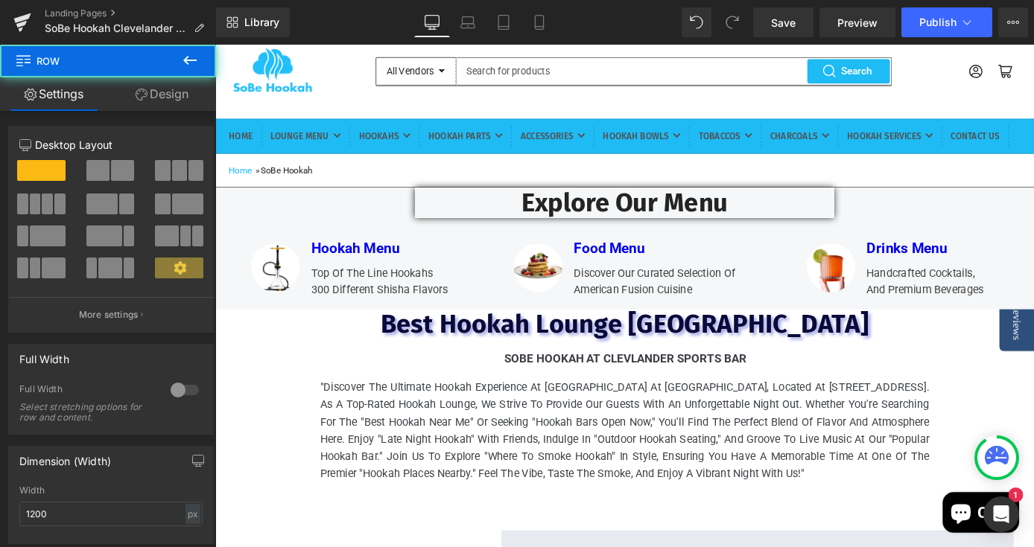
click at [426, 401] on p "SoBe Hookah At Clevlander Sports Bar" at bounding box center [666, 391] width 669 height 20
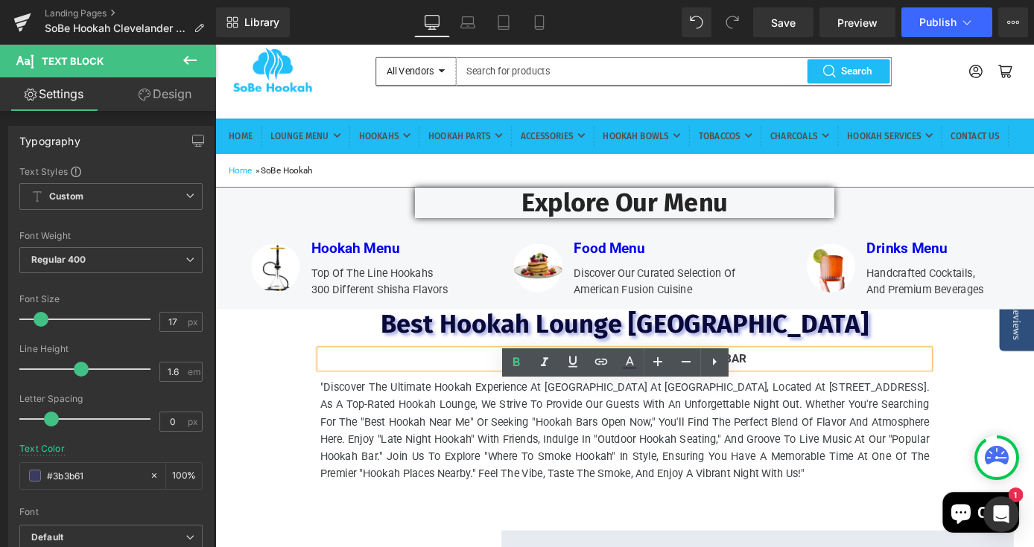
click at [293, 399] on div "Best Hookah Lounge Miami Heading SoBe Hookah At Clevlander Sports Bar Text Bloc…" at bounding box center [666, 431] width 894 height 191
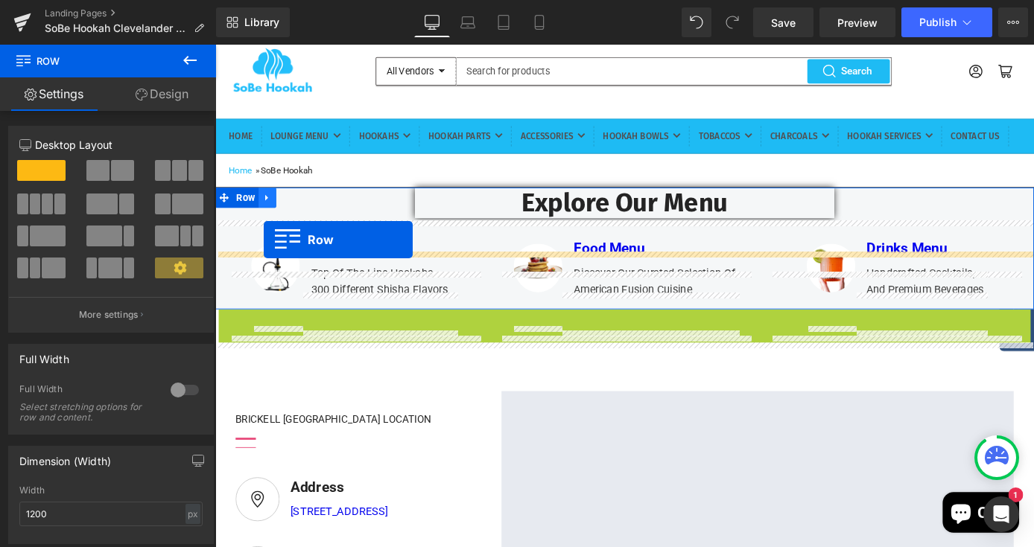
drag, startPoint x: 246, startPoint y: 383, endPoint x: 269, endPoint y: 259, distance: 125.6
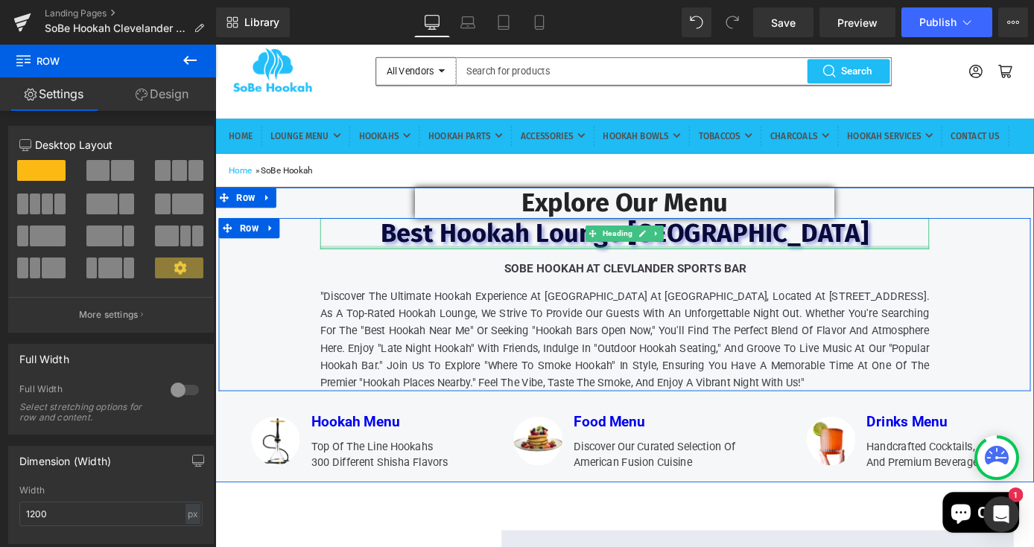
click at [342, 270] on div at bounding box center [666, 268] width 670 height 4
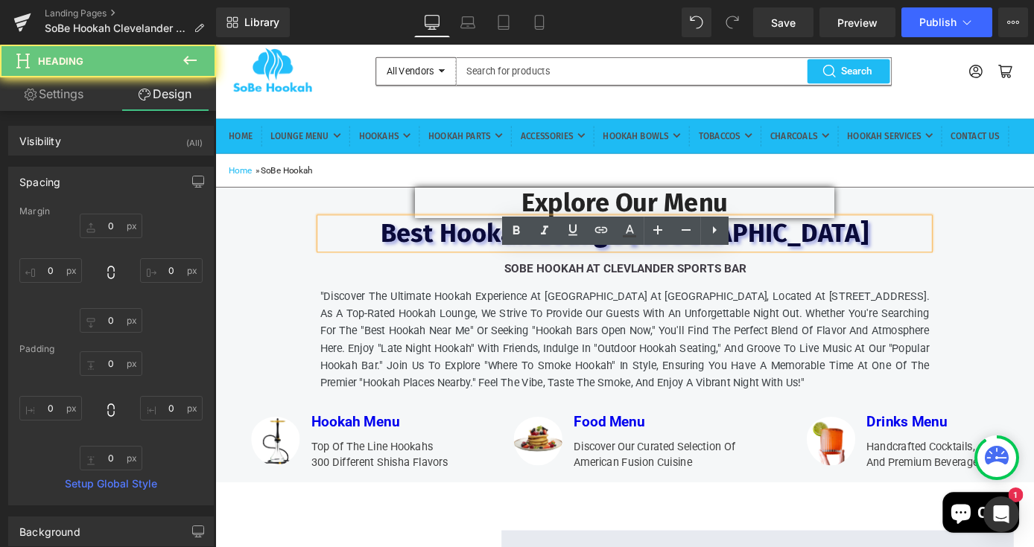
click at [294, 316] on div "Best Hookah Lounge Miami Heading SoBe Hookah At Clevlander Sports Bar Text Bloc…" at bounding box center [666, 330] width 894 height 191
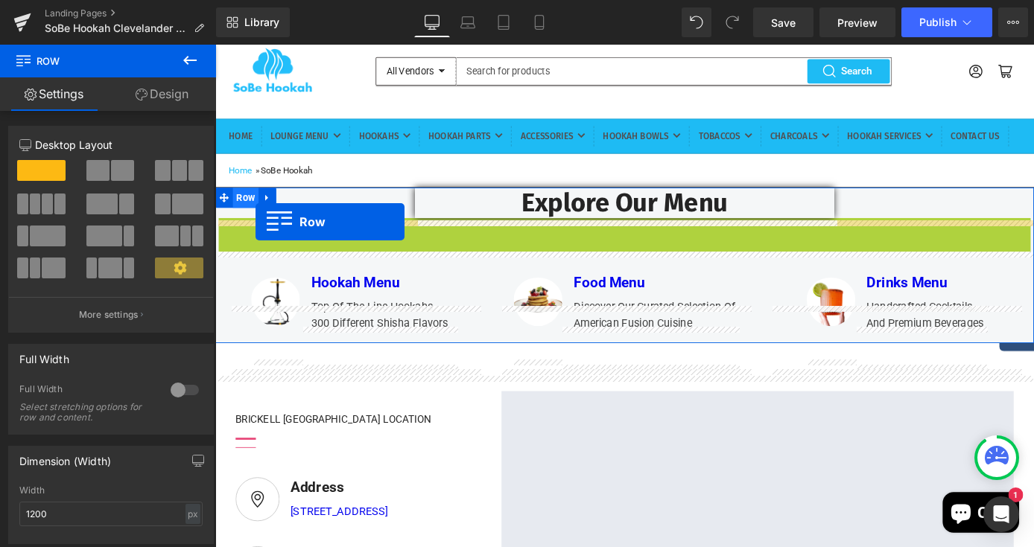
drag, startPoint x: 255, startPoint y: 287, endPoint x: 259, endPoint y: 240, distance: 47.1
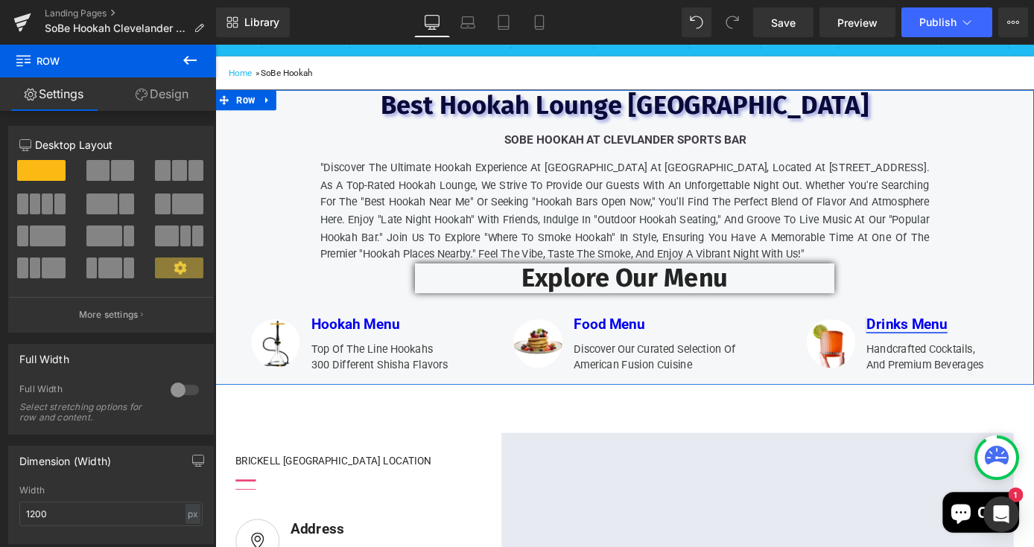
scroll to position [183, 0]
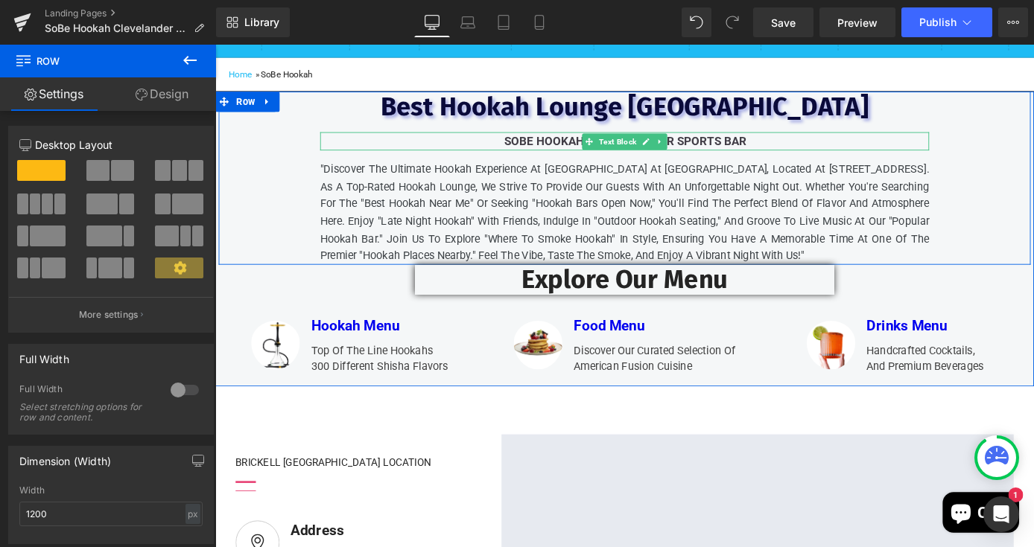
click at [731, 158] on b "SoBe Hookah At Clevlander Sports Bar" at bounding box center [667, 150] width 266 height 15
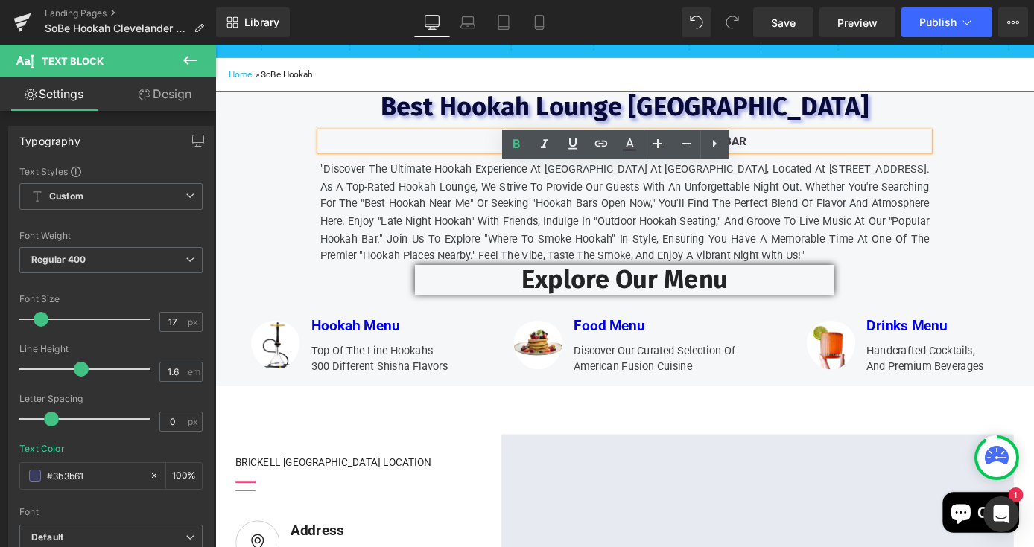
click at [675, 158] on b "SoBe Hookah At Clevlander Sports Bar" at bounding box center [667, 150] width 266 height 15
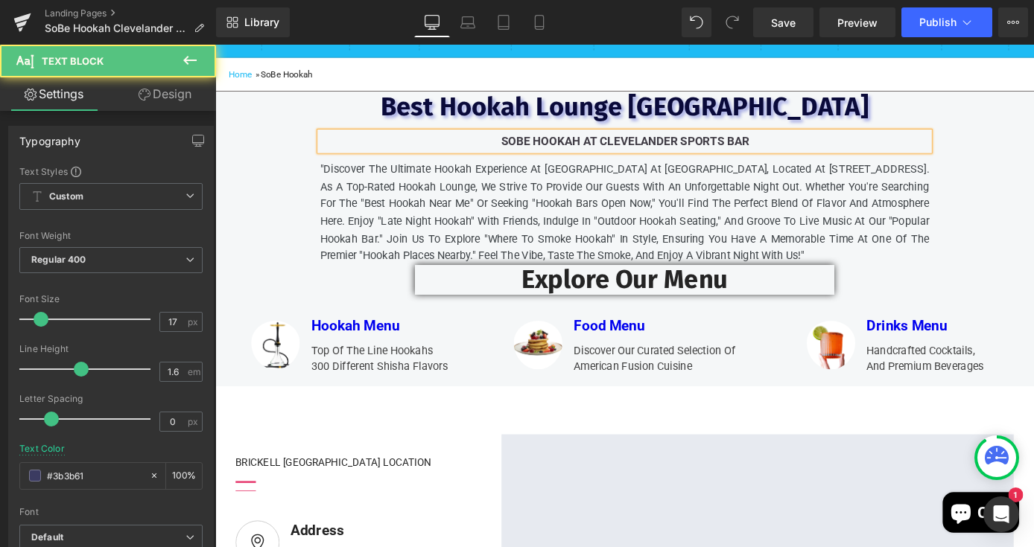
click at [850, 161] on div "SoBe Hookah At Clevelander Sports Bar" at bounding box center [666, 151] width 670 height 20
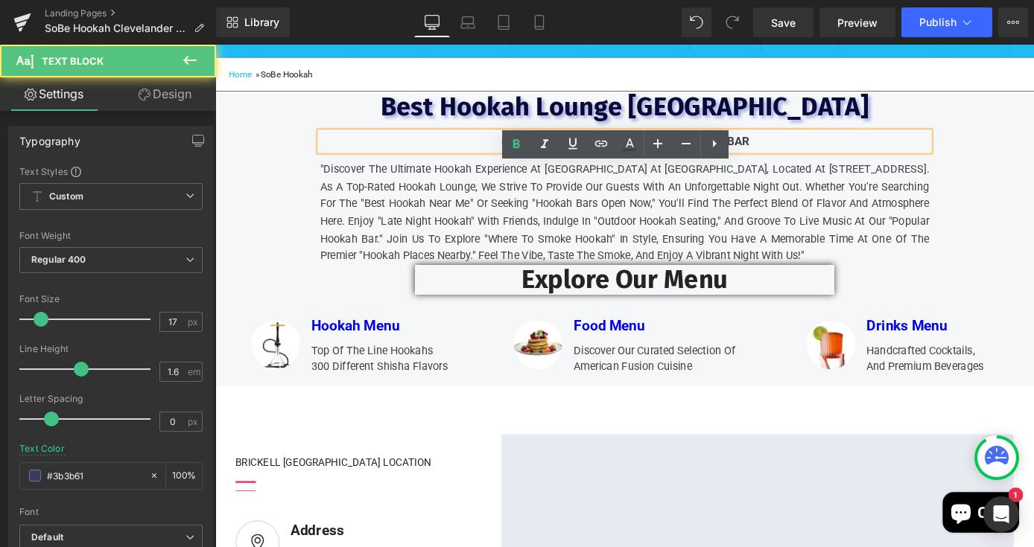
drag, startPoint x: 727, startPoint y: 185, endPoint x: 638, endPoint y: 188, distance: 88.6
click at [638, 158] on b "SoBe Hookah At Clevelander Sports Bar" at bounding box center [666, 150] width 273 height 15
click at [857, 161] on p "SoBe Hookah At Clevelander Sports Bar" at bounding box center [666, 151] width 669 height 20
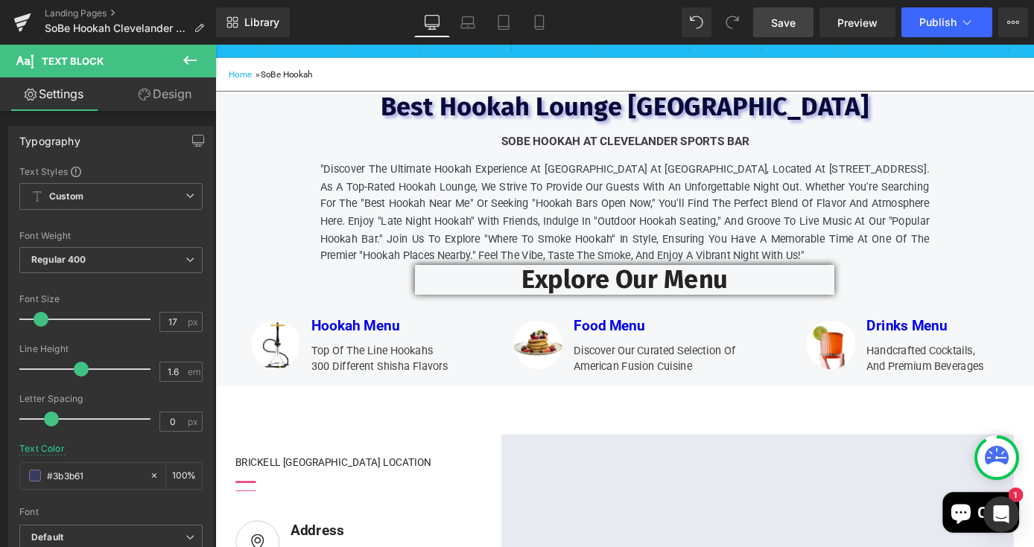
click at [789, 25] on span "Save" at bounding box center [783, 23] width 25 height 16
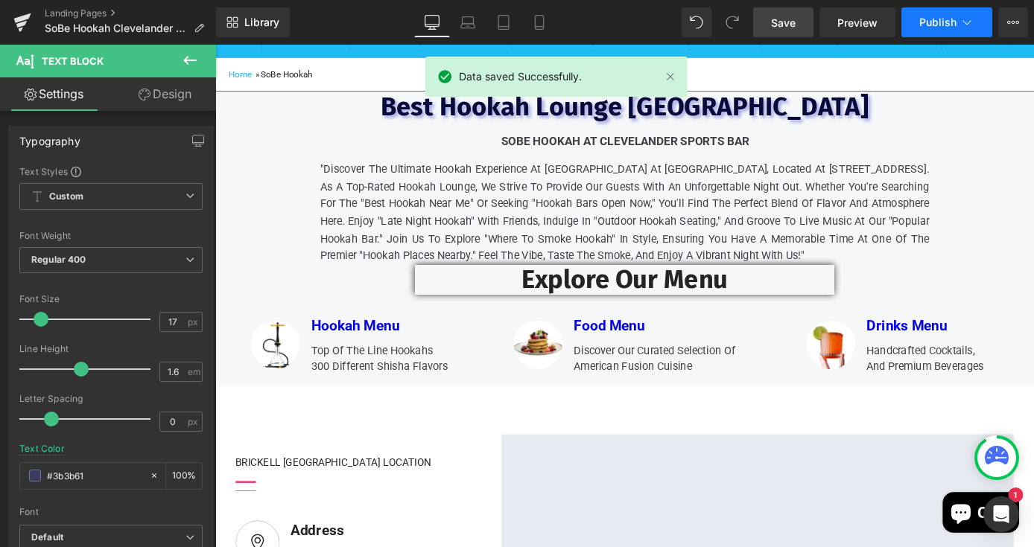
click at [942, 22] on span "Publish" at bounding box center [937, 22] width 37 height 12
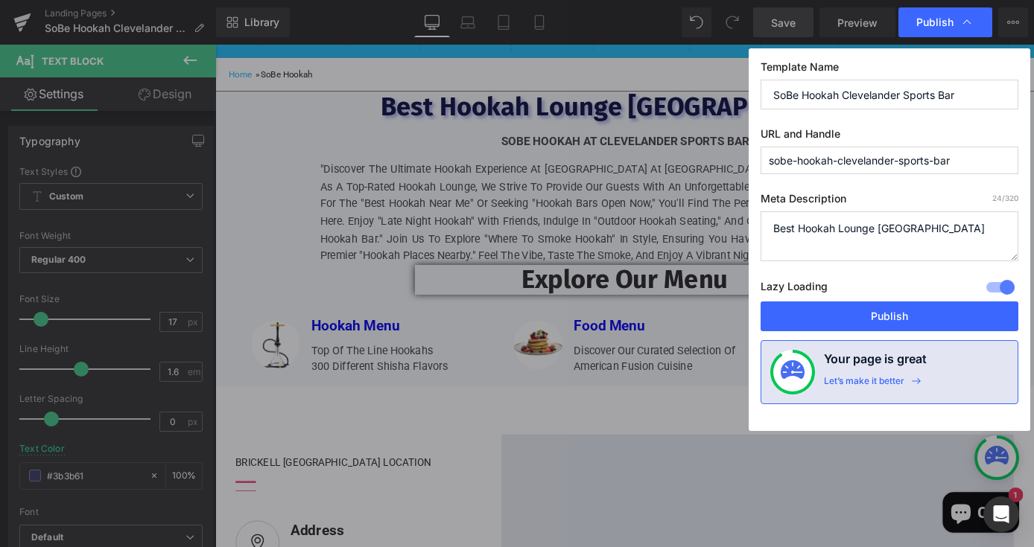
click at [924, 229] on textarea "Best Hookah Lounge Miami" at bounding box center [889, 236] width 258 height 50
type textarea "Best Hookah Lounge Miami - SoBe Hookah"
drag, startPoint x: 933, startPoint y: 94, endPoint x: 759, endPoint y: 94, distance: 174.2
click at [759, 94] on div "Template Name SoBe Hookah Clevelander Sports Bar URL and Handle sobe-hookah-cle…" at bounding box center [888, 239] width 281 height 383
drag, startPoint x: 995, startPoint y: 228, endPoint x: 763, endPoint y: 235, distance: 231.7
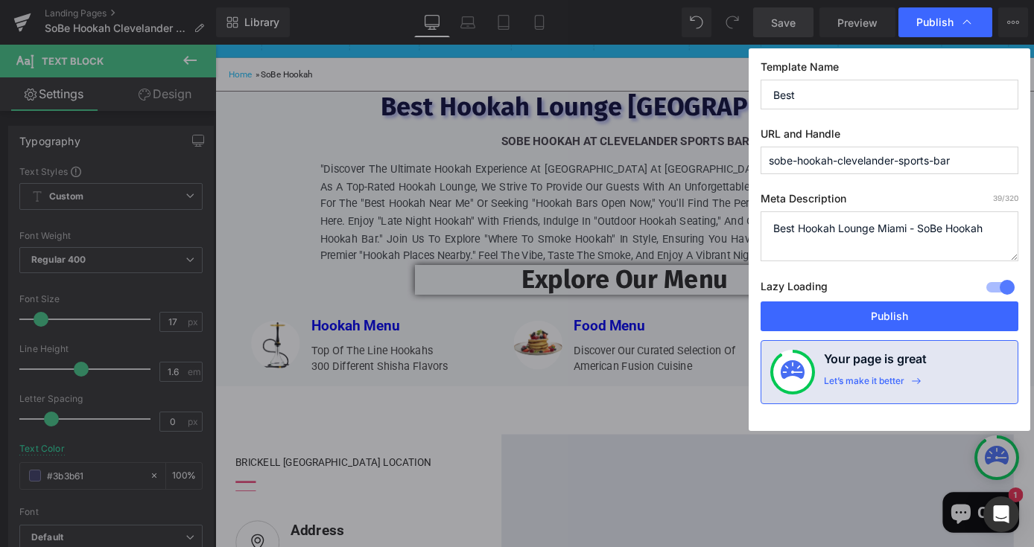
click at [763, 235] on textarea "Best Hookah Lounge Miami" at bounding box center [889, 236] width 258 height 50
click at [819, 95] on input "Best" at bounding box center [889, 95] width 258 height 30
type input "B"
paste input "Best Hookah Lounge Miami - SoBe Hookah"
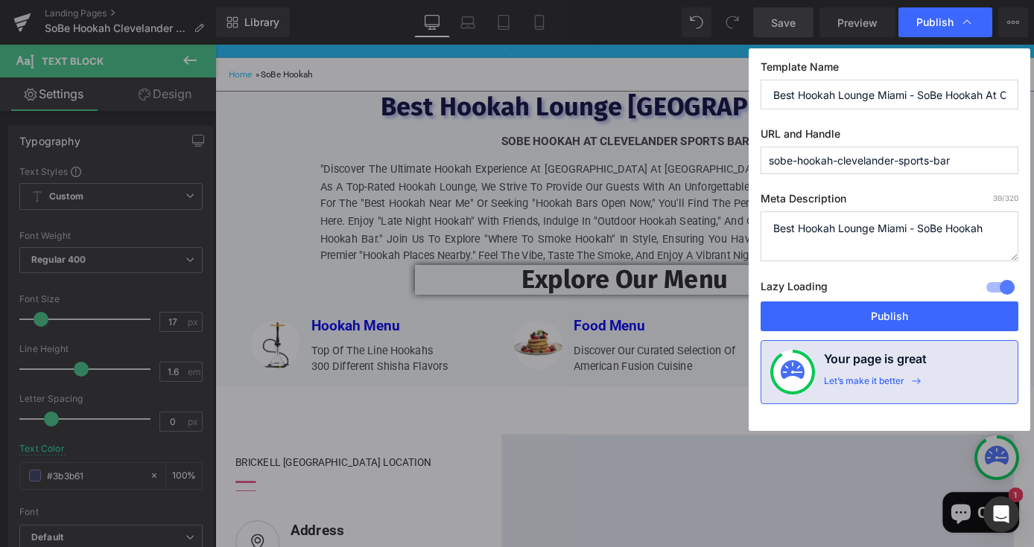
drag, startPoint x: 1008, startPoint y: 92, endPoint x: 671, endPoint y: 95, distance: 337.3
click at [671, 95] on div "Publish Template Name Best Hookah Lounge Miami - SoBe Hookah At Clevelander Spo…" at bounding box center [517, 273] width 1034 height 547
type input "Best Hookah Lounge Miami - SoBe Hookah At Clevelander Sports Bar"
drag, startPoint x: 956, startPoint y: 228, endPoint x: 684, endPoint y: 212, distance: 273.0
click at [684, 212] on div "Publish Template Name Best Hookah Lounge Miami - SoBe Hookah At Clevelander Spo…" at bounding box center [517, 273] width 1034 height 547
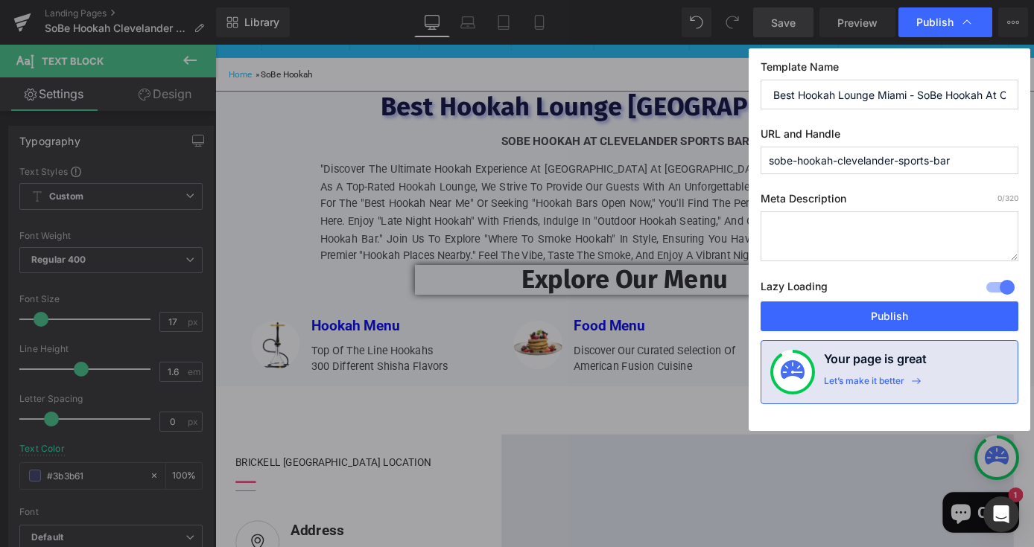
paste textarea "Best Hookah Lounge Miami - SoBe Hookah At Clevelander Sports Bar"
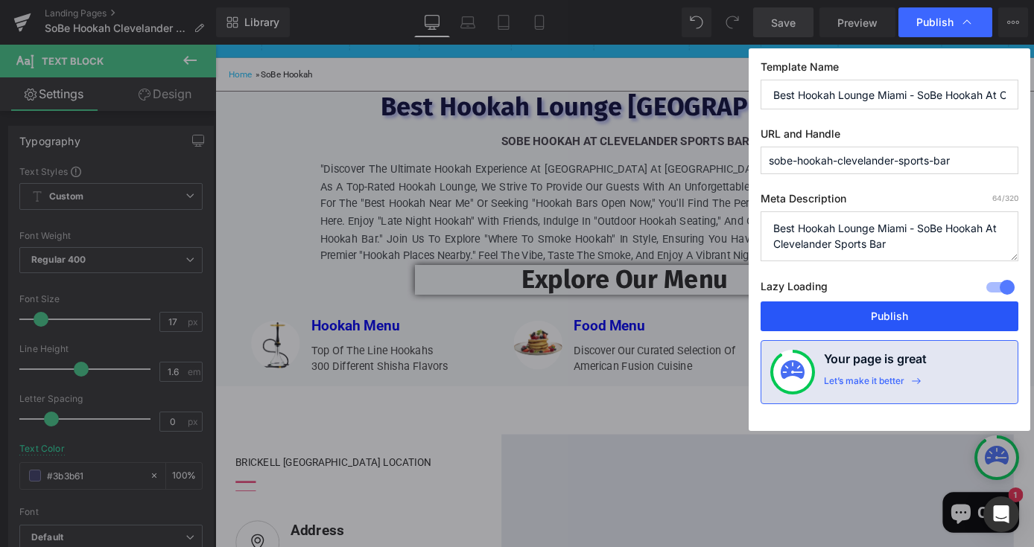
type textarea "Best Hookah Lounge Miami - SoBe Hookah At Clevelander Sports Bar"
click at [906, 318] on button "Publish" at bounding box center [889, 317] width 258 height 30
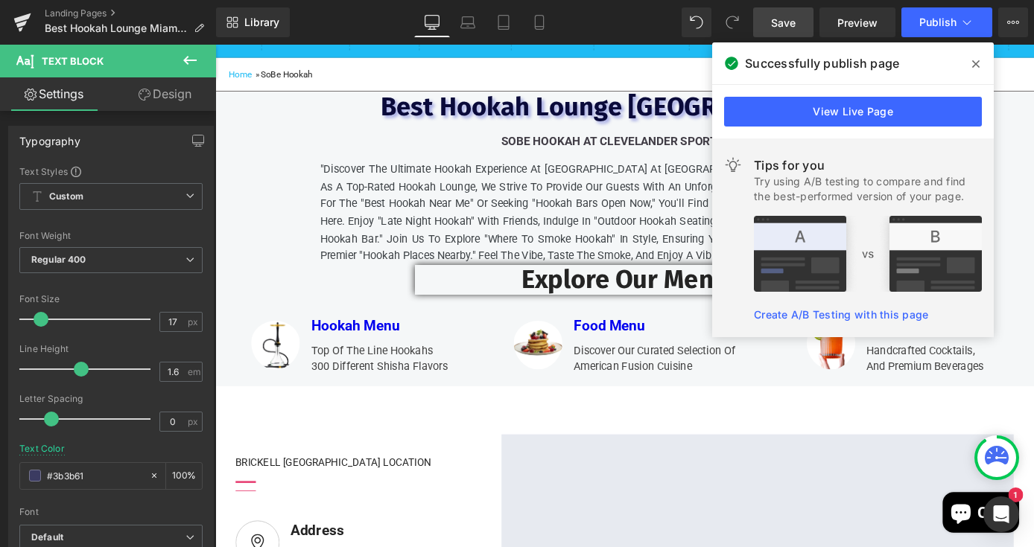
click at [972, 66] on icon at bounding box center [975, 64] width 7 height 12
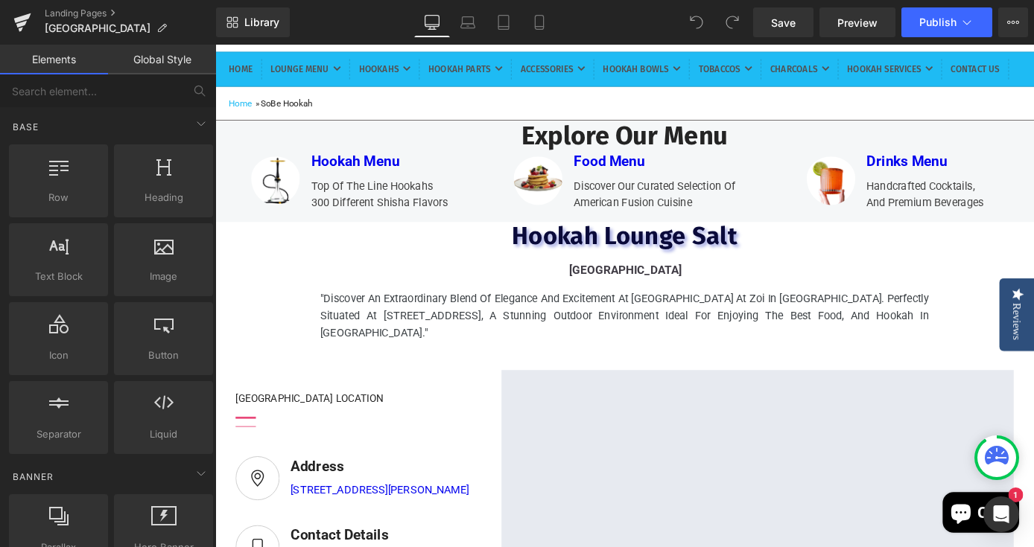
scroll to position [153, 0]
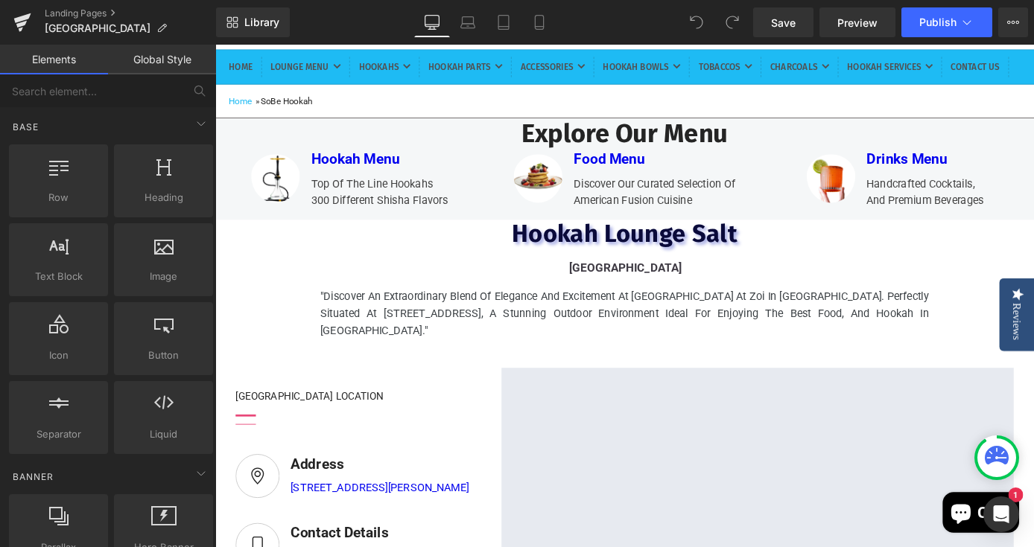
click at [836, 361] on p ""Discover an extraordinary blend of elegance and excitement at [GEOGRAPHIC_DATA…" at bounding box center [666, 340] width 670 height 57
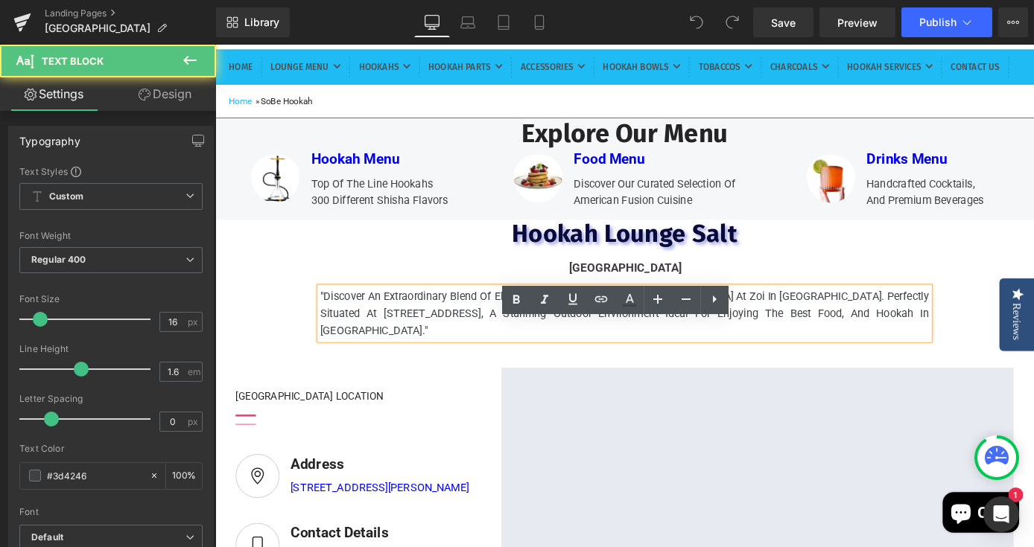
click at [837, 360] on p ""Discover an extraordinary blend of elegance and excitement at [GEOGRAPHIC_DATA…" at bounding box center [666, 340] width 670 height 57
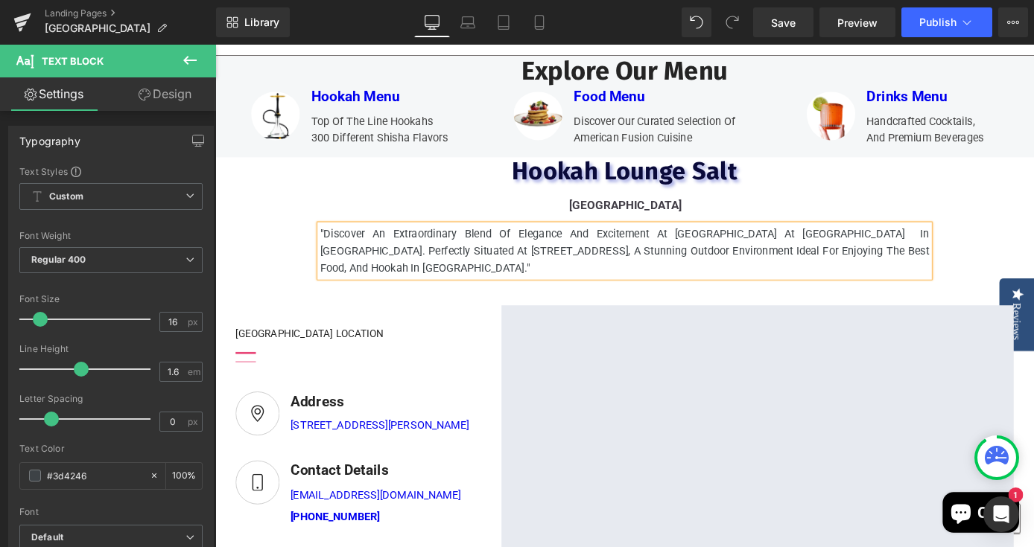
scroll to position [221, 0]
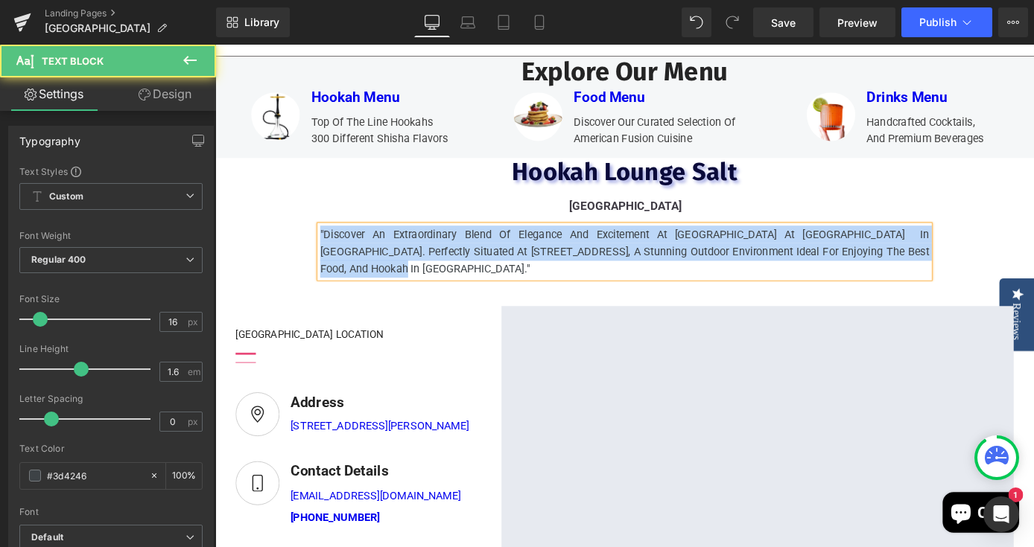
drag, startPoint x: 369, startPoint y: 320, endPoint x: 315, endPoint y: 281, distance: 66.6
click at [315, 281] on div "Hookah Lounge Salt Heading [GEOGRAPHIC_DATA] Text Block "Discover an extraordin…" at bounding box center [666, 236] width 894 height 132
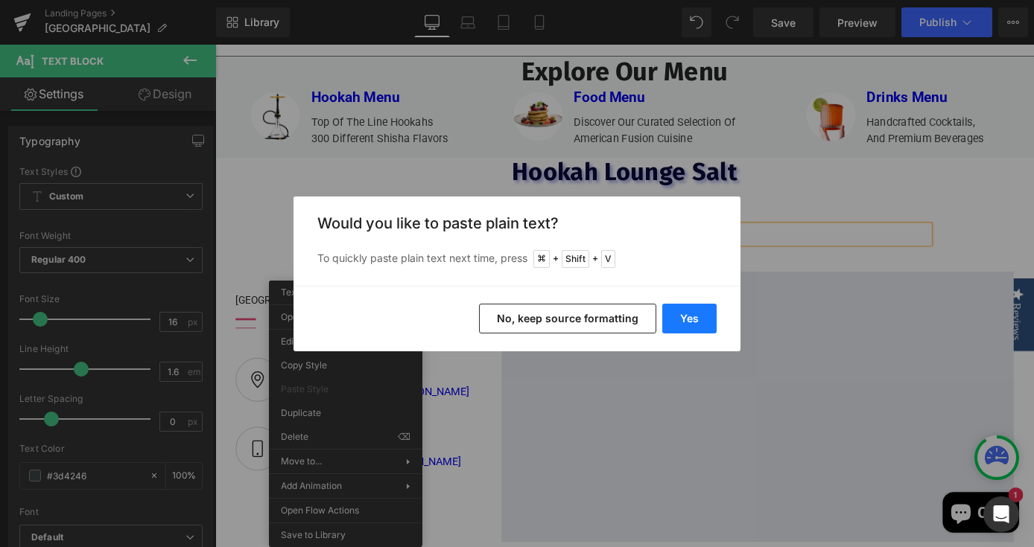
click at [700, 318] on button "Yes" at bounding box center [689, 319] width 54 height 30
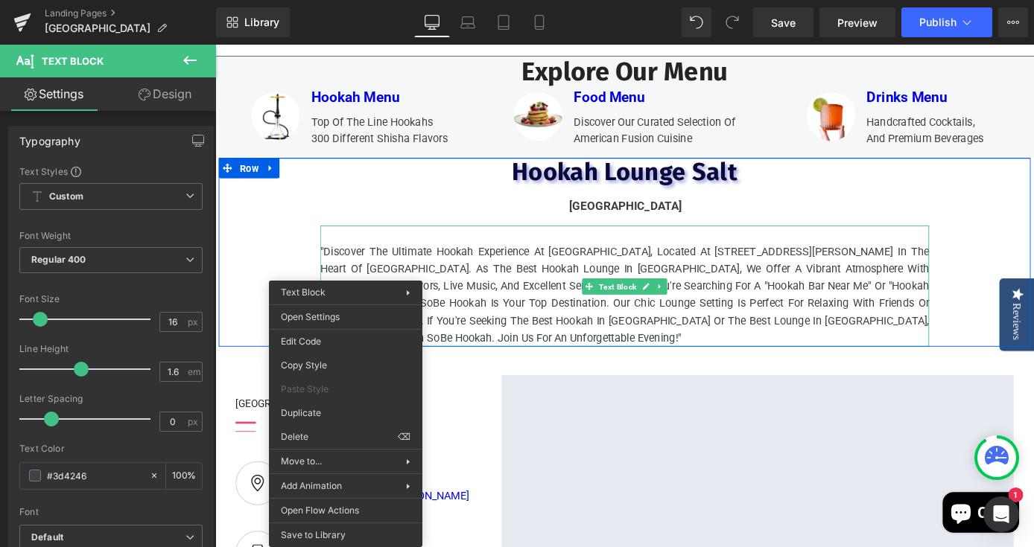
click at [1032, 346] on div "[GEOGRAPHIC_DATA] [GEOGRAPHIC_DATA] Text Block "Discover the ultimate hookah ex…" at bounding box center [666, 274] width 894 height 208
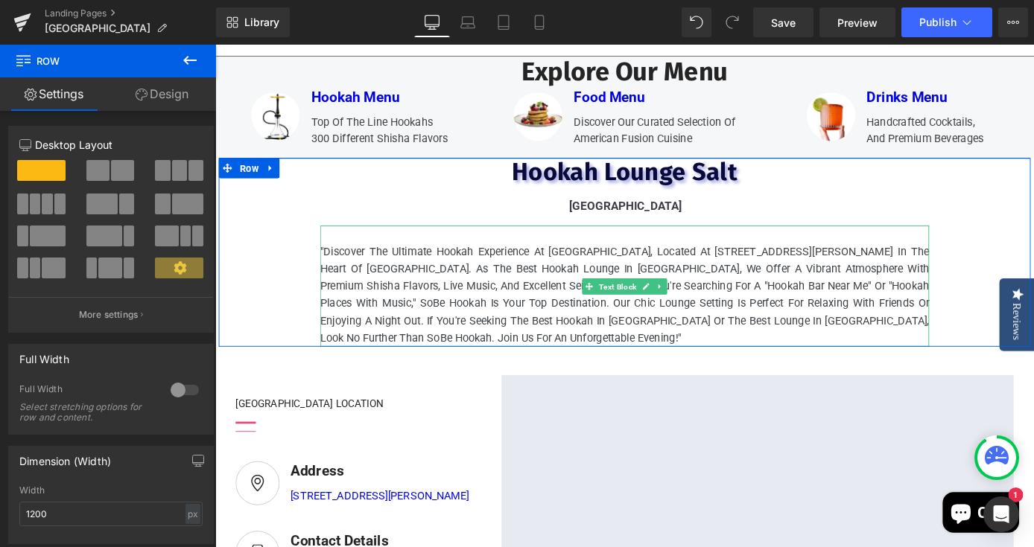
click at [751, 311] on p ""Discover the ultimate hookah experience at [GEOGRAPHIC_DATA], located at [STRE…" at bounding box center [666, 321] width 670 height 115
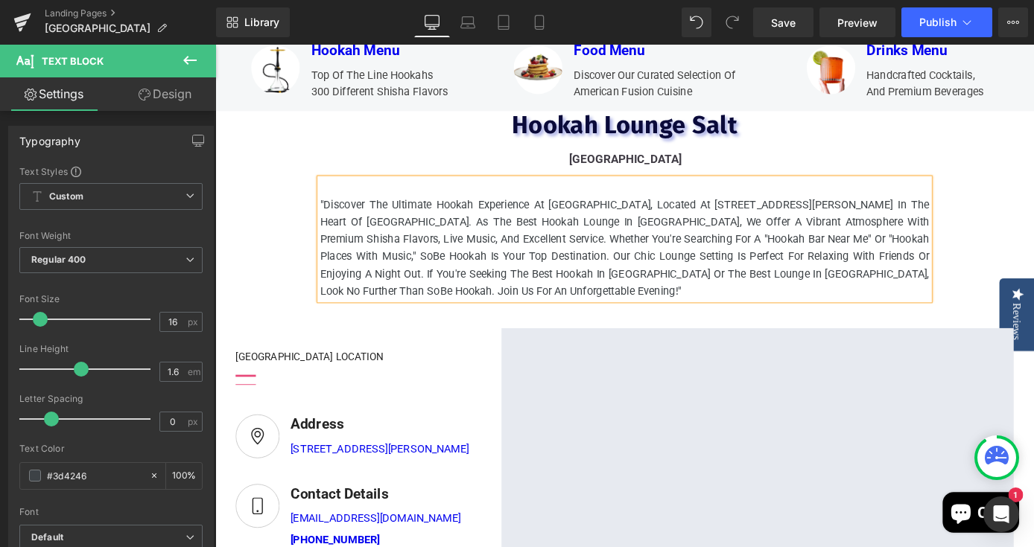
scroll to position [274, 0]
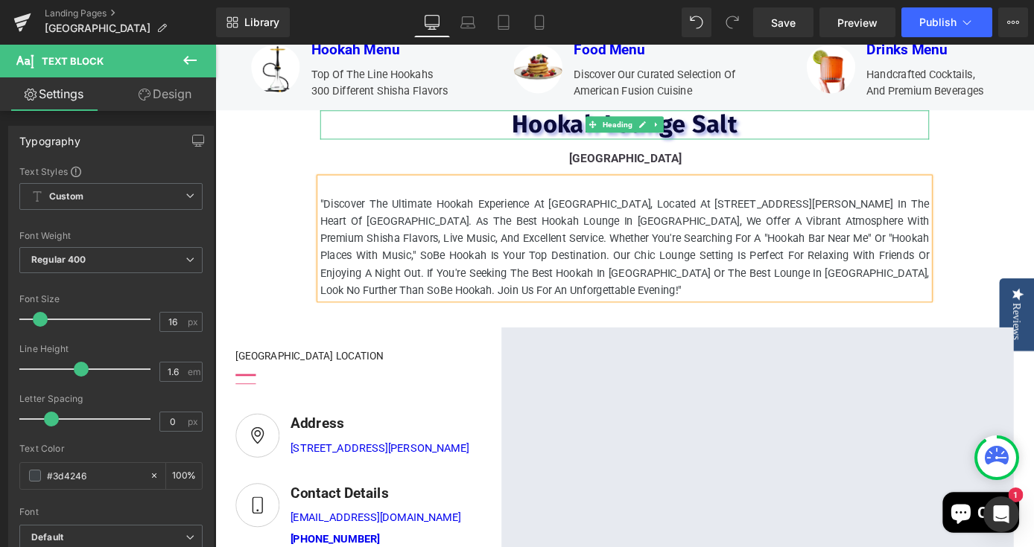
click at [807, 149] on h2 "Hookah Lounge Salt" at bounding box center [666, 133] width 670 height 32
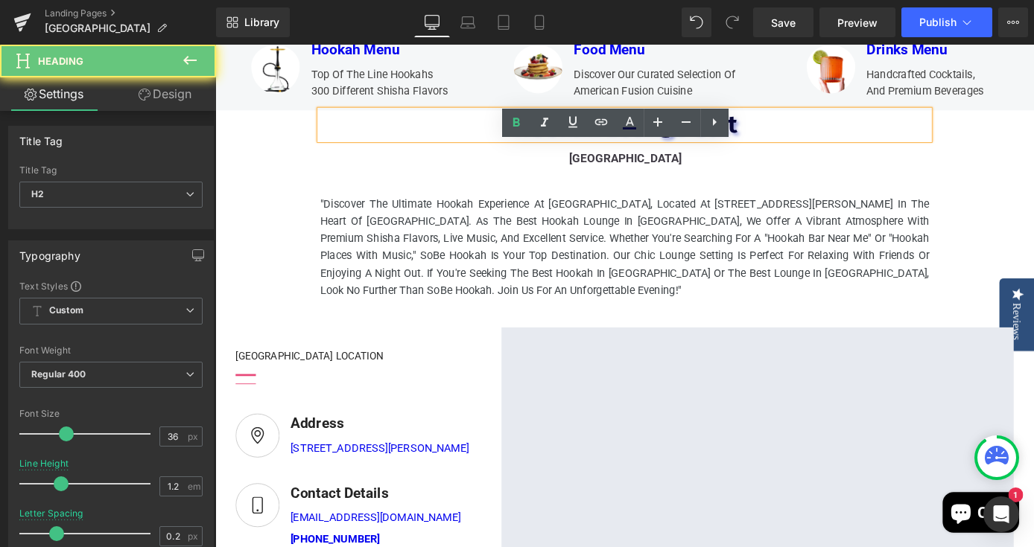
click at [806, 149] on h2 "Hookah Lounge Salt" at bounding box center [666, 133] width 670 height 32
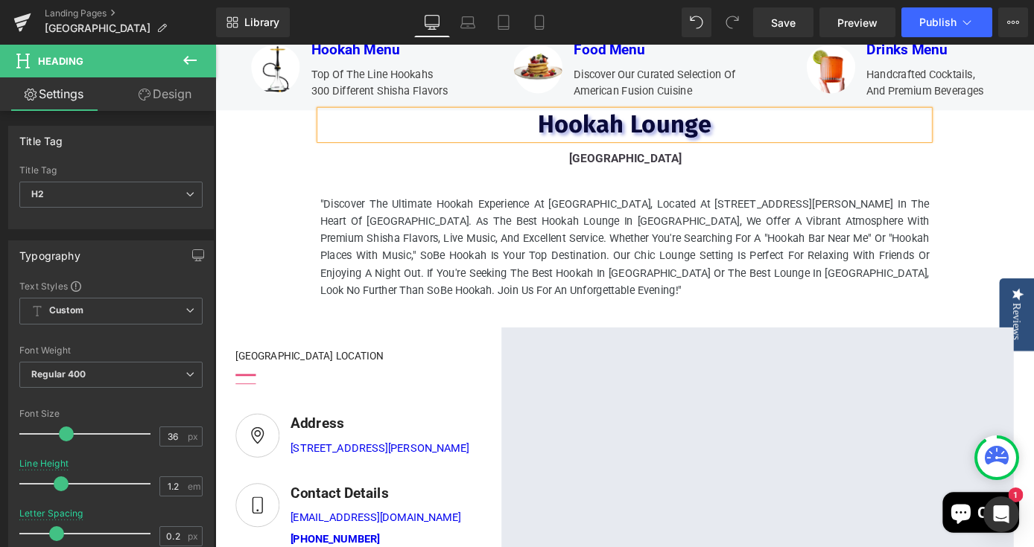
click at [570, 149] on span "Hookah Lounge" at bounding box center [665, 132] width 191 height 33
click at [818, 149] on h2 "Best Hookah Lounge" at bounding box center [666, 133] width 670 height 32
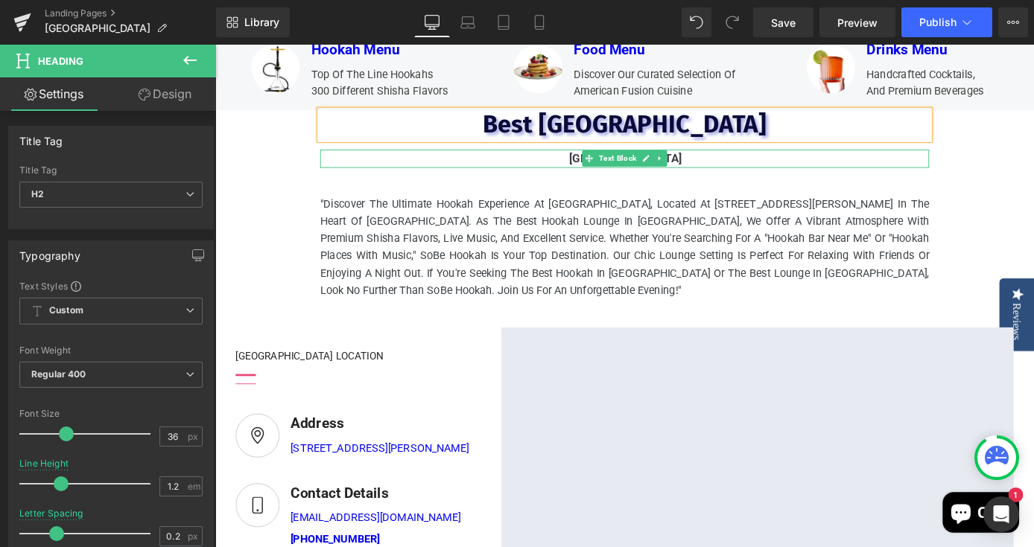
click at [608, 180] on p "[GEOGRAPHIC_DATA]" at bounding box center [666, 170] width 669 height 20
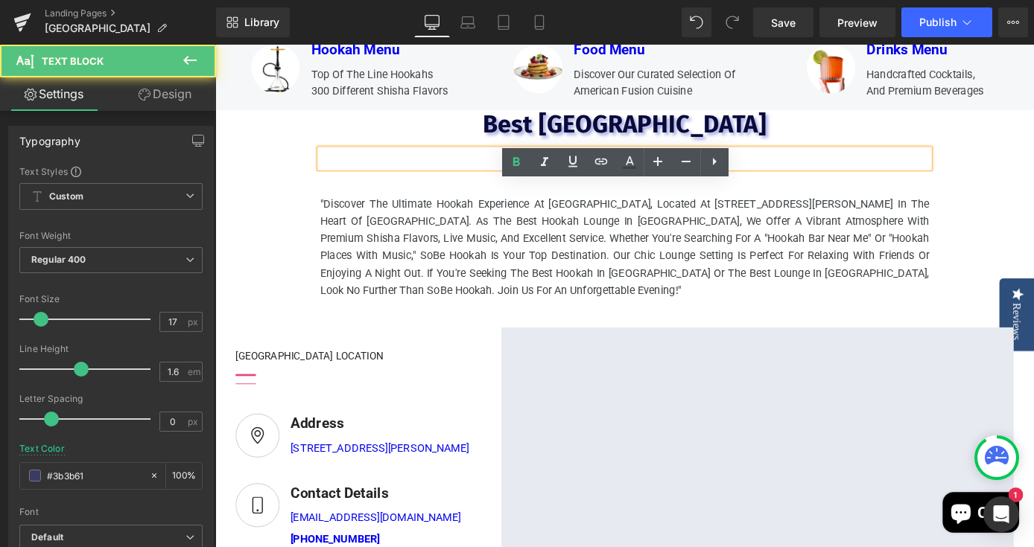
drag, startPoint x: 613, startPoint y: 206, endPoint x: 623, endPoint y: 208, distance: 10.1
click at [614, 180] on p "[GEOGRAPHIC_DATA]" at bounding box center [666, 170] width 669 height 20
drag, startPoint x: 732, startPoint y: 208, endPoint x: 620, endPoint y: 206, distance: 111.7
click at [619, 180] on p "Miami Beach" at bounding box center [666, 170] width 669 height 20
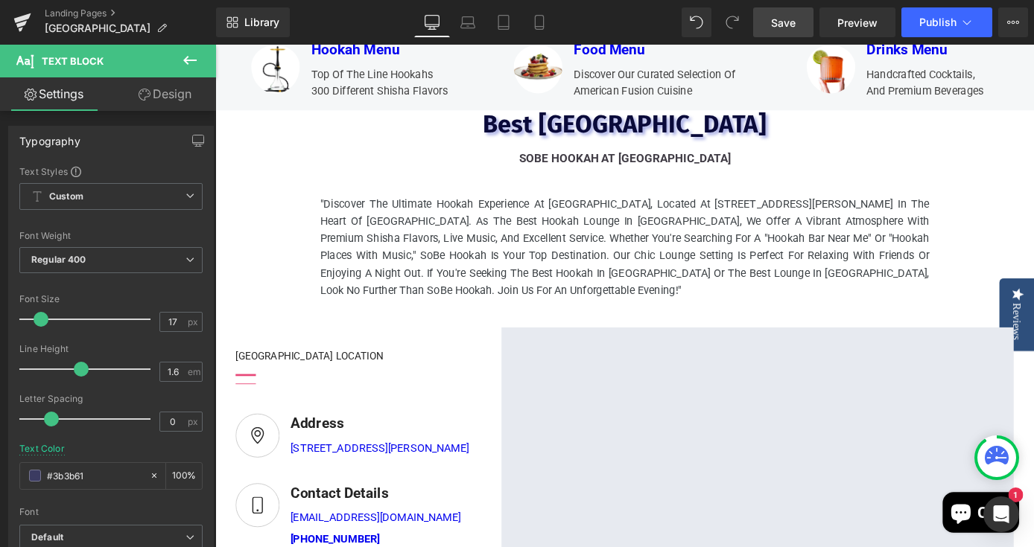
click at [788, 20] on span "Save" at bounding box center [783, 23] width 25 height 16
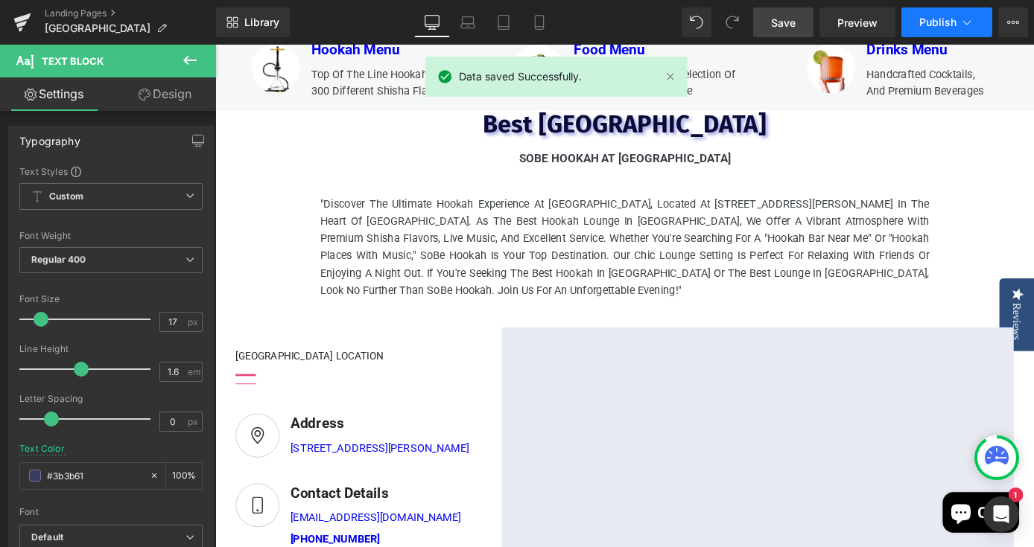
click at [940, 21] on span "Publish" at bounding box center [937, 22] width 37 height 12
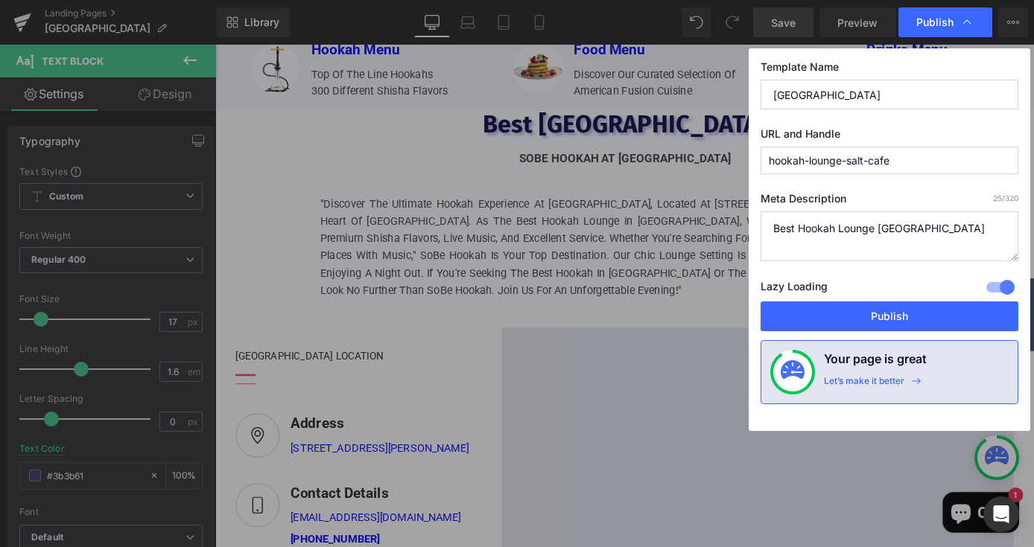
click at [931, 231] on textarea "Best Hookah Lounge [GEOGRAPHIC_DATA]" at bounding box center [889, 236] width 258 height 50
click at [916, 231] on textarea "Best Hookah Lounge [GEOGRAPHIC_DATA]" at bounding box center [889, 236] width 258 height 50
drag, startPoint x: 925, startPoint y: 247, endPoint x: 761, endPoint y: 222, distance: 165.8
click at [751, 221] on div "Template Name Hookah Lounge Salt Cafe URL and Handle hookah-lounge-salt-cafe Me…" at bounding box center [888, 239] width 281 height 383
type textarea "Best Hookah Lounge Miami - sobe hookah at salt cafe"
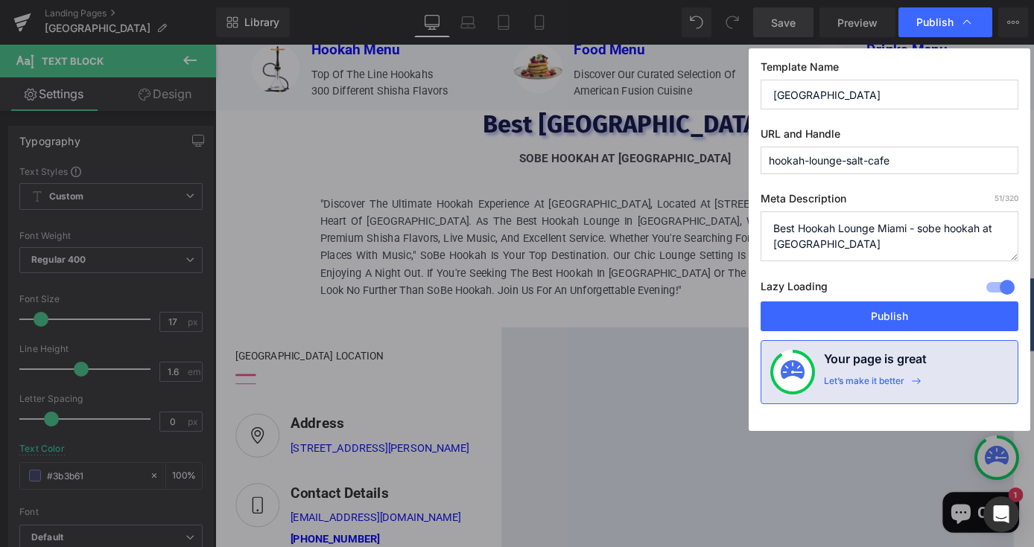
drag, startPoint x: 908, startPoint y: 95, endPoint x: 723, endPoint y: 81, distance: 185.2
click at [723, 81] on div "Publish Template Name Hookah Lounge Salt Cafe URL and Handle hookah-lounge-salt…" at bounding box center [517, 273] width 1034 height 547
paste input "Best Hookah Lounge Miami - sobe hookah at salt cafe"
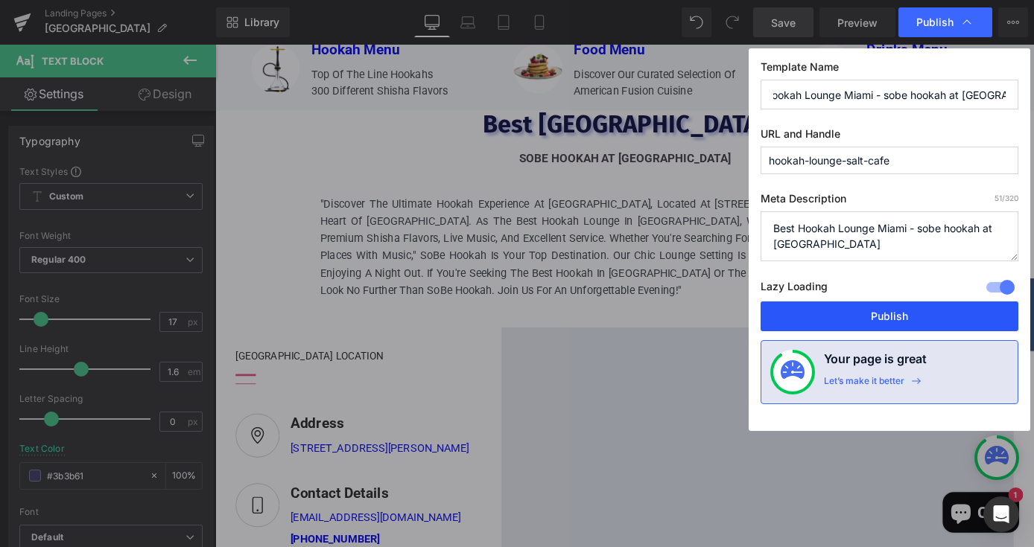
type input "Best Hookah Lounge Miami - sobe hookah at salt cafe"
click at [921, 322] on button "Publish" at bounding box center [889, 317] width 258 height 30
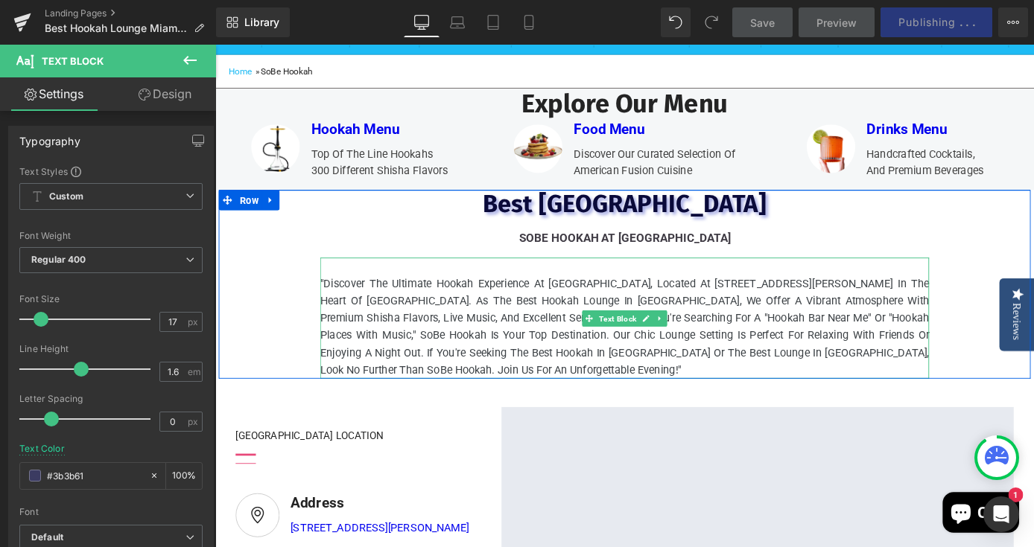
scroll to position [185, 0]
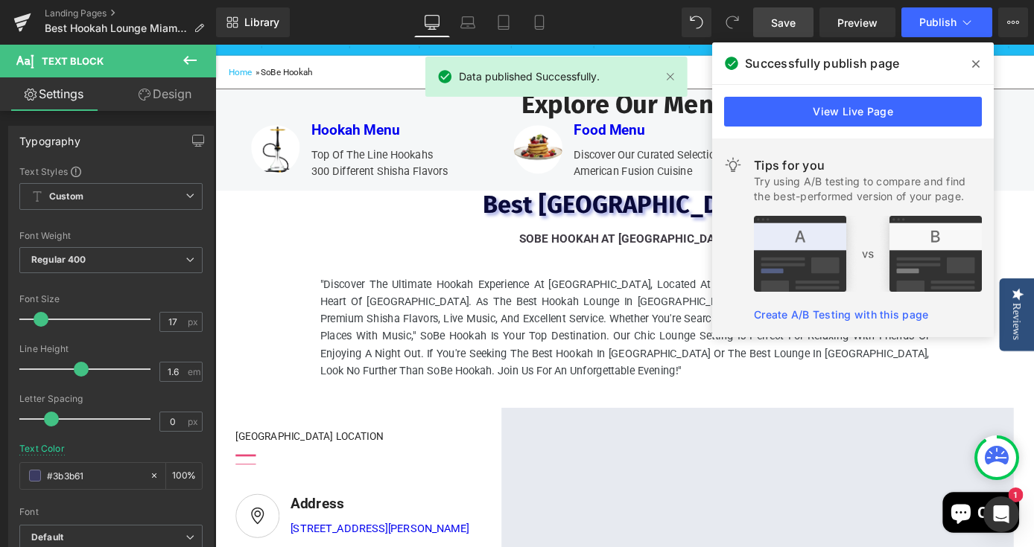
click at [979, 65] on span at bounding box center [976, 64] width 24 height 24
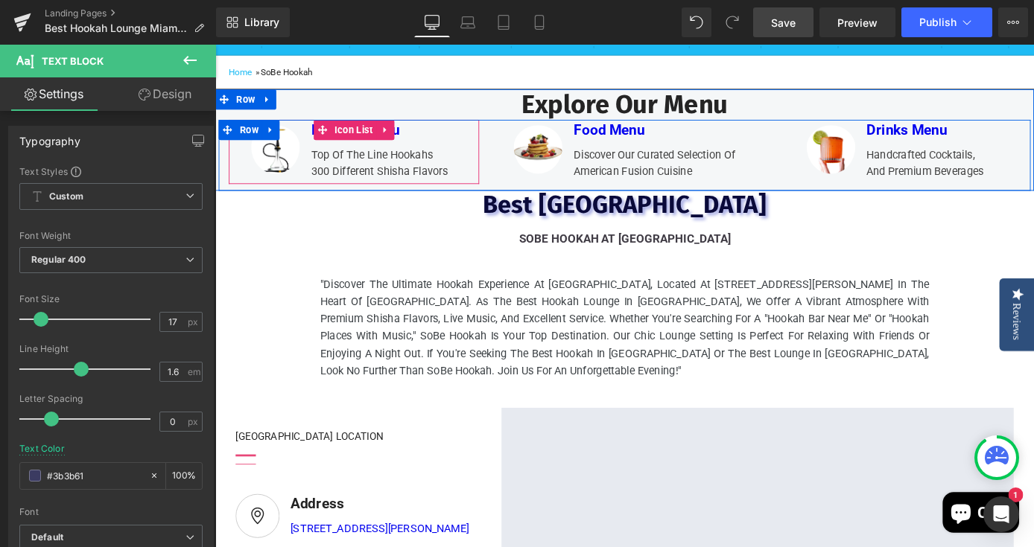
click at [482, 178] on div "Image Hookah Menu Text Block Top of the line hookahs 300 different shisha flavo…" at bounding box center [368, 162] width 276 height 71
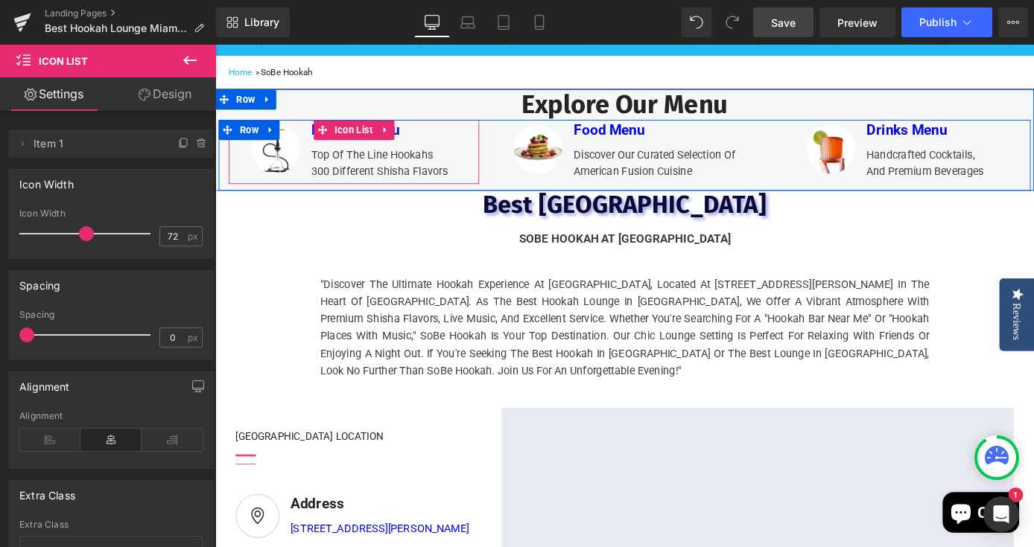
click at [468, 151] on div "Hookah Menu" at bounding box center [394, 139] width 172 height 24
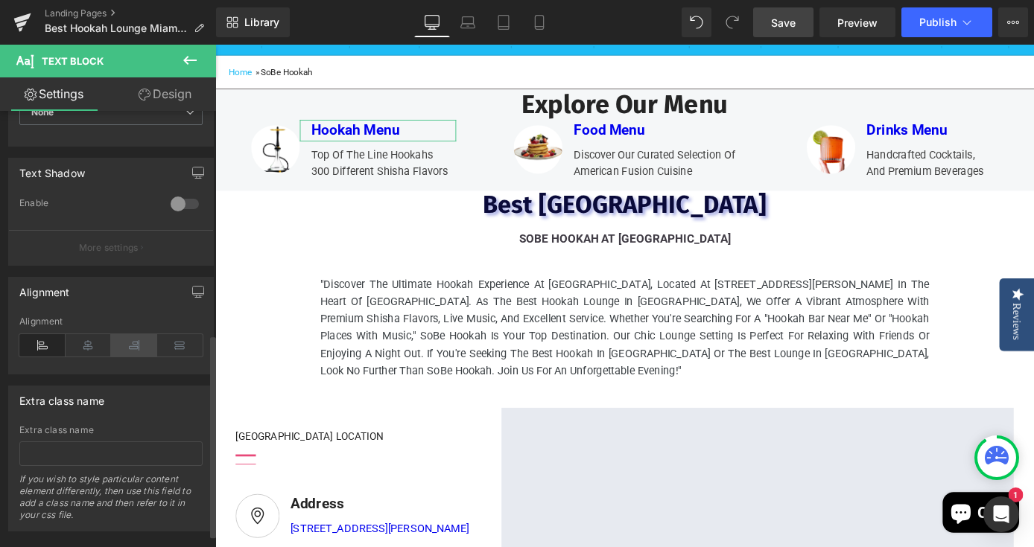
scroll to position [506, 0]
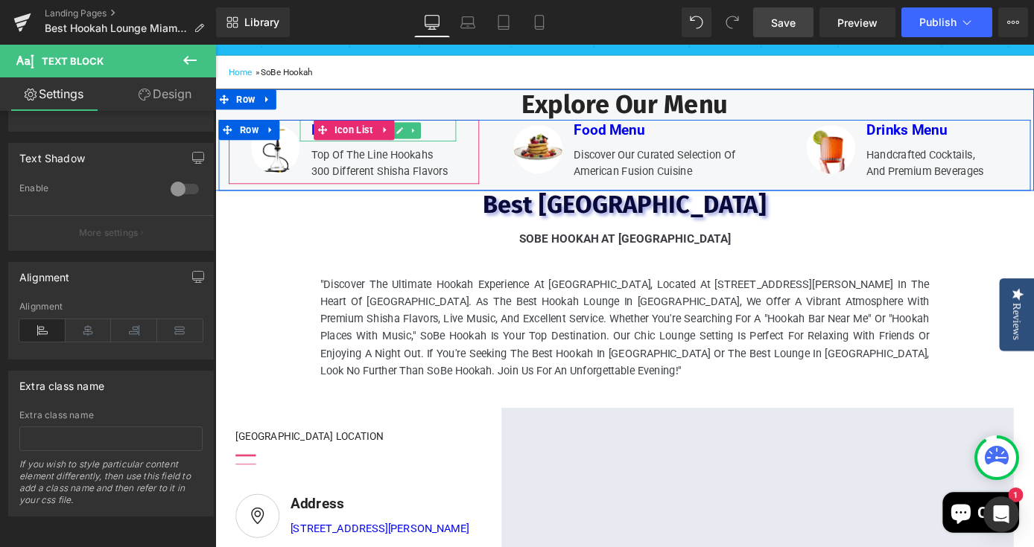
click at [460, 151] on div "Hookah Menu" at bounding box center [394, 139] width 172 height 24
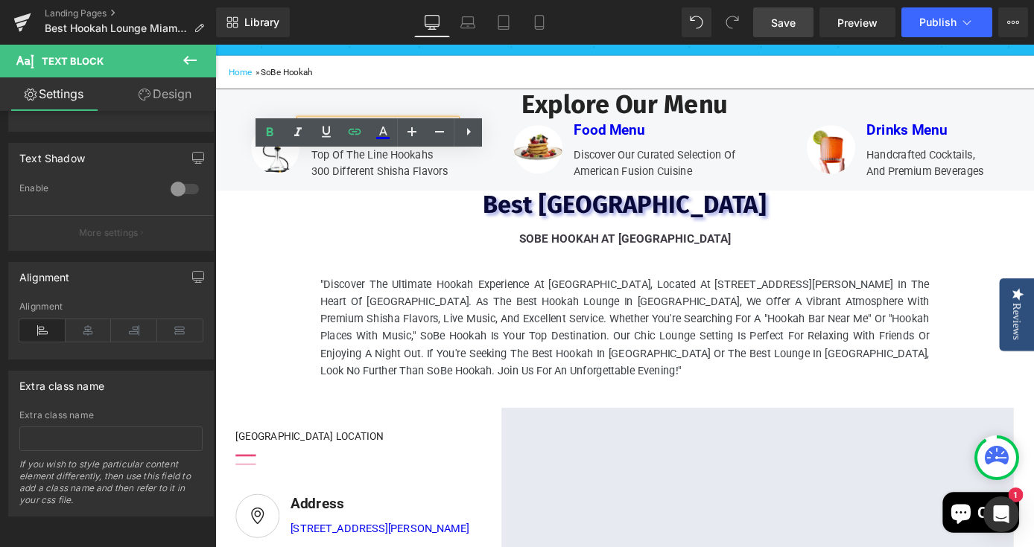
drag, startPoint x: 378, startPoint y: 180, endPoint x: 317, endPoint y: 176, distance: 61.2
click at [317, 151] on div "Hookah Menu" at bounding box center [394, 139] width 172 height 24
click at [356, 130] on icon at bounding box center [355, 132] width 18 height 18
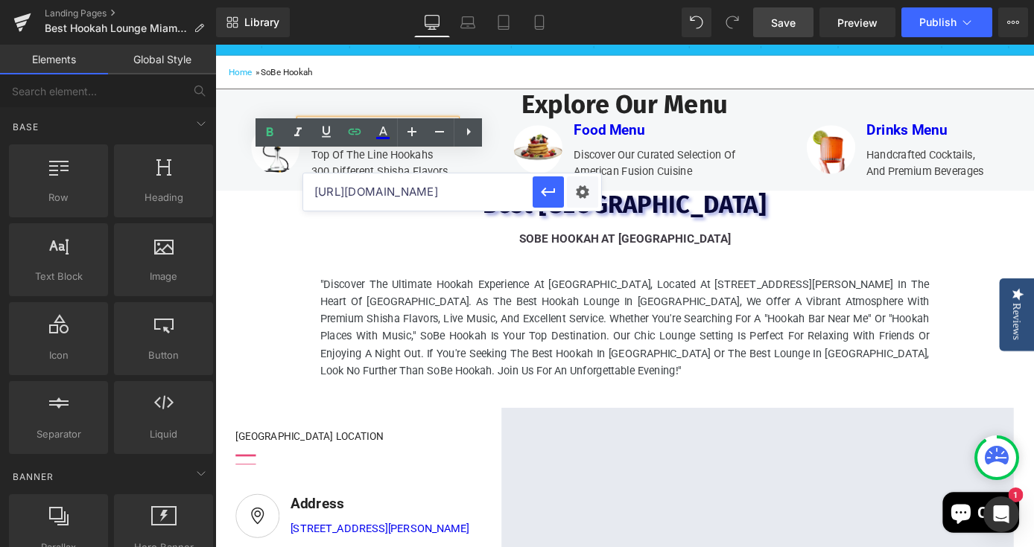
click at [857, 94] on div "Home » SoBe Hookah" at bounding box center [665, 75] width 901 height 37
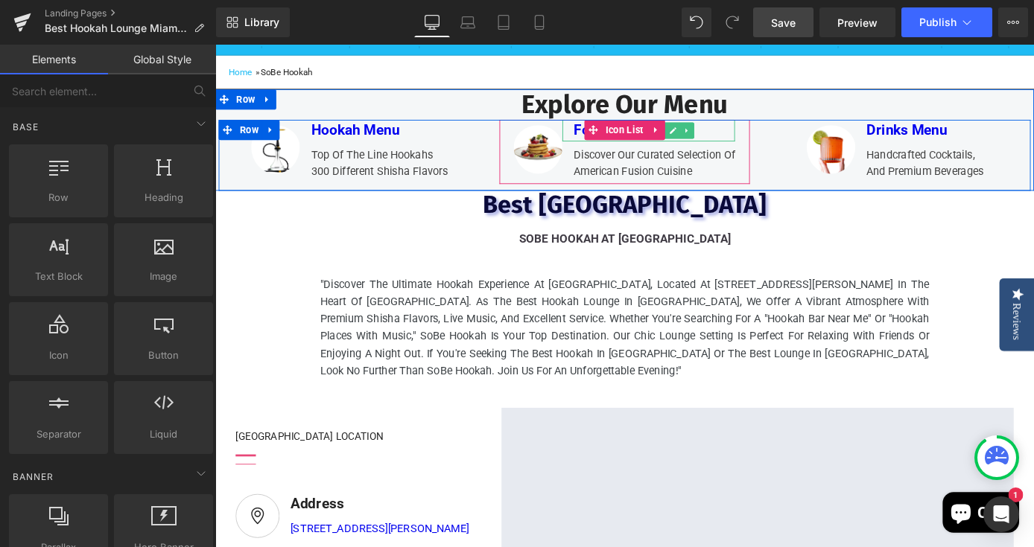
click at [739, 151] on div "Food Menu Text Block" at bounding box center [692, 139] width 190 height 24
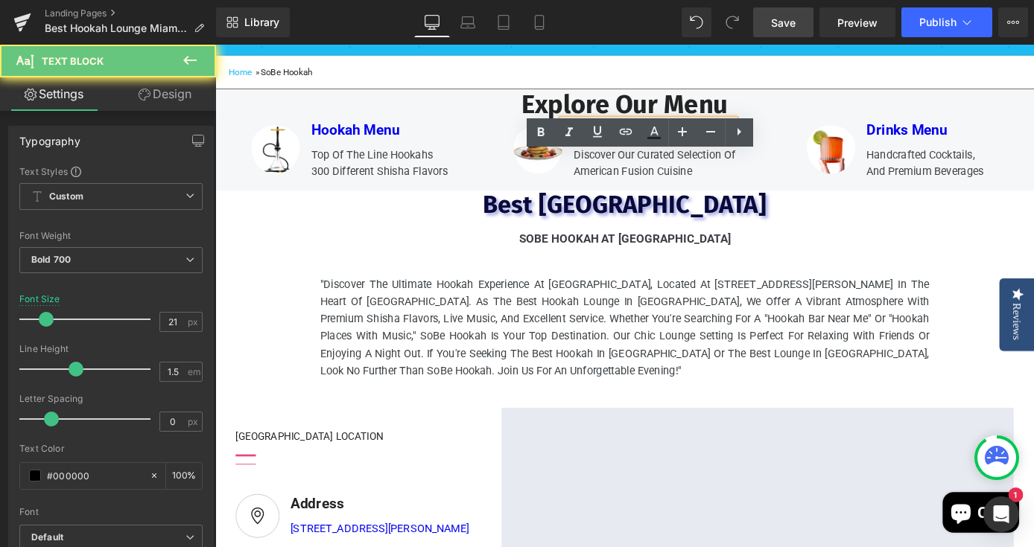
click at [738, 151] on div "Food Menu" at bounding box center [692, 139] width 190 height 24
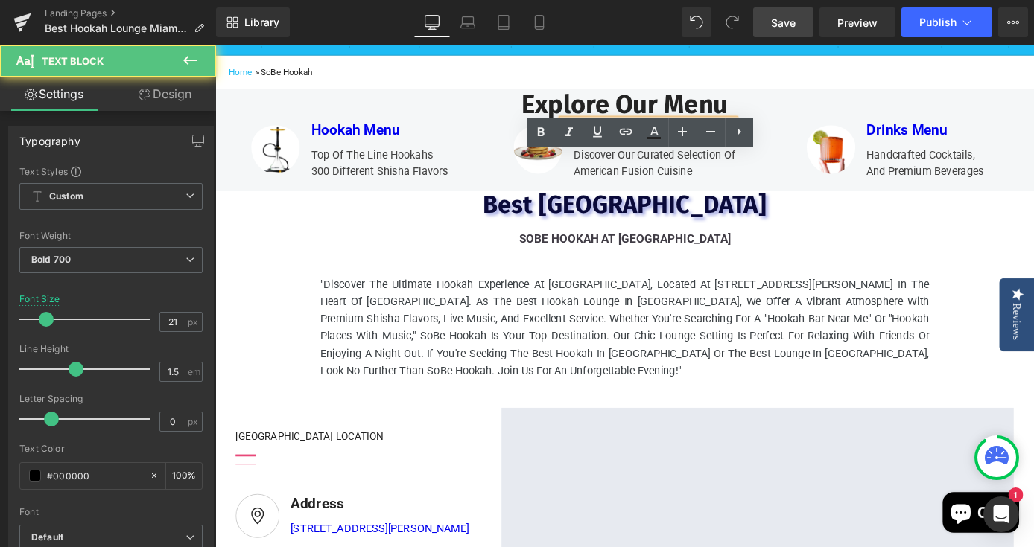
drag, startPoint x: 733, startPoint y: 177, endPoint x: 594, endPoint y: 169, distance: 138.7
click at [585, 173] on li "Image Food Menu Text Block Discover our curated selection of American fusion cu…" at bounding box center [665, 160] width 243 height 67
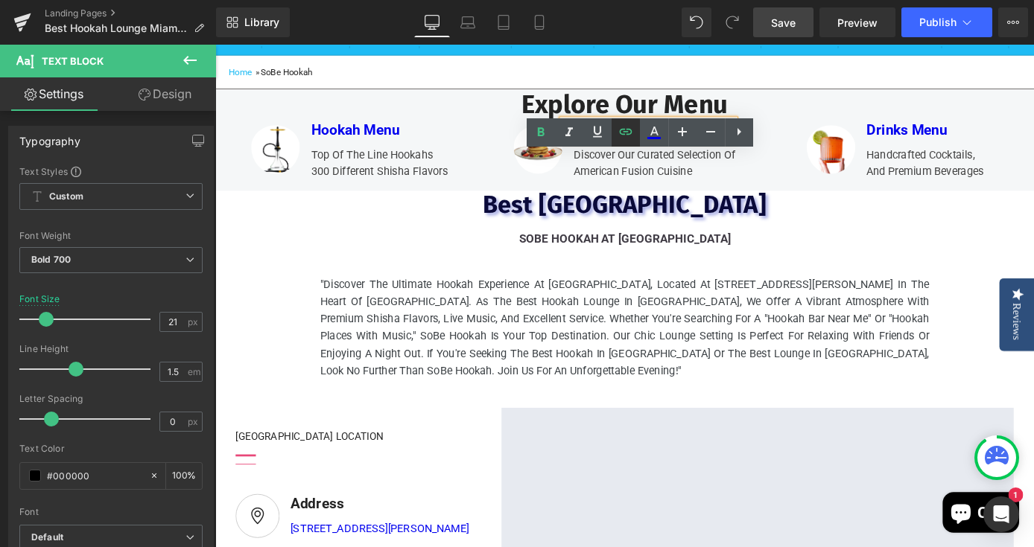
click at [625, 131] on icon at bounding box center [625, 132] width 13 height 6
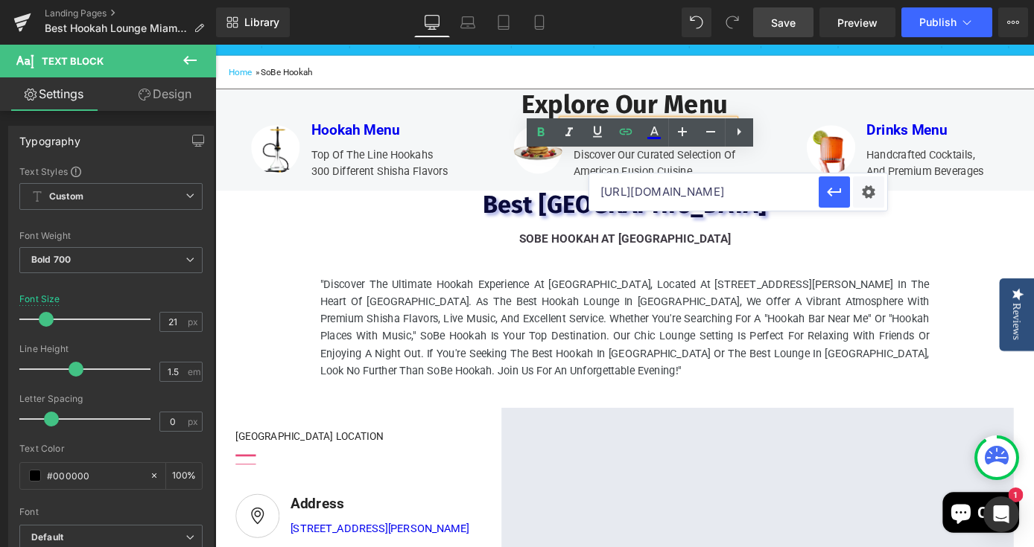
click at [923, 80] on div "Home » SoBe Hookah" at bounding box center [665, 74] width 901 height 11
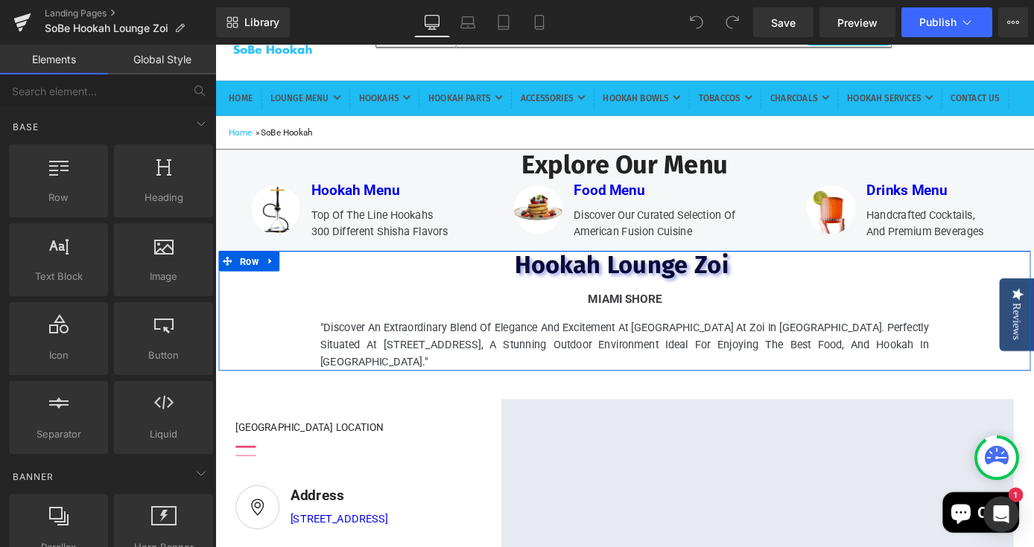
scroll to position [123, 0]
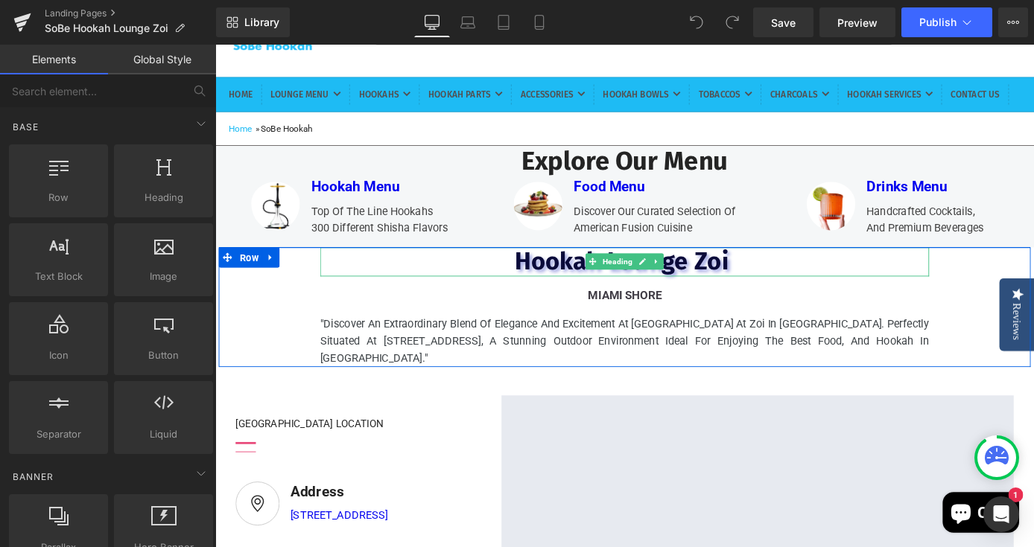
click at [787, 300] on font "Hookah Lounge Zoi" at bounding box center [665, 283] width 243 height 33
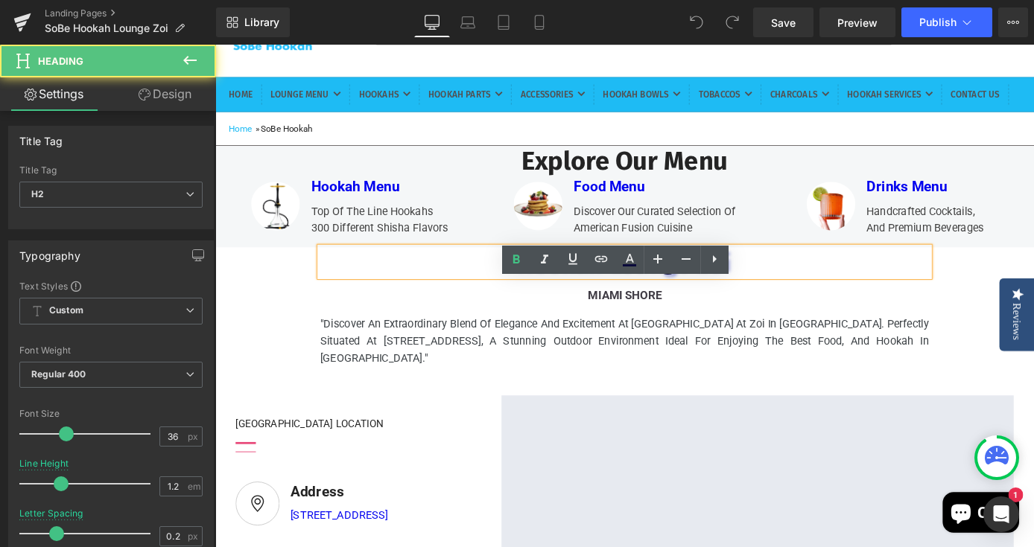
click at [787, 300] on font "Hookah Lounge Zoi" at bounding box center [665, 283] width 243 height 33
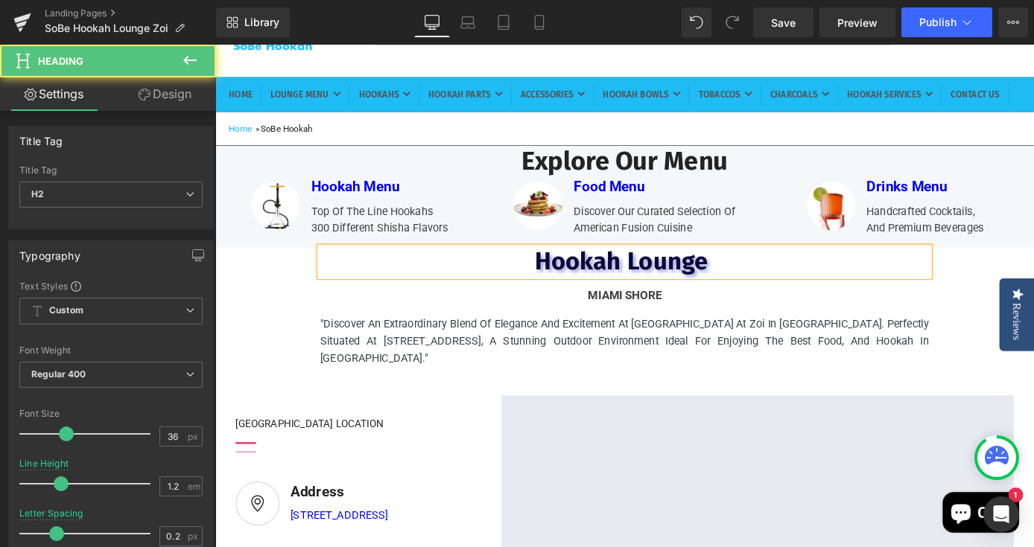
click at [567, 300] on span "Hookah Lounge" at bounding box center [662, 283] width 191 height 33
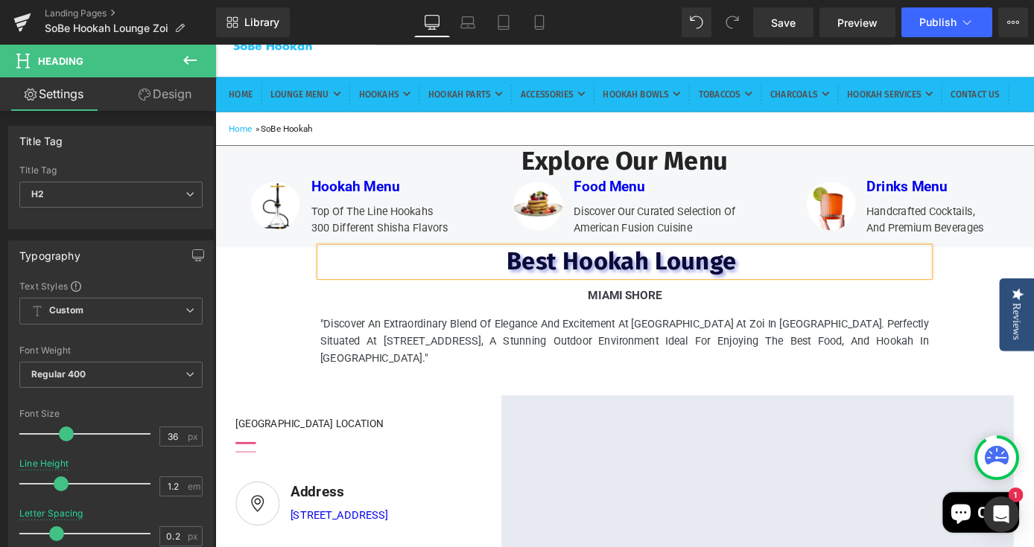
click at [809, 300] on h2 "Best Hookah Lounge" at bounding box center [666, 284] width 670 height 32
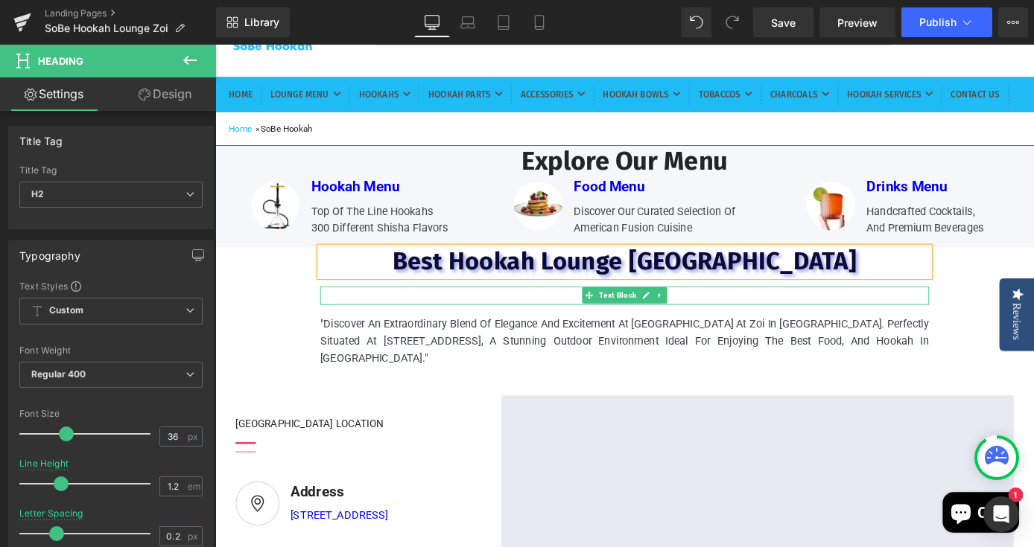
click at [718, 331] on p "Miami SHORE" at bounding box center [666, 321] width 669 height 20
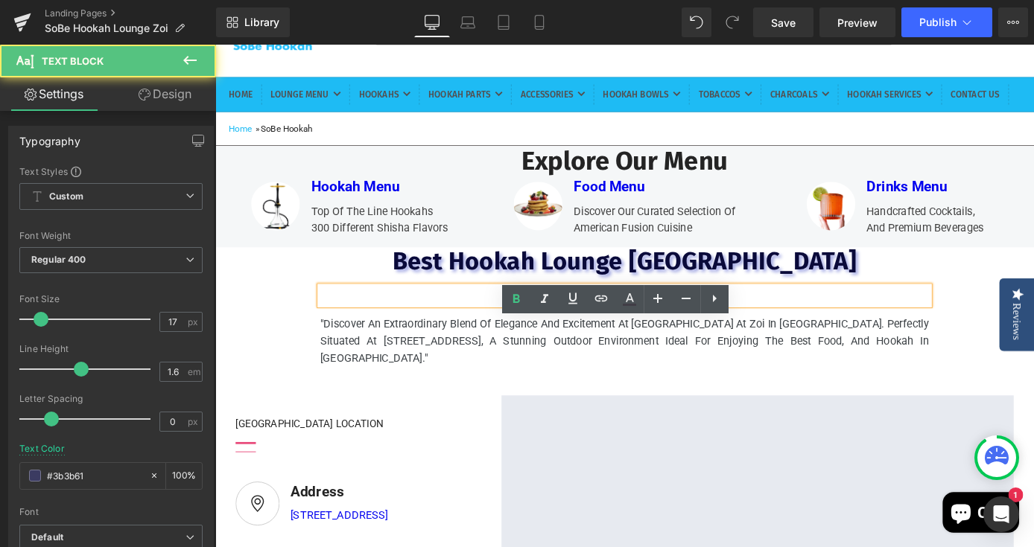
click at [722, 331] on p "Miami SHORE" at bounding box center [666, 321] width 669 height 20
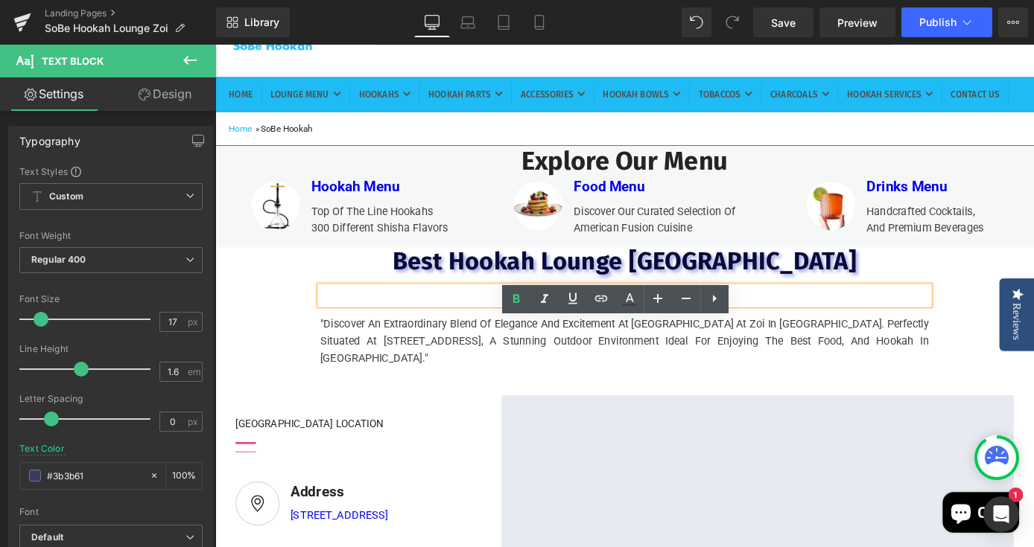
drag, startPoint x: 664, startPoint y: 360, endPoint x: 620, endPoint y: 361, distance: 43.9
click at [620, 331] on p "Miami SHORE" at bounding box center [666, 321] width 669 height 20
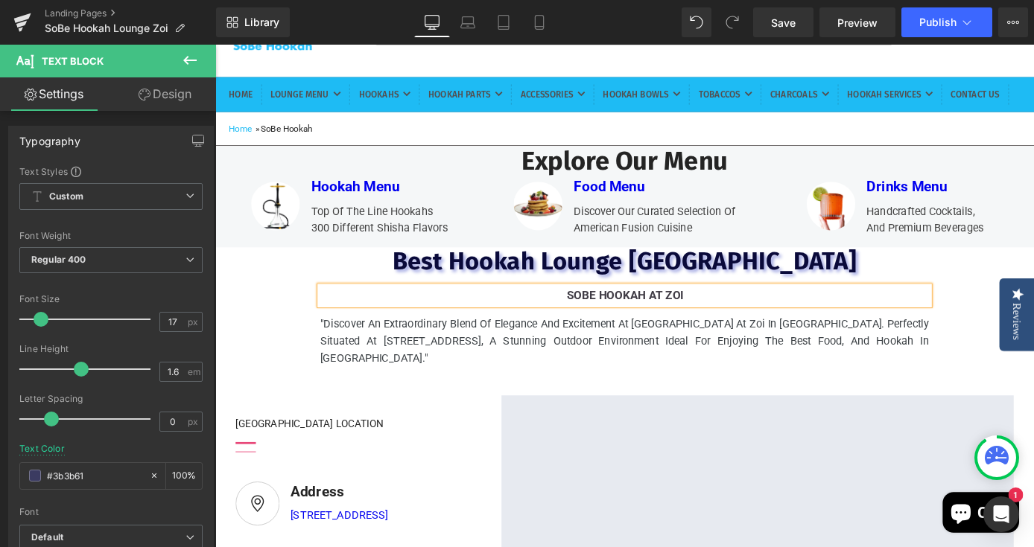
click at [1033, 385] on div "Best Hookah Lounge Miami Heading sobe hookah at Zoi Text Block "Discover an ext…" at bounding box center [666, 334] width 894 height 132
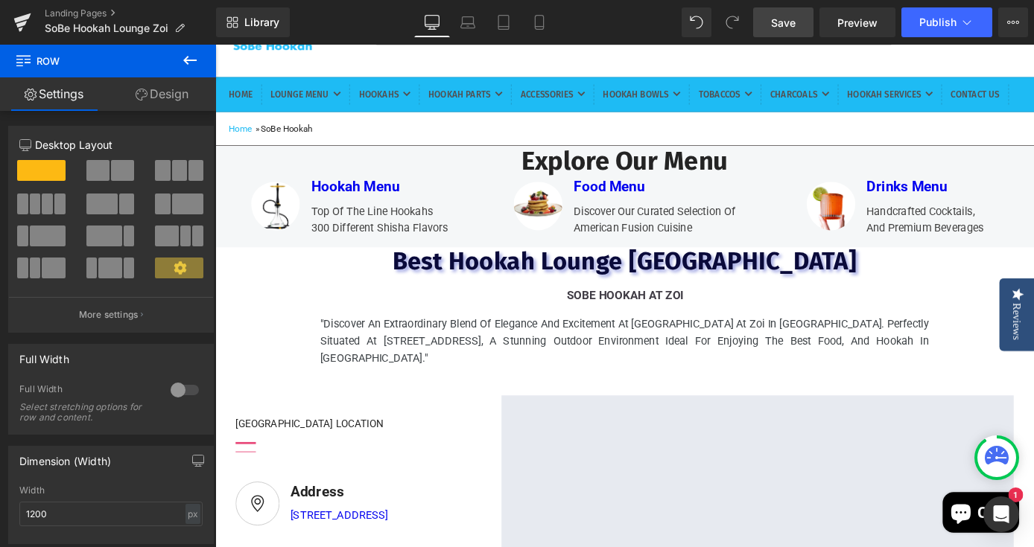
click at [792, 25] on span "Save" at bounding box center [783, 23] width 25 height 16
click at [940, 17] on span "Publish" at bounding box center [937, 22] width 37 height 12
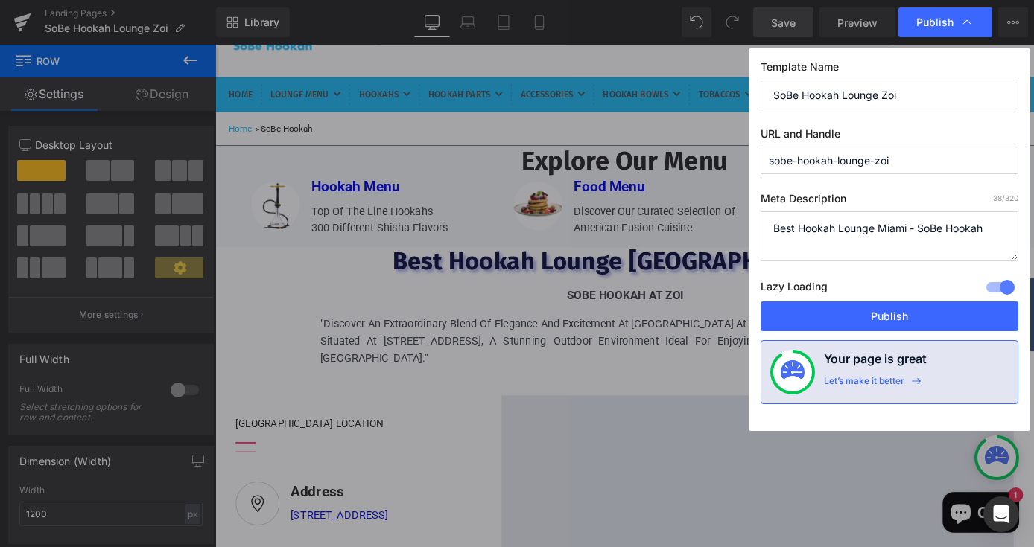
drag, startPoint x: 948, startPoint y: 226, endPoint x: 753, endPoint y: 230, distance: 195.1
click at [753, 230] on div "Template Name SoBe Hookah Lounge Zoi URL and Handle sobe-hookah-lounge-zoi Meta…" at bounding box center [888, 239] width 281 height 383
drag, startPoint x: 912, startPoint y: 91, endPoint x: 750, endPoint y: 89, distance: 162.3
click at [736, 87] on div "Publish Template Name SoBe Hookah Lounge Zoi URL and Handle sobe-hookah-lounge-…" at bounding box center [517, 273] width 1034 height 547
click at [842, 96] on input "SoBe Hookah Lounge Zoi" at bounding box center [889, 95] width 258 height 30
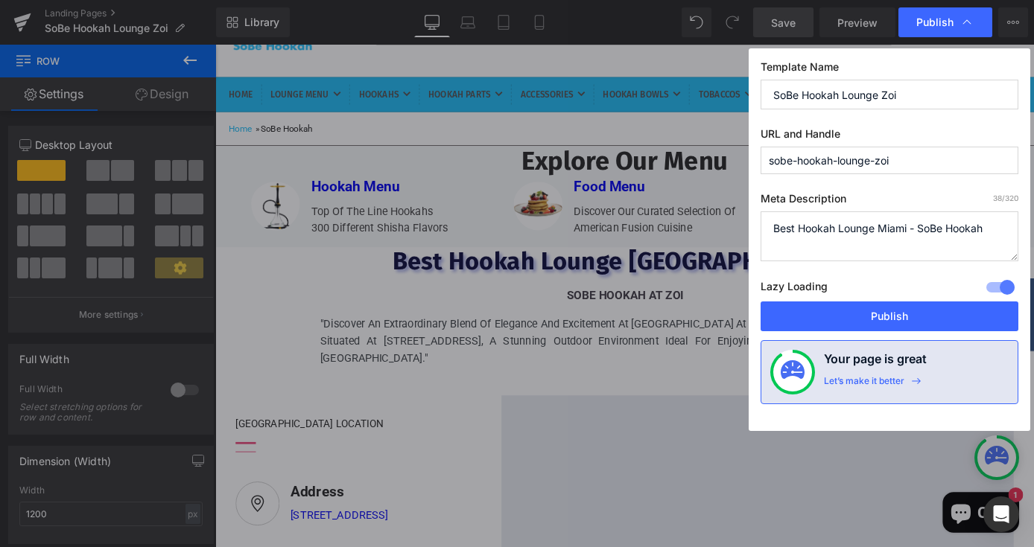
drag, startPoint x: 909, startPoint y: 91, endPoint x: 844, endPoint y: 95, distance: 64.9
click at [842, 95] on input "SoBe Hookah Lounge Zoi" at bounding box center [889, 95] width 258 height 30
type input "SoBe Hookah"
click at [987, 229] on textarea "Best Hookah Lounge Miami - SoBe Hookah" at bounding box center [889, 236] width 258 height 50
paste textarea "Lounge Zoi"
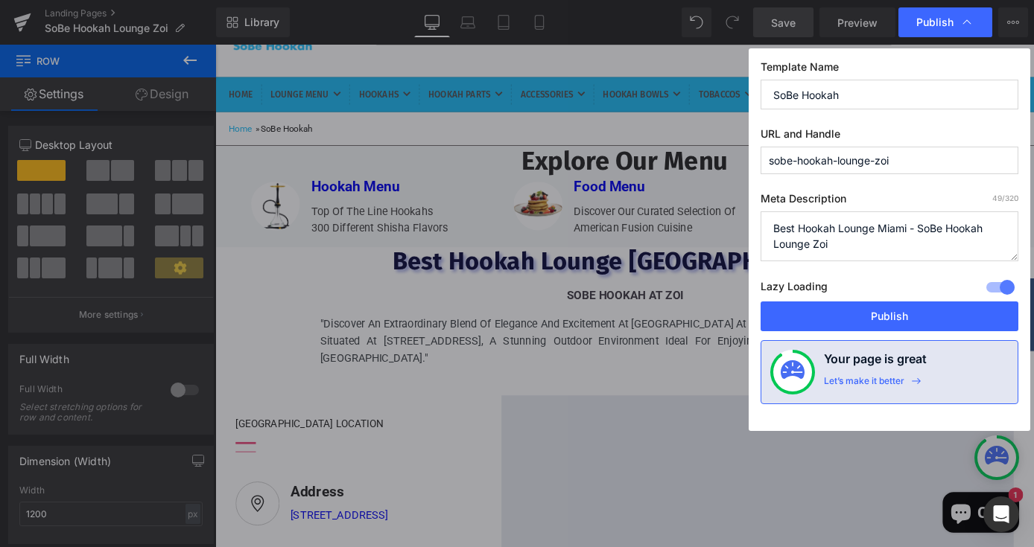
drag, startPoint x: 913, startPoint y: 246, endPoint x: 767, endPoint y: 228, distance: 147.1
click at [766, 228] on textarea "Best Hookah Lounge Miami - SoBe Hookah" at bounding box center [889, 236] width 258 height 50
type textarea "Best Hookah Lounge Miami - SoBe Hookah Lounge Zoi"
drag, startPoint x: 781, startPoint y: 87, endPoint x: 727, endPoint y: 88, distance: 54.4
click at [727, 88] on div "Publish Template Name SoBe Hookah URL and Handle sobe-hookah-lounge-zoi Meta De…" at bounding box center [517, 273] width 1034 height 547
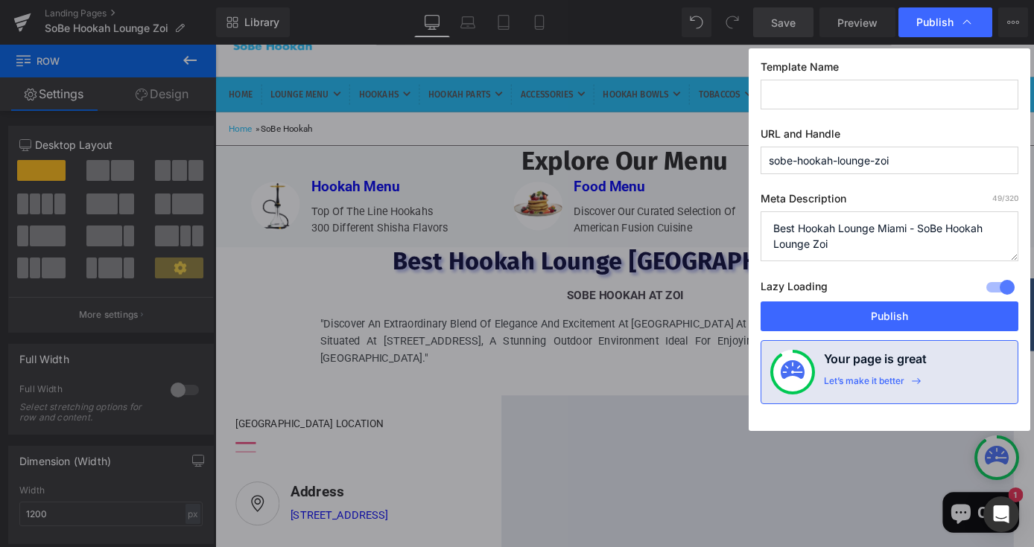
paste input "Best Hookah Lounge Miami - SoBe Hookah Lounge Zoi"
type input "Best Hookah Lounge Miami - SoBe Hookah Lounge Zoi"
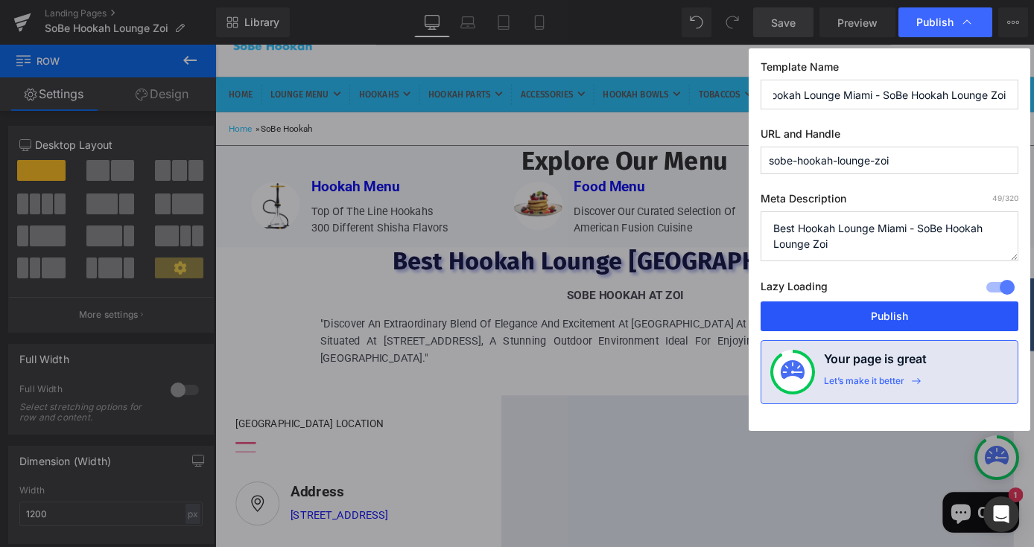
click at [869, 318] on button "Publish" at bounding box center [889, 317] width 258 height 30
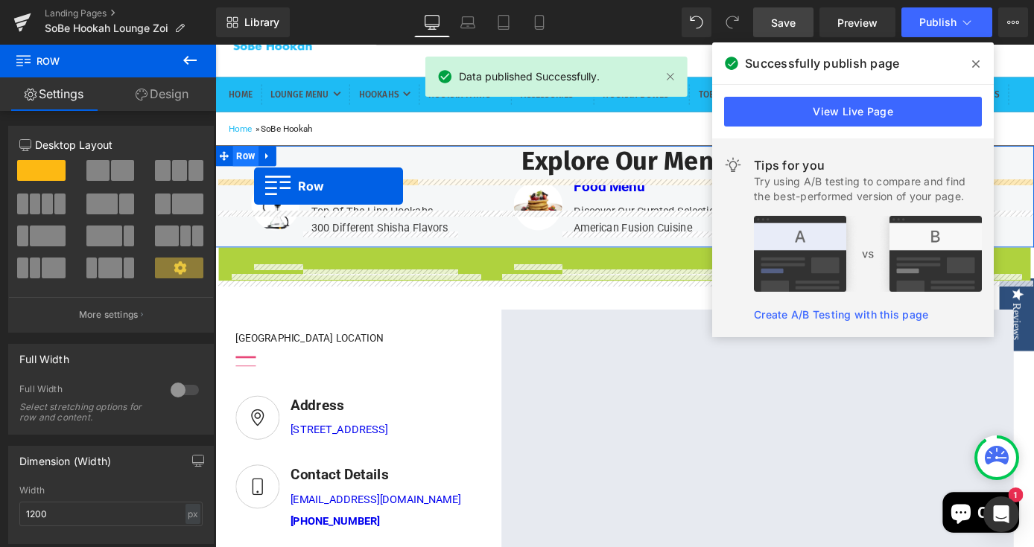
drag, startPoint x: 255, startPoint y: 318, endPoint x: 258, endPoint y: 200, distance: 117.7
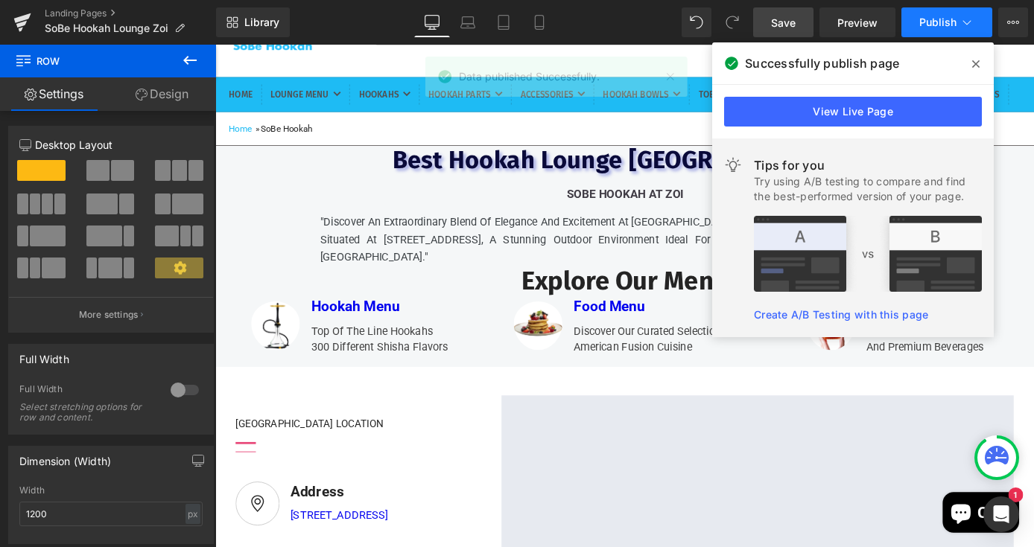
click at [920, 25] on span "Publish" at bounding box center [937, 22] width 37 height 12
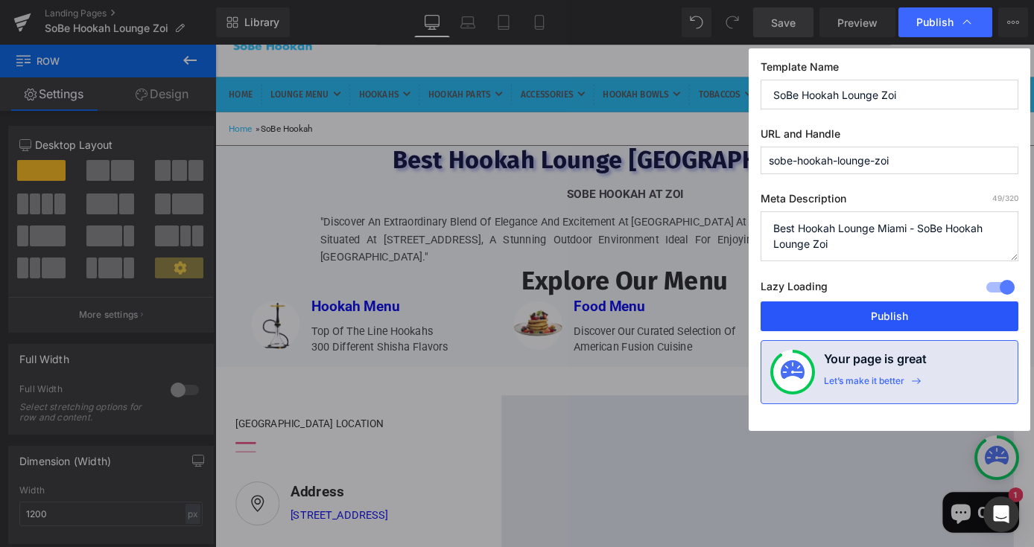
click at [835, 319] on button "Publish" at bounding box center [889, 317] width 258 height 30
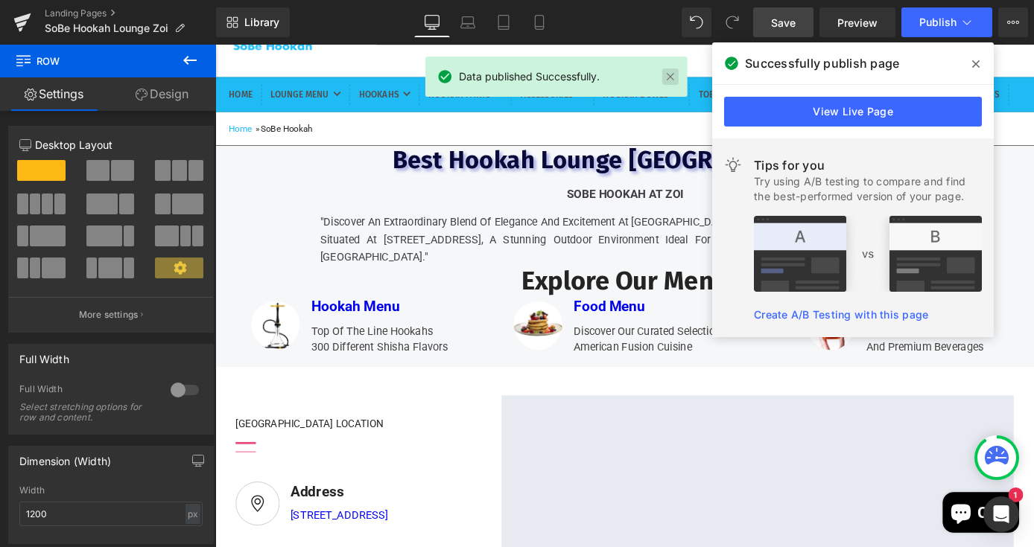
drag, startPoint x: 502, startPoint y: 33, endPoint x: 671, endPoint y: 74, distance: 174.1
click at [671, 74] on link at bounding box center [670, 77] width 16 height 16
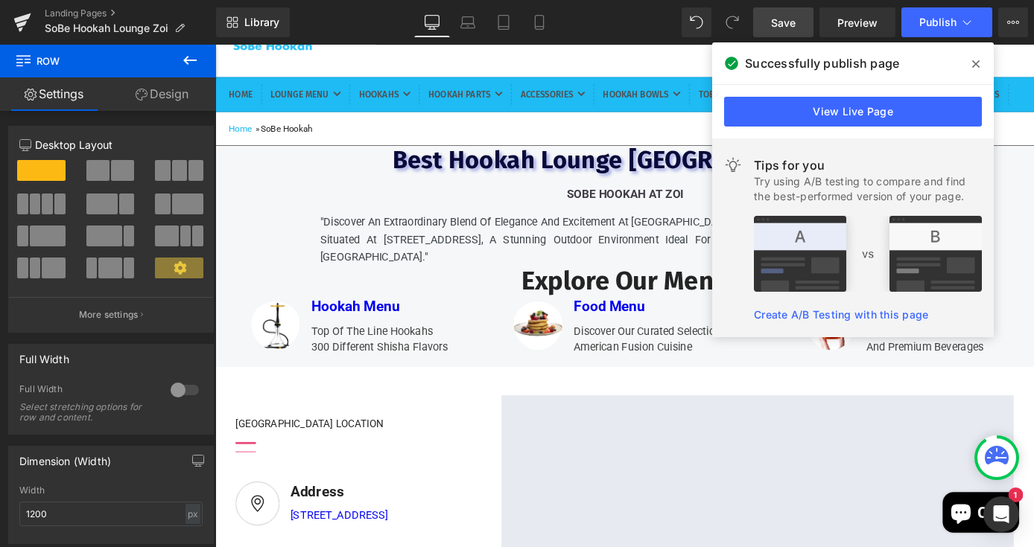
click at [975, 63] on icon at bounding box center [975, 63] width 7 height 7
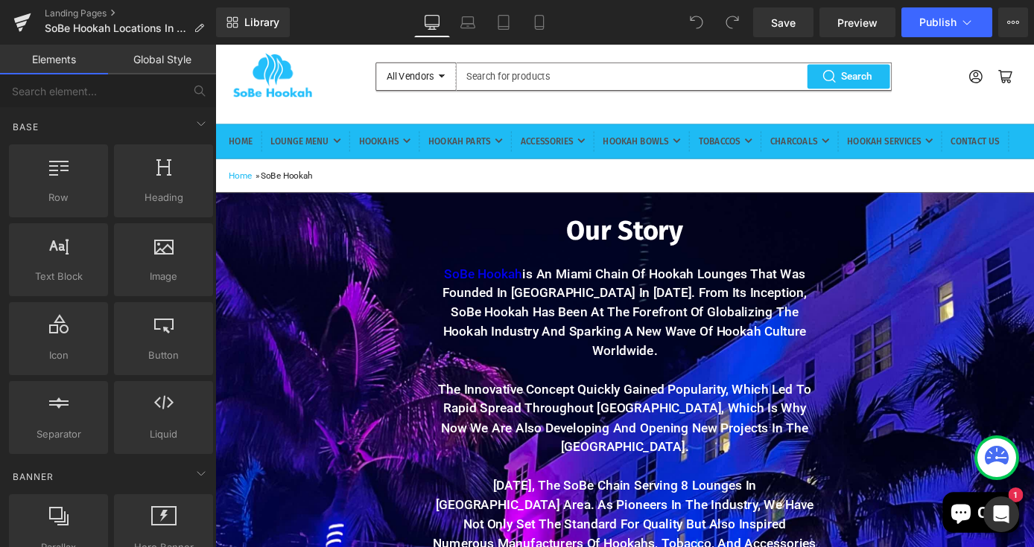
scroll to position [66, 0]
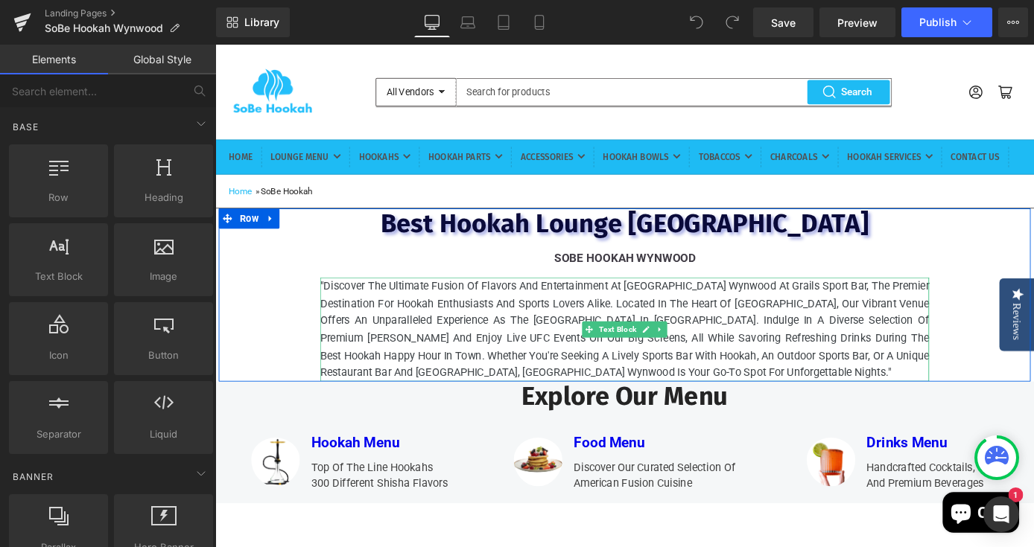
scroll to position [58, 0]
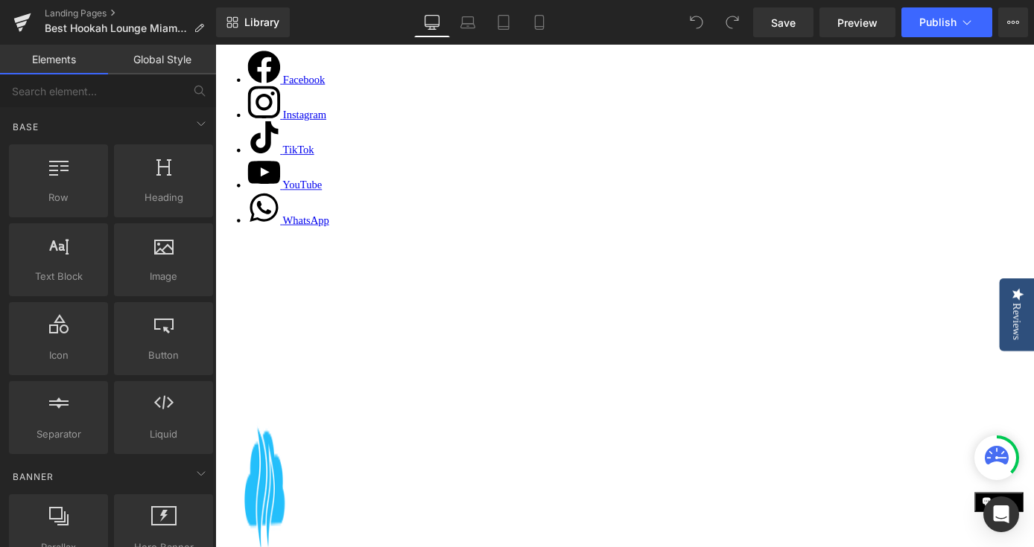
scroll to position [79, 0]
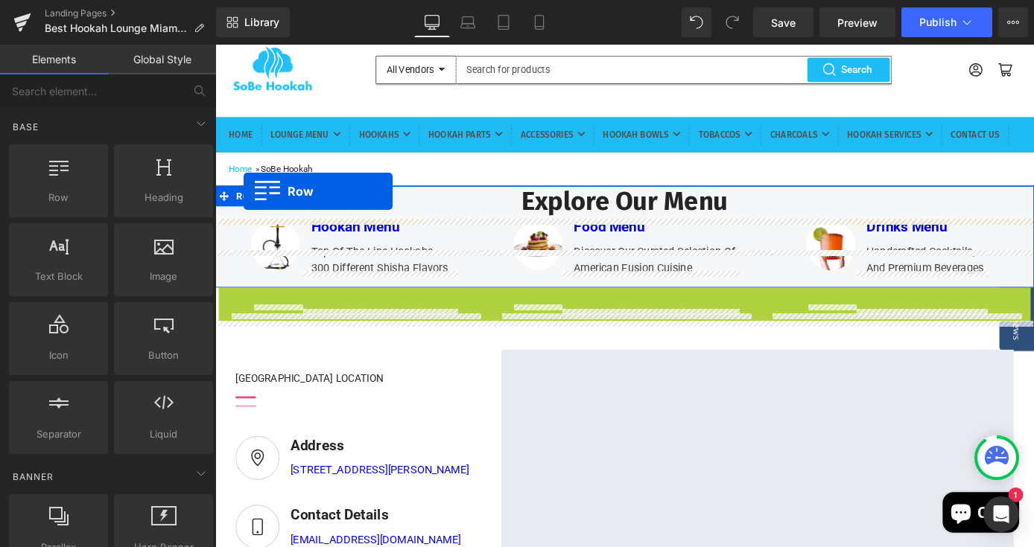
drag, startPoint x: 254, startPoint y: 356, endPoint x: 246, endPoint y: 206, distance: 149.9
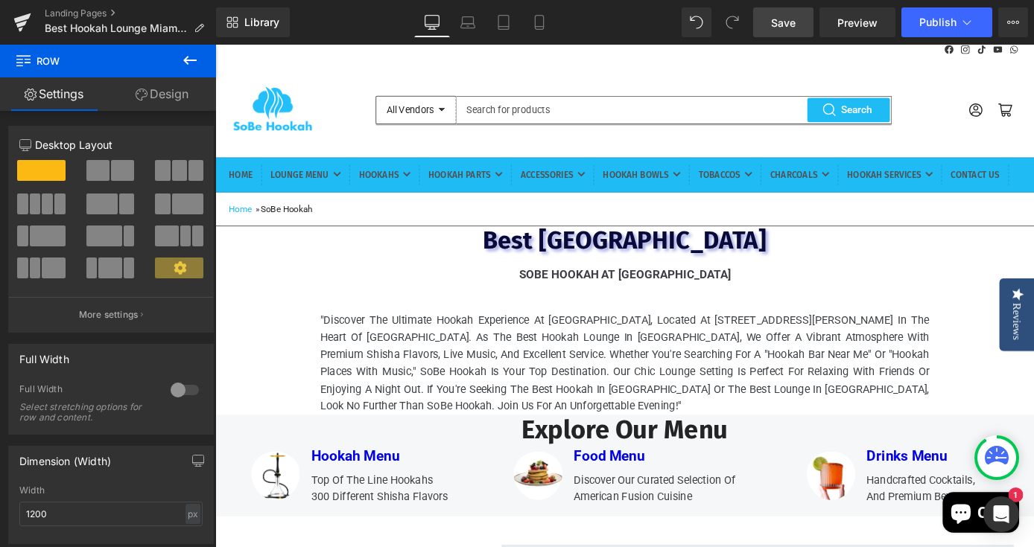
scroll to position [0, 0]
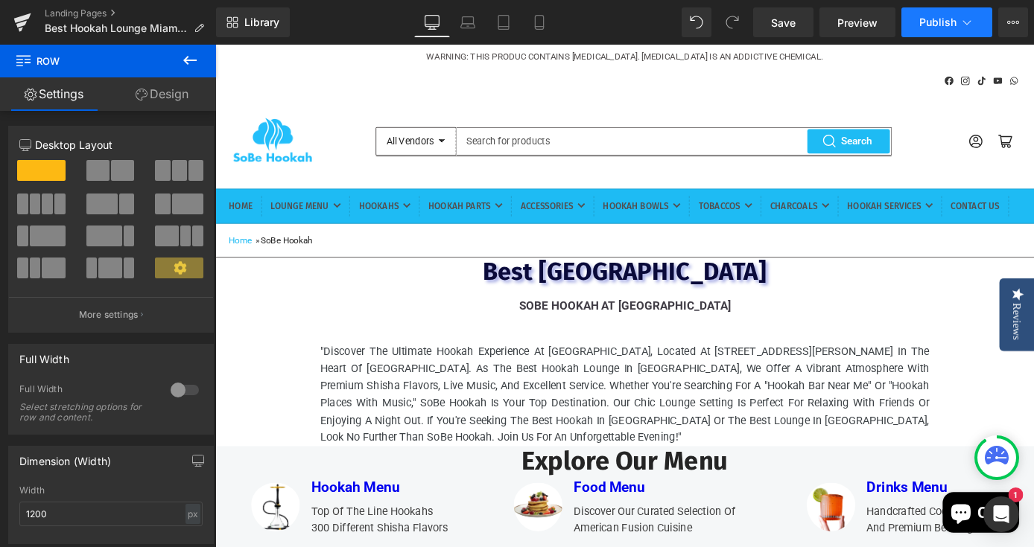
click at [934, 31] on button "Publish" at bounding box center [946, 22] width 91 height 30
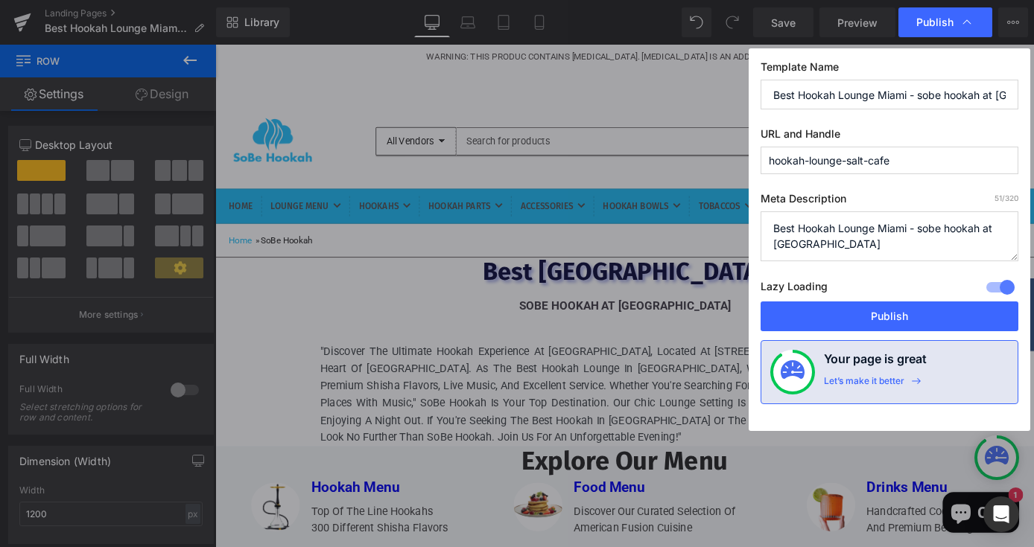
click at [924, 232] on textarea "Best Hookah Lounge Miami - sobe hookah at [GEOGRAPHIC_DATA]" at bounding box center [889, 236] width 258 height 50
click at [937, 229] on textarea "Best Hookah Lounge Miami - sobe hookah at [GEOGRAPHIC_DATA]" at bounding box center [889, 236] width 258 height 50
click at [955, 228] on textarea "Best Hookah Lounge Miami - sobe hookah at [GEOGRAPHIC_DATA]" at bounding box center [889, 236] width 258 height 50
click at [993, 229] on textarea "Best Hookah Lounge Miami - sobe hookah at [GEOGRAPHIC_DATA]" at bounding box center [889, 236] width 258 height 50
click at [778, 245] on textarea "Best Hookah Lounge Miami - sobe hookah at [GEOGRAPHIC_DATA]" at bounding box center [889, 236] width 258 height 50
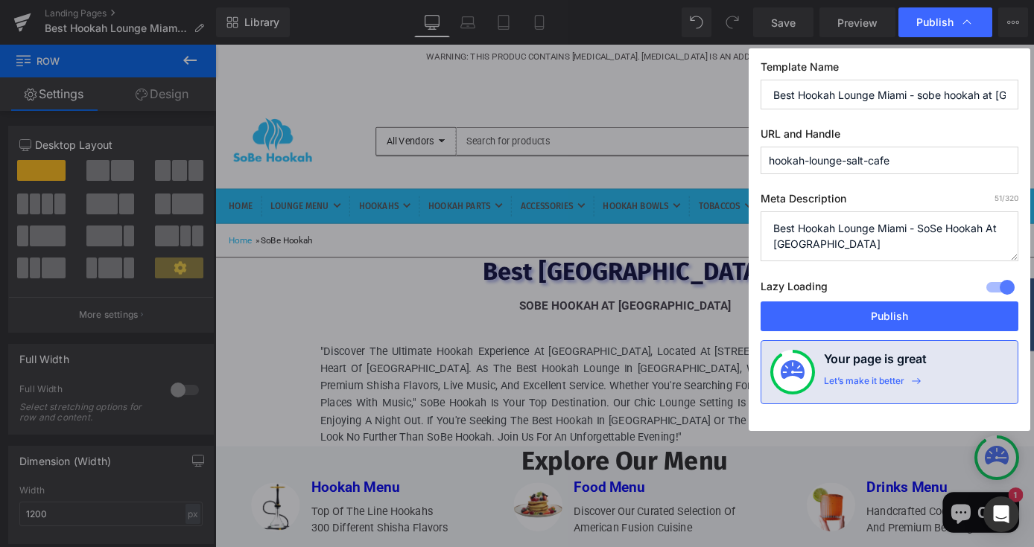
click at [800, 245] on textarea "Best Hookah Lounge Miami - sobe hookah at [GEOGRAPHIC_DATA]" at bounding box center [889, 236] width 258 height 50
drag, startPoint x: 812, startPoint y: 245, endPoint x: 757, endPoint y: 218, distance: 60.6
click at [757, 217] on div "Template Name Best Hookah Lounge Miami - sobe hookah at salt cafe URL and Handl…" at bounding box center [888, 239] width 281 height 383
type textarea "Best Hookah Lounge Miami - SoSe Hookah At [GEOGRAPHIC_DATA]"
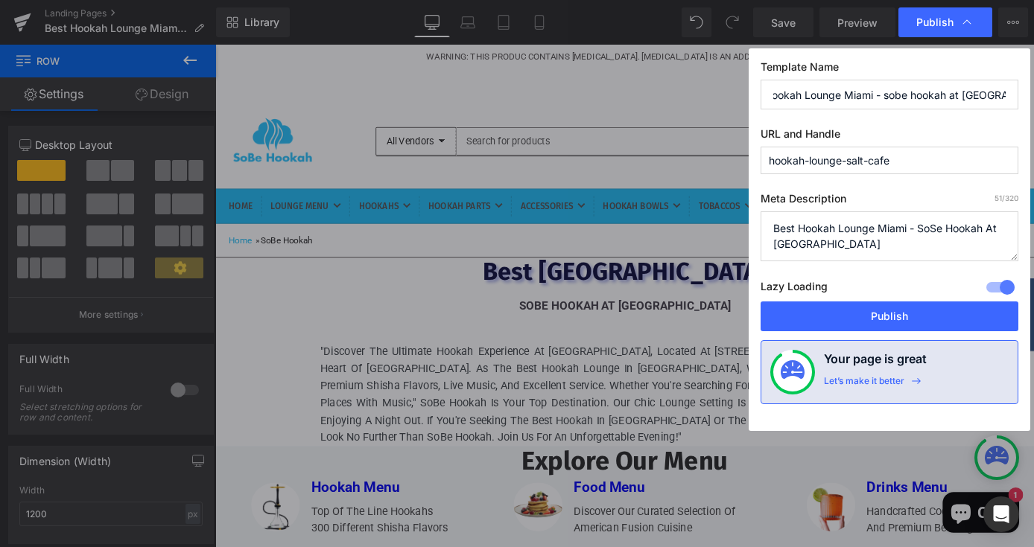
drag, startPoint x: 771, startPoint y: 92, endPoint x: 1094, endPoint y: 104, distance: 323.4
click at [1033, 104] on html "Row You are previewing how the will restyle your page. You can not edit Element…" at bounding box center [517, 273] width 1034 height 547
paste input "Best Hookah Lounge Miami - SoSe Hookah At [GEOGRAPHIC_DATA]"
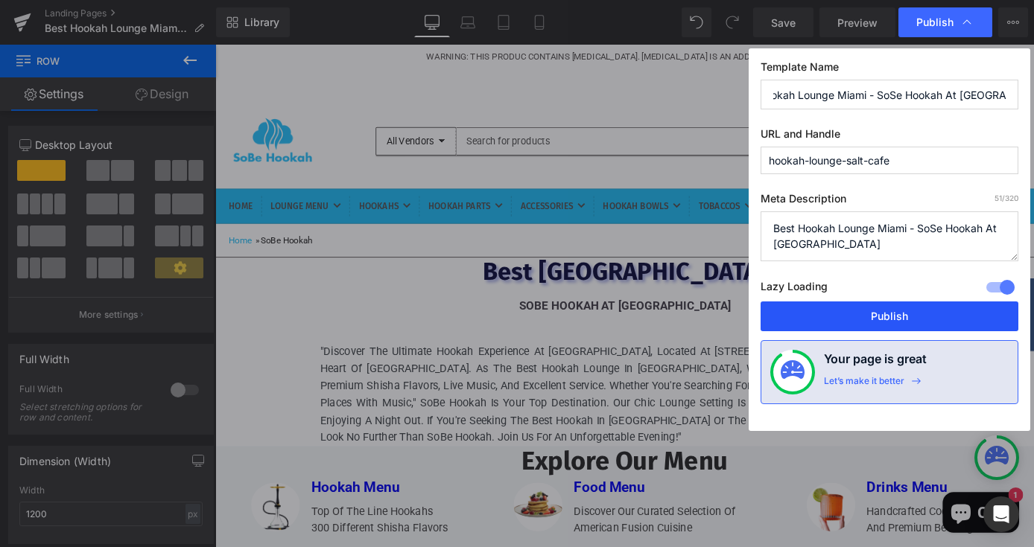
type input "Best Hookah Lounge Miami - SoSe Hookah At [GEOGRAPHIC_DATA]"
click at [842, 313] on button "Publish" at bounding box center [889, 317] width 258 height 30
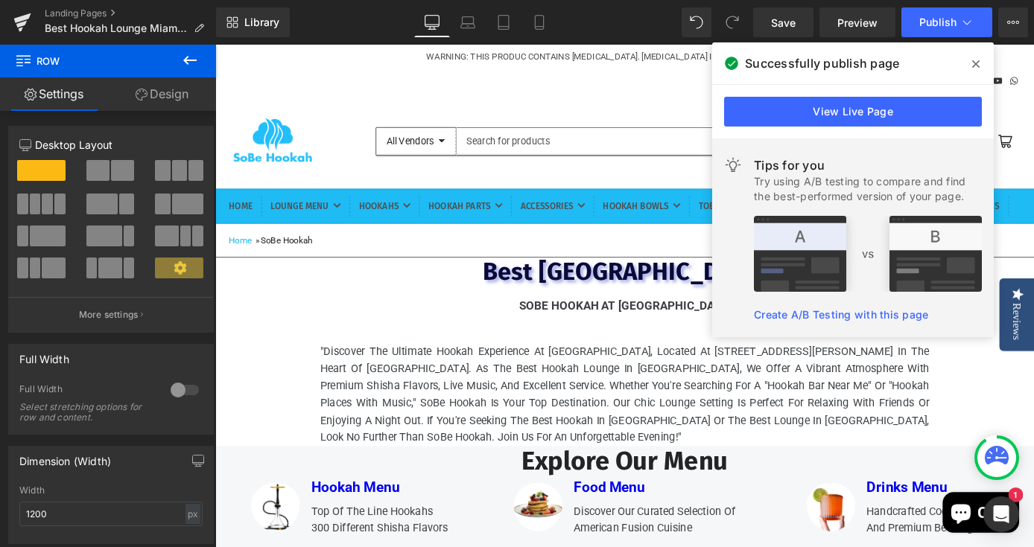
click at [191, 59] on icon at bounding box center [190, 60] width 18 height 18
